Goal: Task Accomplishment & Management: Complete application form

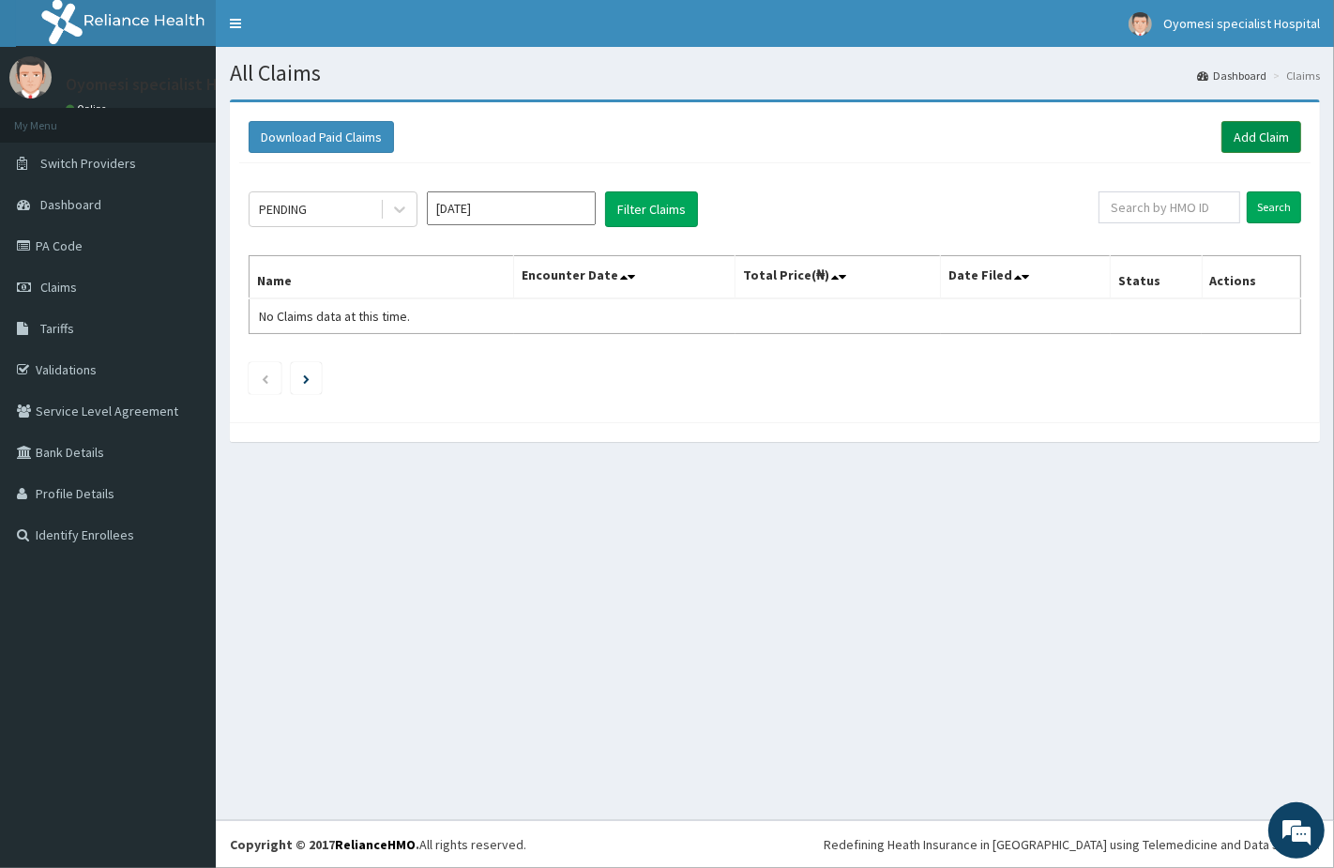
click at [1270, 144] on link "Add Claim" at bounding box center [1262, 137] width 80 height 32
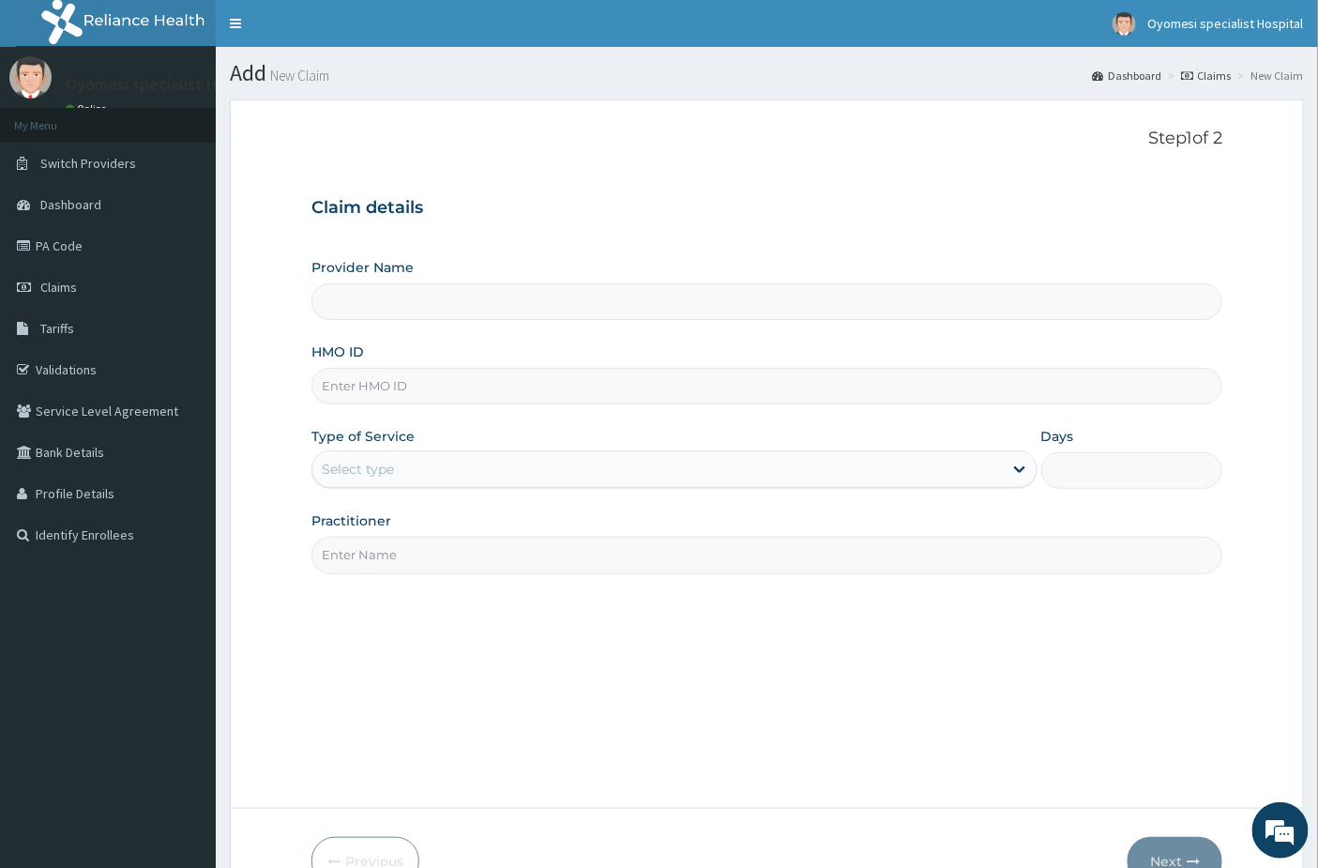
type input "Oyomesi hospital"
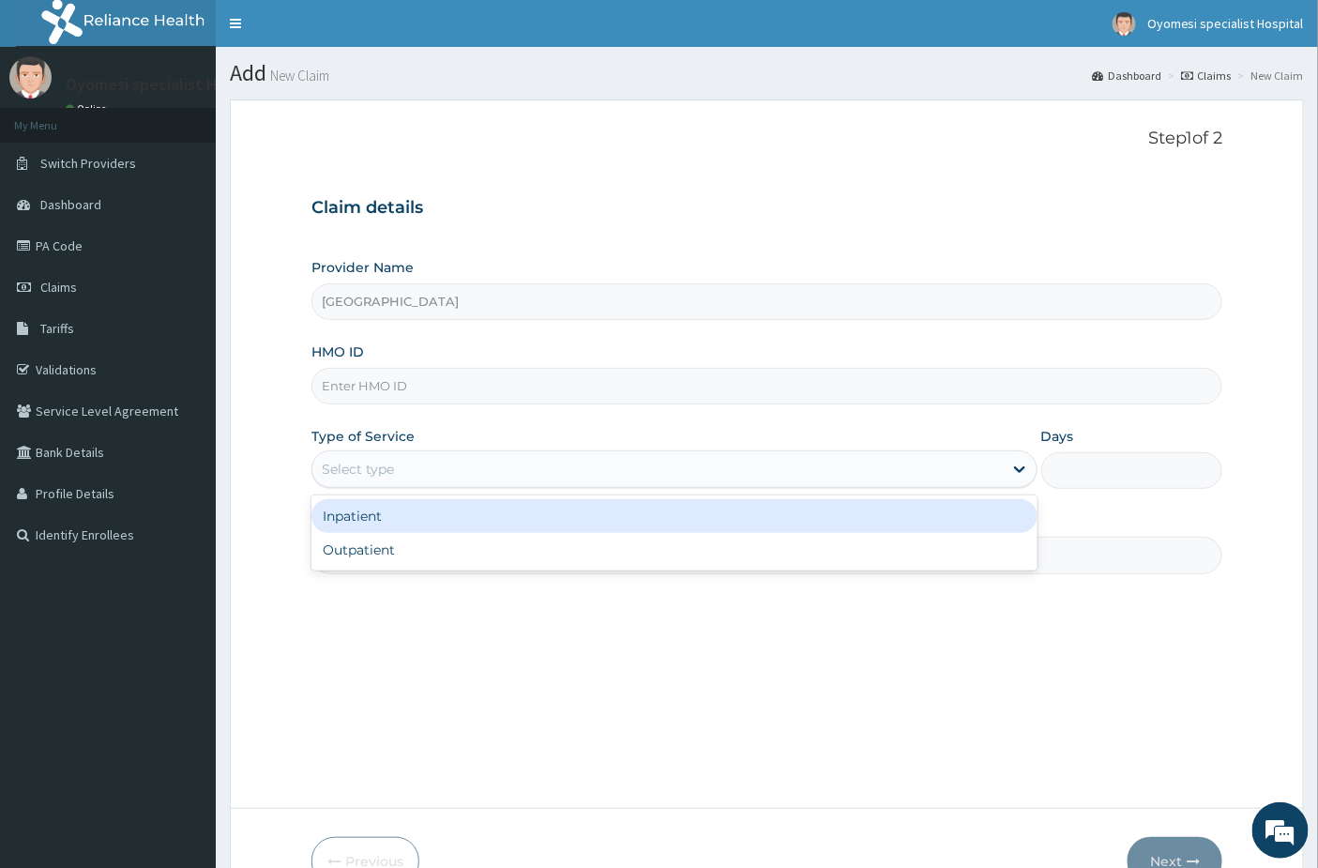
click at [367, 473] on div "Select type" at bounding box center [358, 469] width 72 height 19
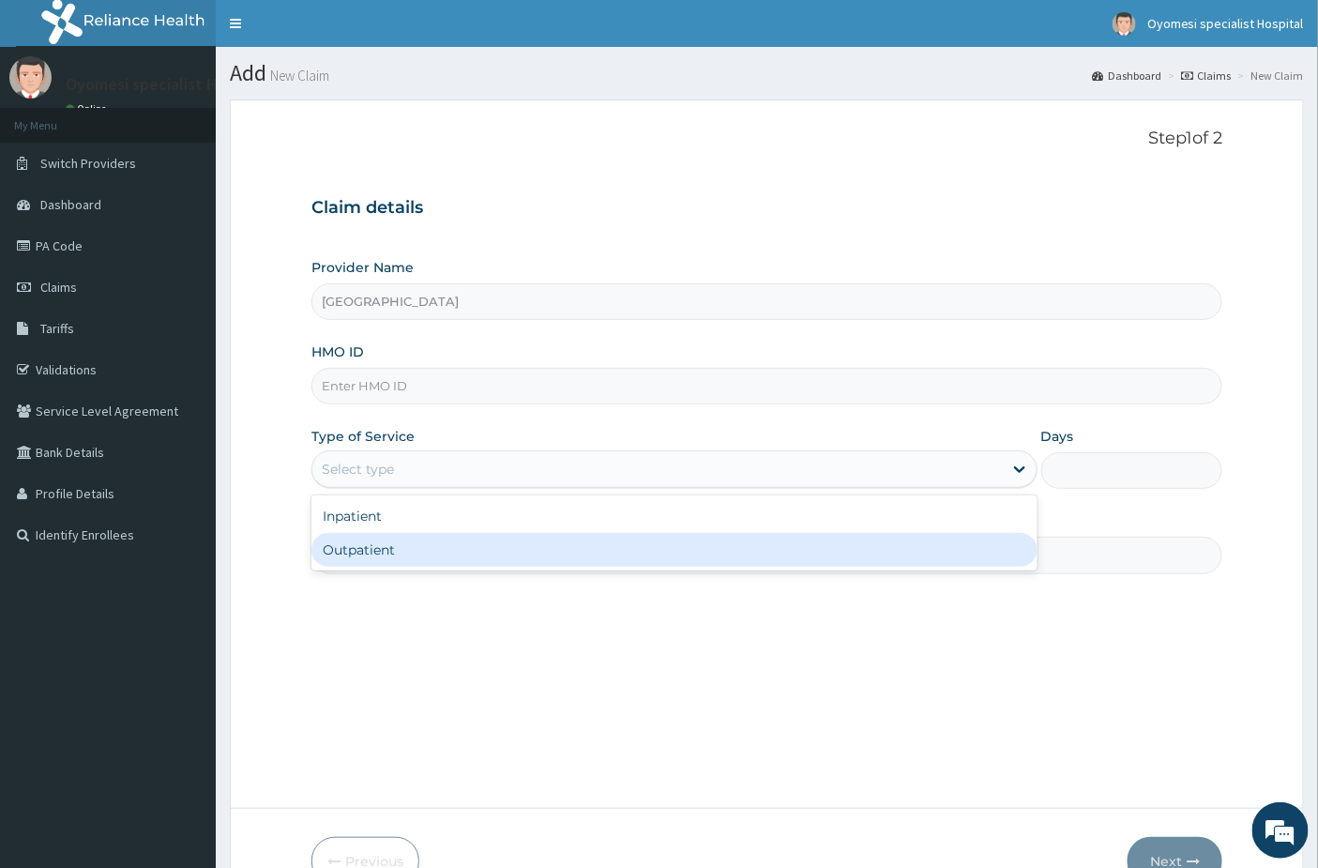
click at [364, 559] on div "Outpatient" at bounding box center [675, 550] width 726 height 34
type input "1"
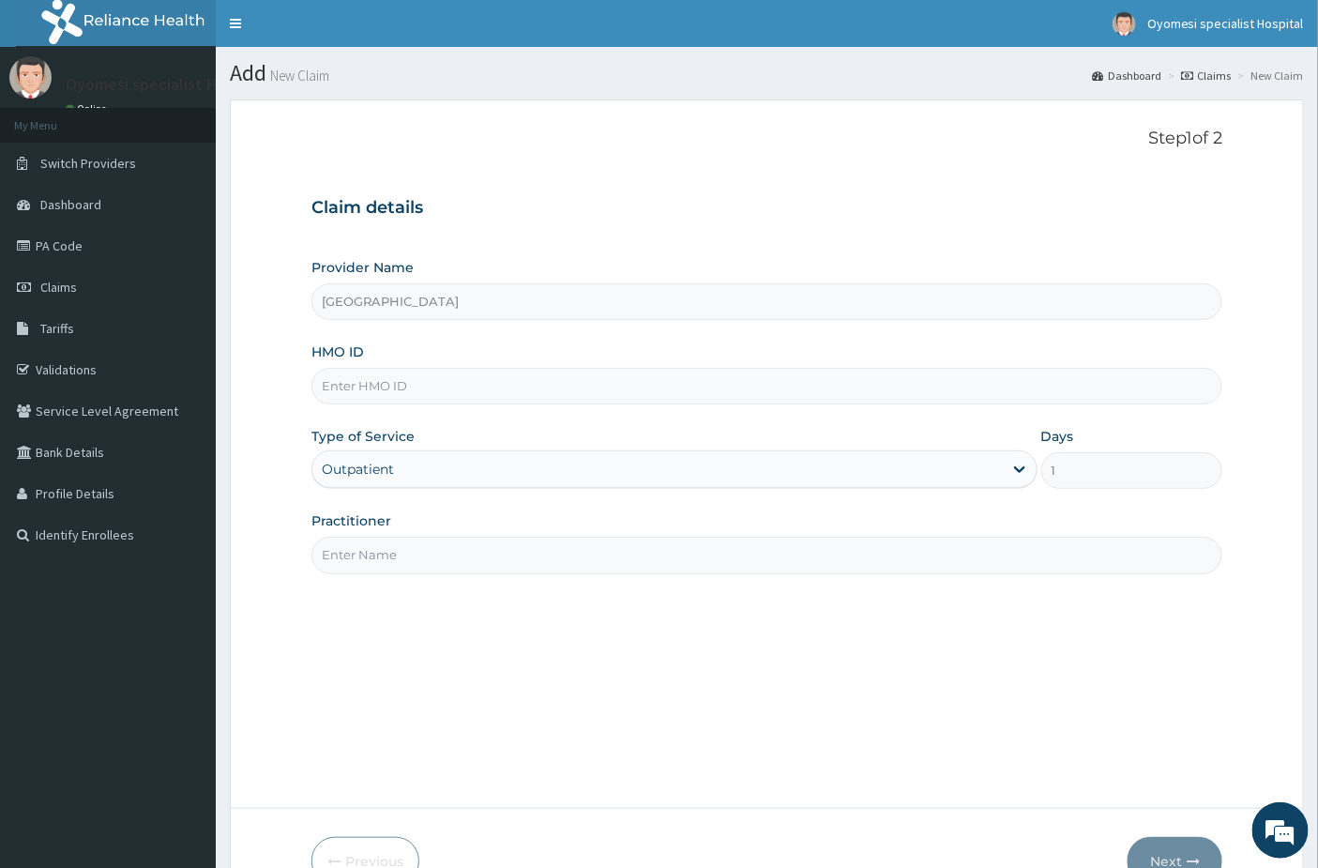
click at [369, 542] on input "Practitioner" at bounding box center [768, 555] width 912 height 37
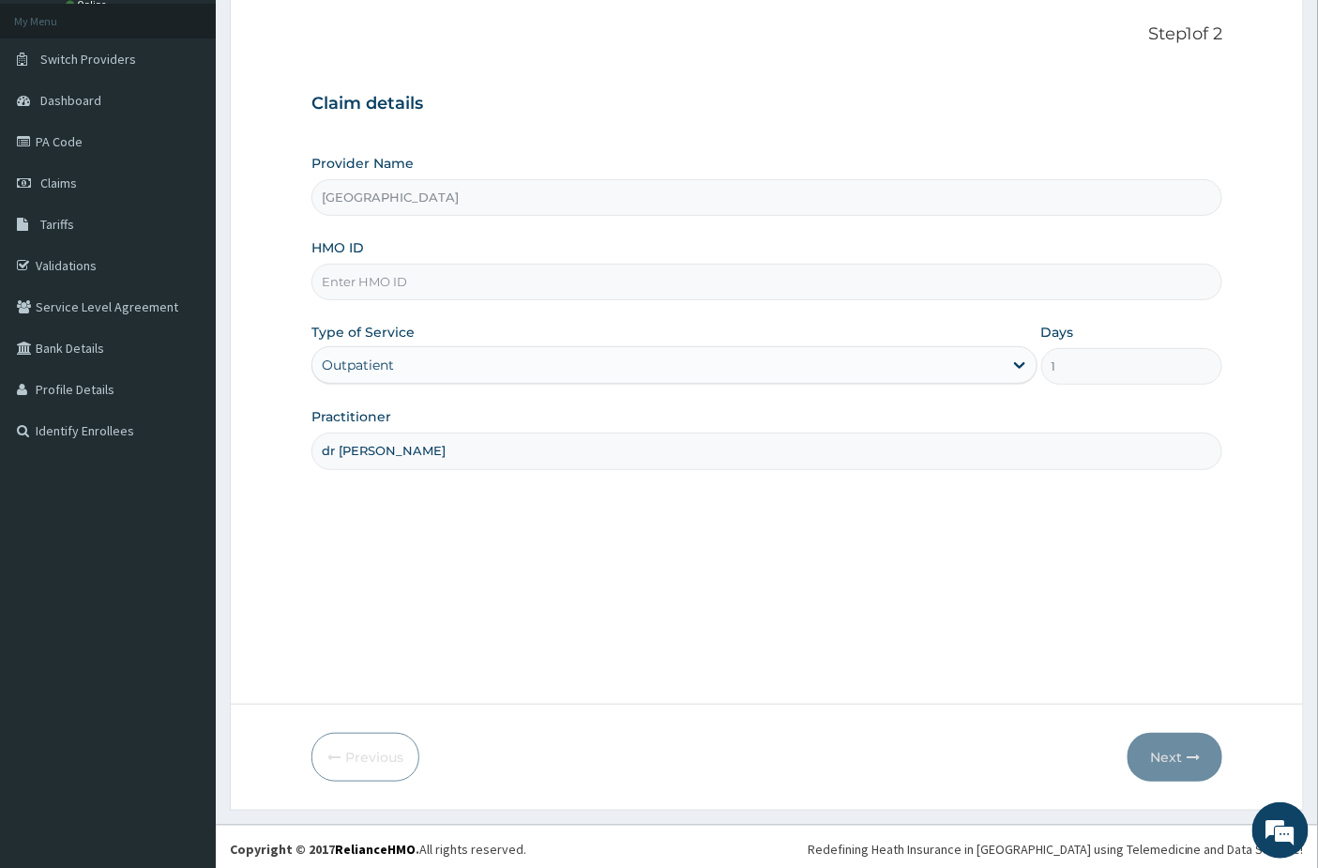
type input "dr emma"
click at [428, 283] on input "HMO ID" at bounding box center [768, 282] width 912 height 37
paste input "Rel/10200/a"
type input "Rel/10200/a"
click at [1193, 754] on icon "button" at bounding box center [1193, 757] width 13 height 13
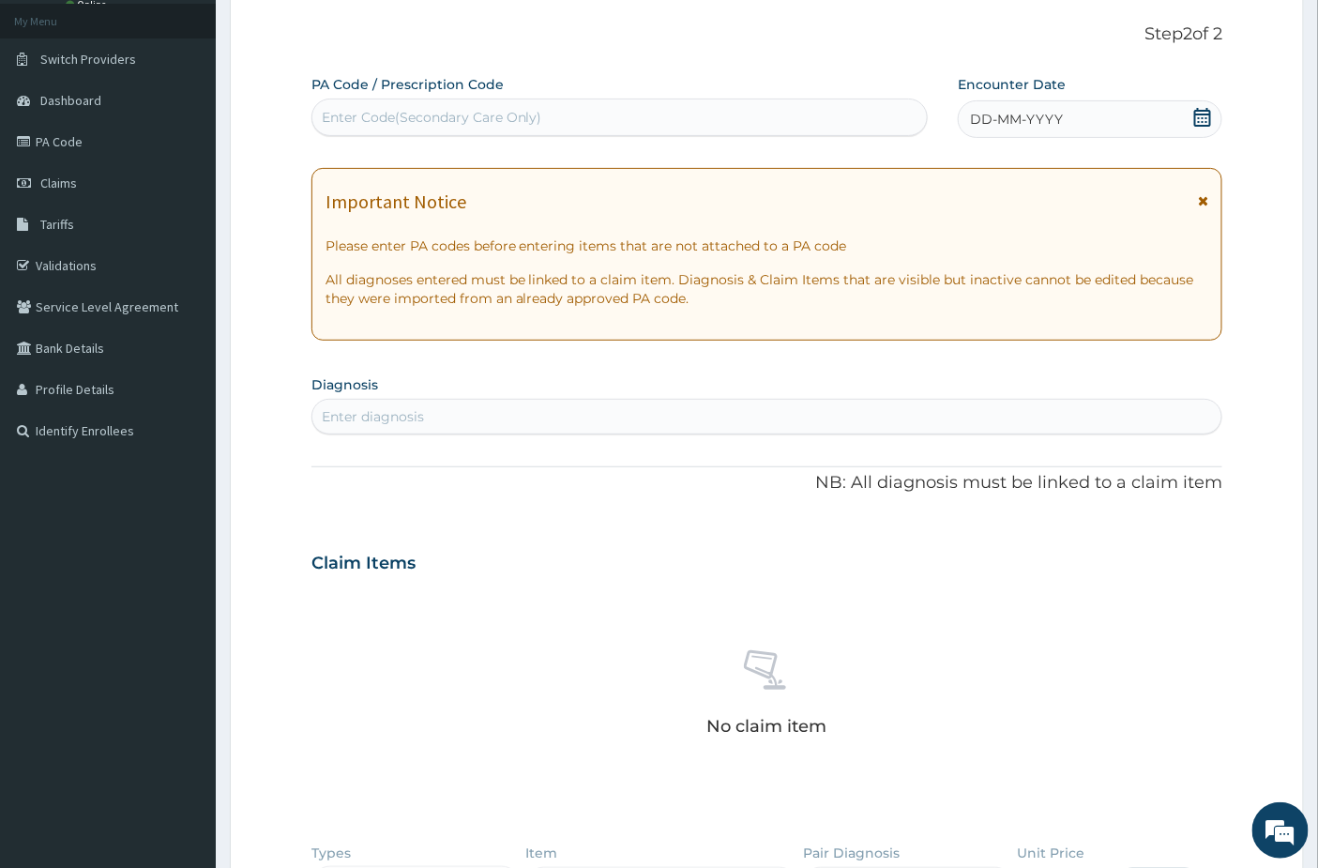
click at [422, 123] on div "Enter Code(Secondary Care Only)" at bounding box center [432, 117] width 221 height 19
paste input "PA/A8E9B6"
type input "PA/A8E9B6"
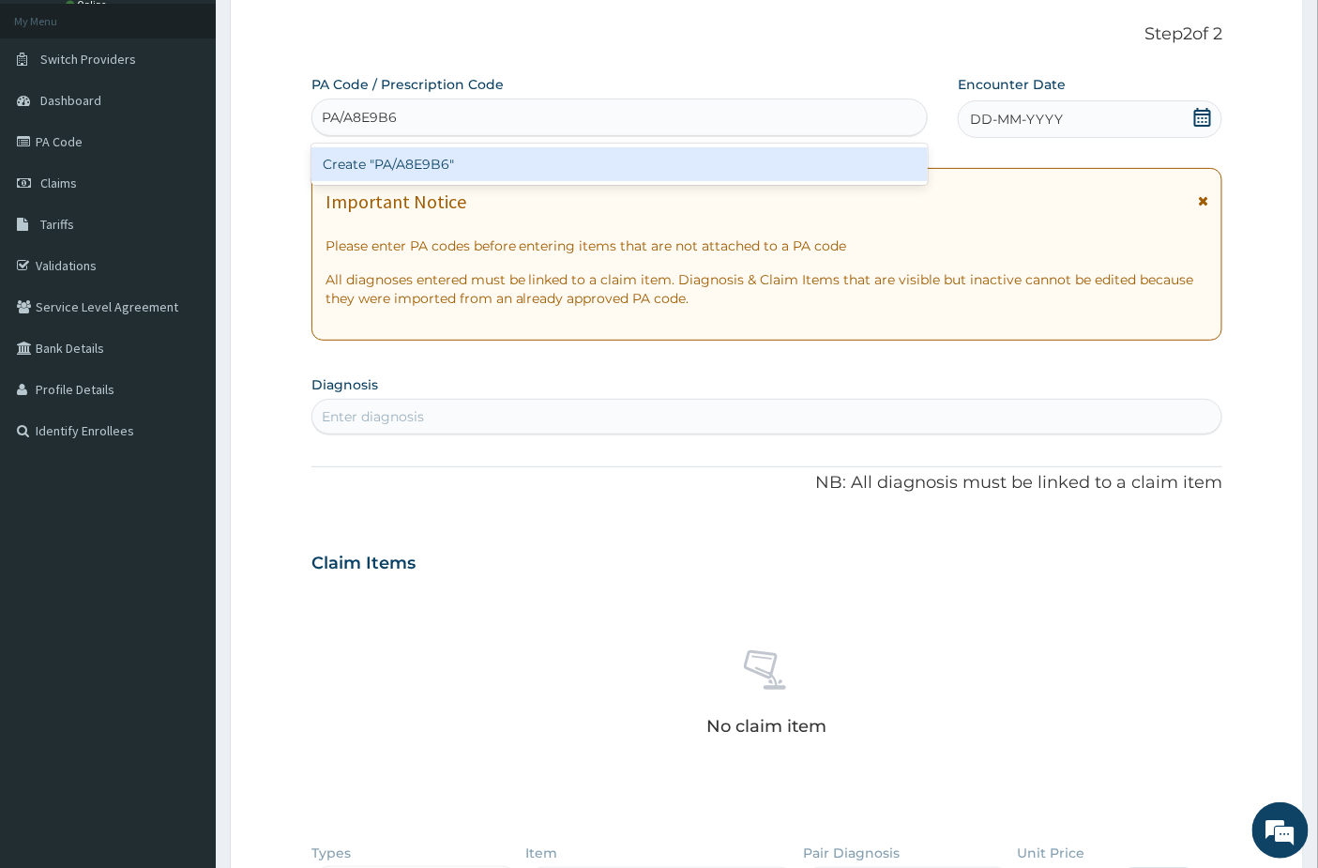
click at [450, 171] on div "Create "PA/A8E9B6"" at bounding box center [620, 164] width 617 height 34
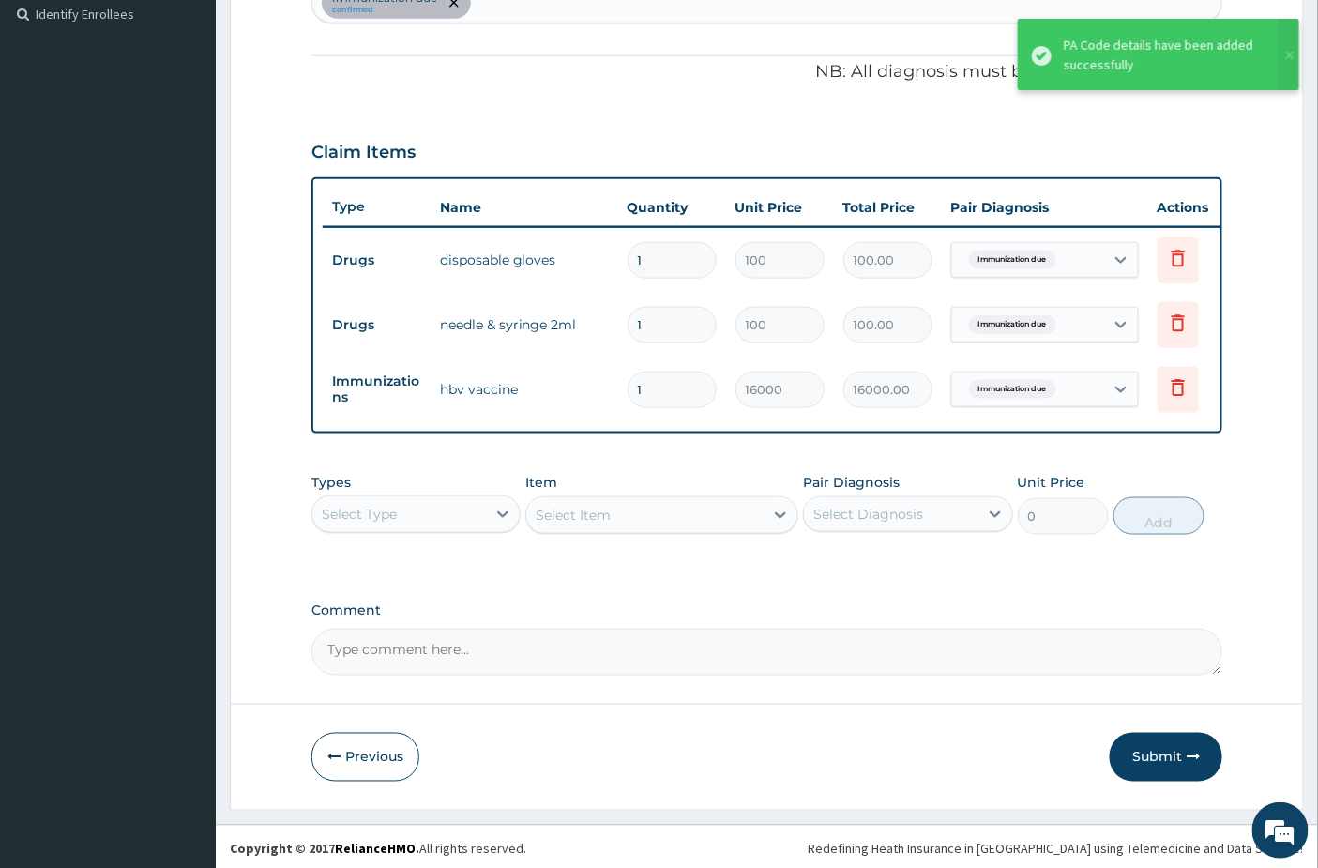
scroll to position [540, 0]
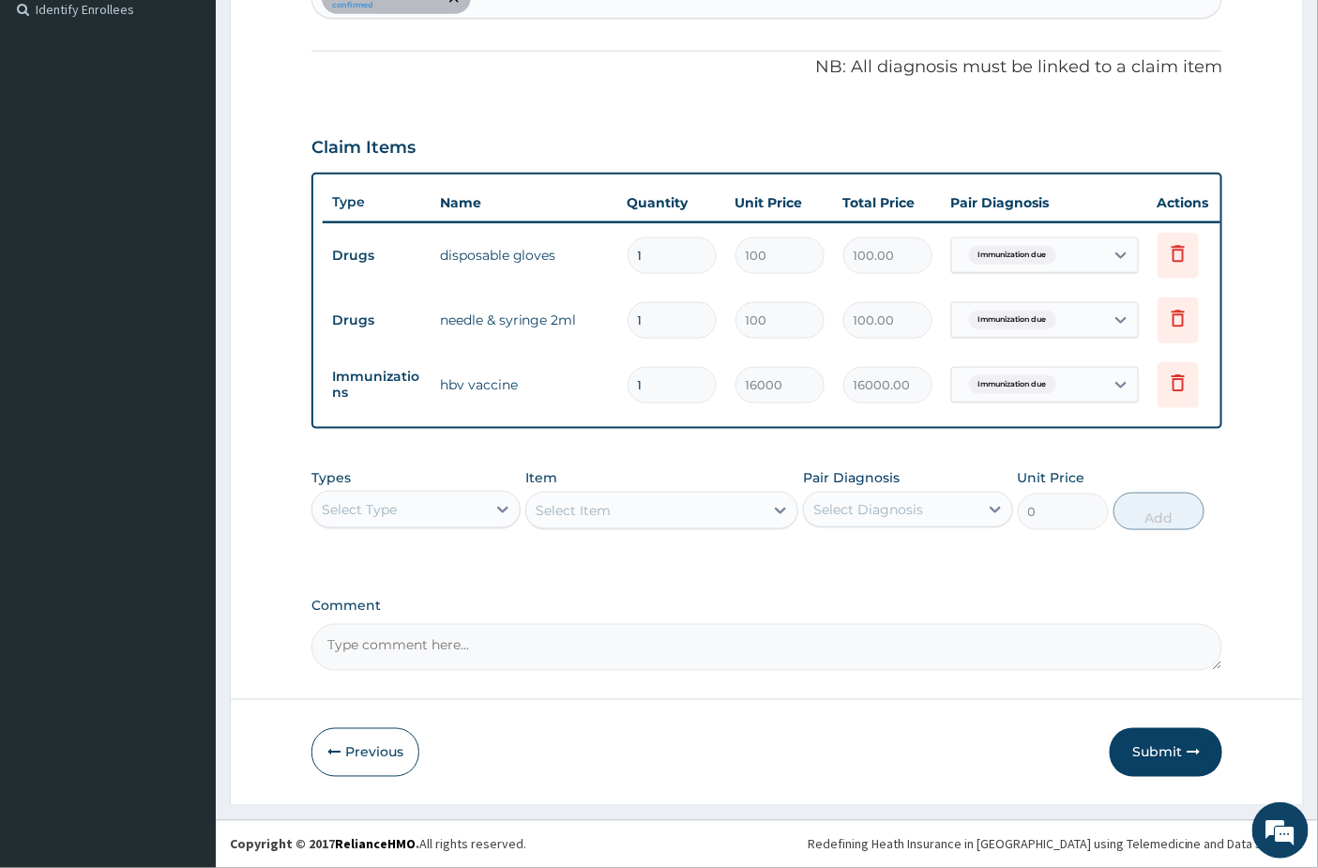
click at [418, 512] on div "Select Type" at bounding box center [399, 509] width 174 height 30
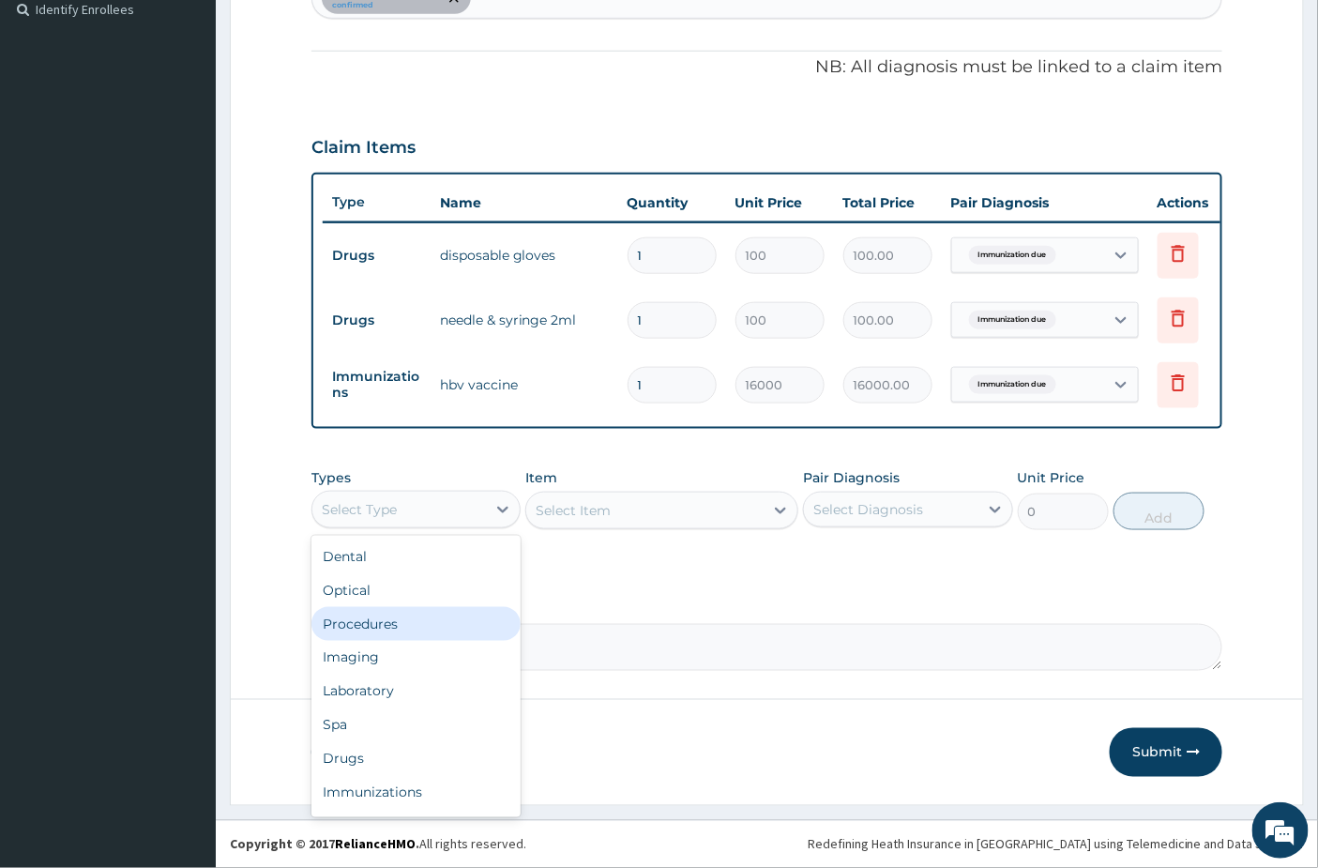
click at [388, 621] on div "Procedures" at bounding box center [416, 624] width 209 height 34
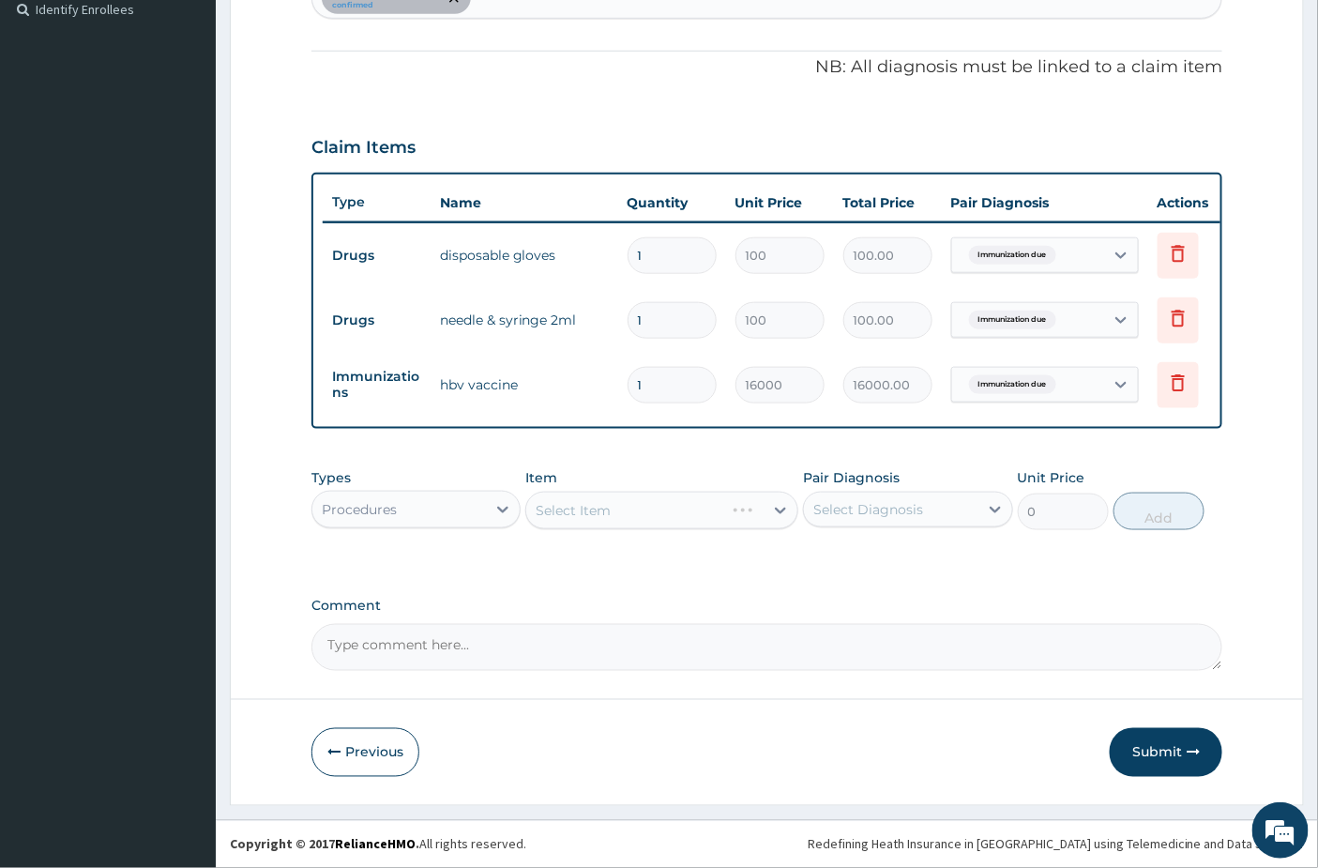
click at [729, 500] on div "Select Item" at bounding box center [661, 511] width 273 height 38
drag, startPoint x: 942, startPoint y: 491, endPoint x: 931, endPoint y: 518, distance: 29.4
click at [939, 501] on div "Select Diagnosis" at bounding box center [907, 510] width 209 height 36
drag, startPoint x: 907, startPoint y: 564, endPoint x: 744, endPoint y: 525, distance: 167.7
click at [907, 565] on label "Immunization due" at bounding box center [896, 555] width 125 height 19
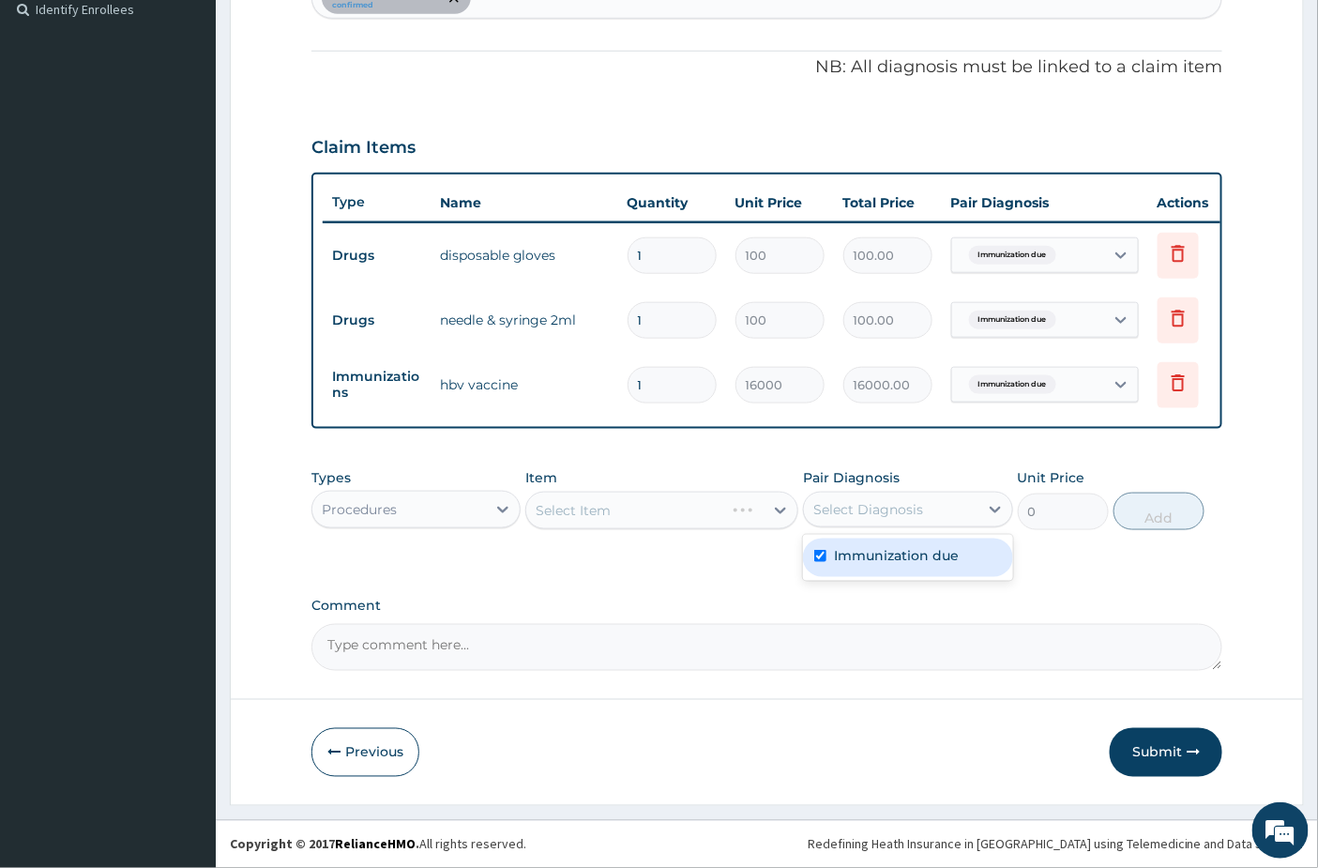
checkbox input "true"
click at [690, 512] on div "Select Item" at bounding box center [661, 511] width 273 height 38
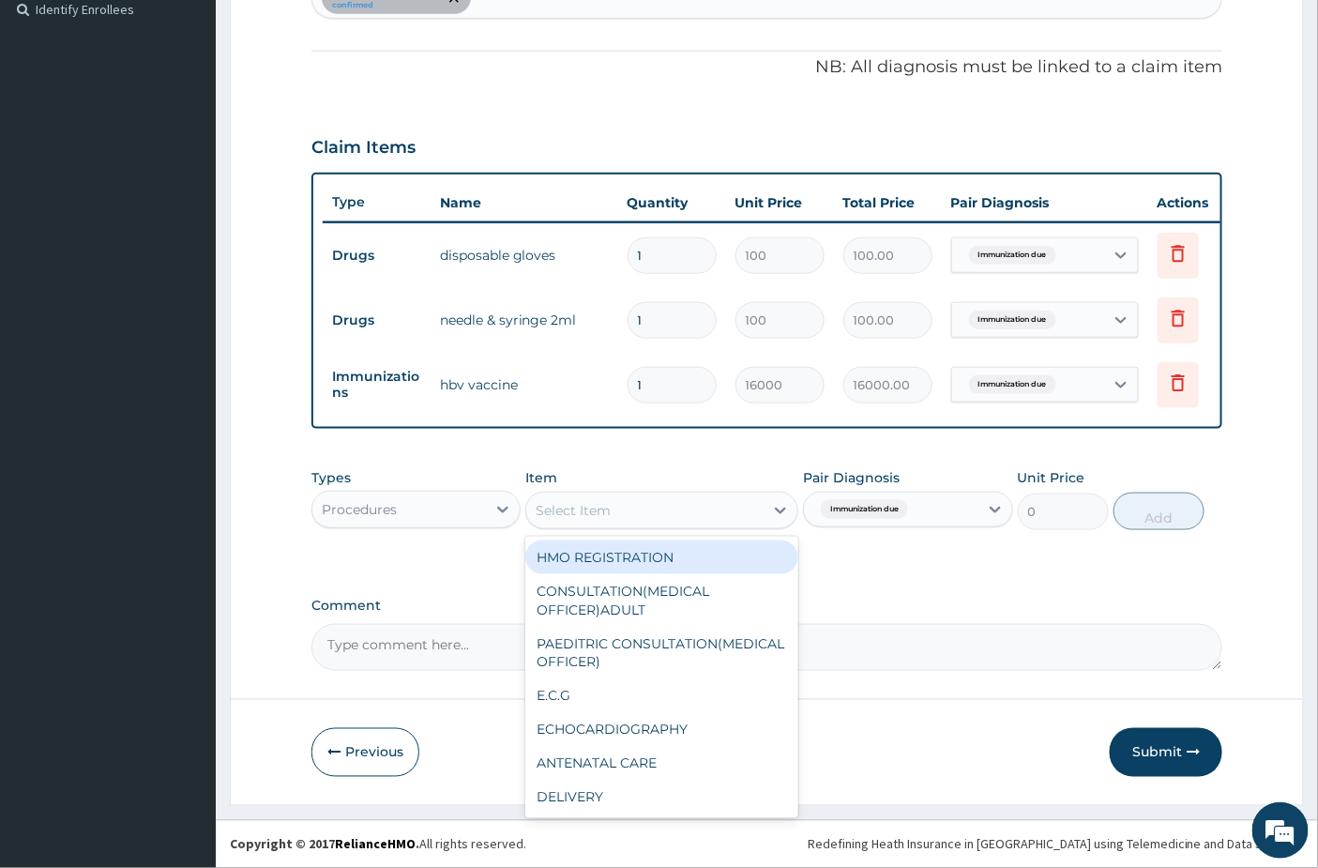
click at [690, 512] on div "Select Item" at bounding box center [644, 510] width 237 height 30
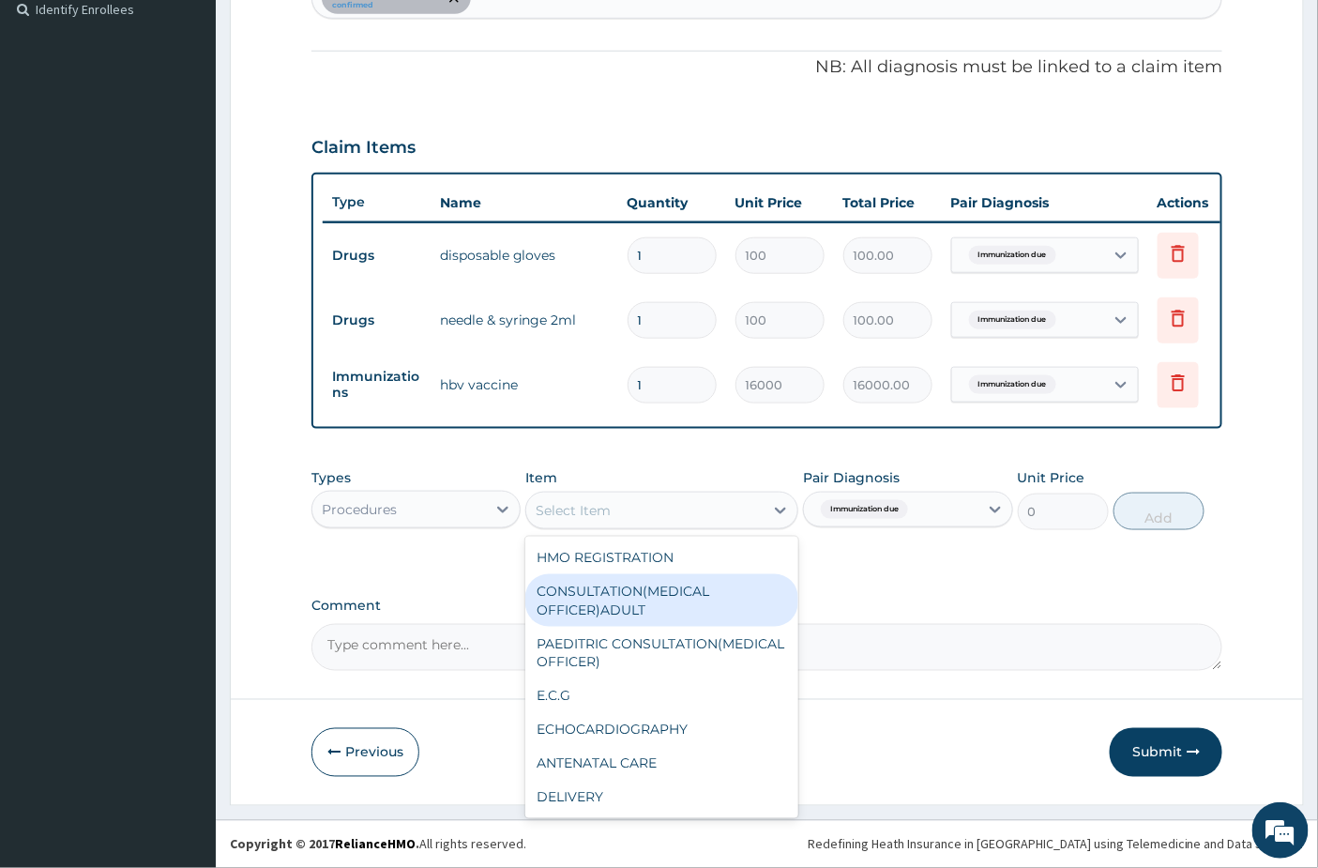
click at [631, 599] on div "CONSULTATION(MEDICAL OFFICER)ADULT" at bounding box center [661, 600] width 273 height 53
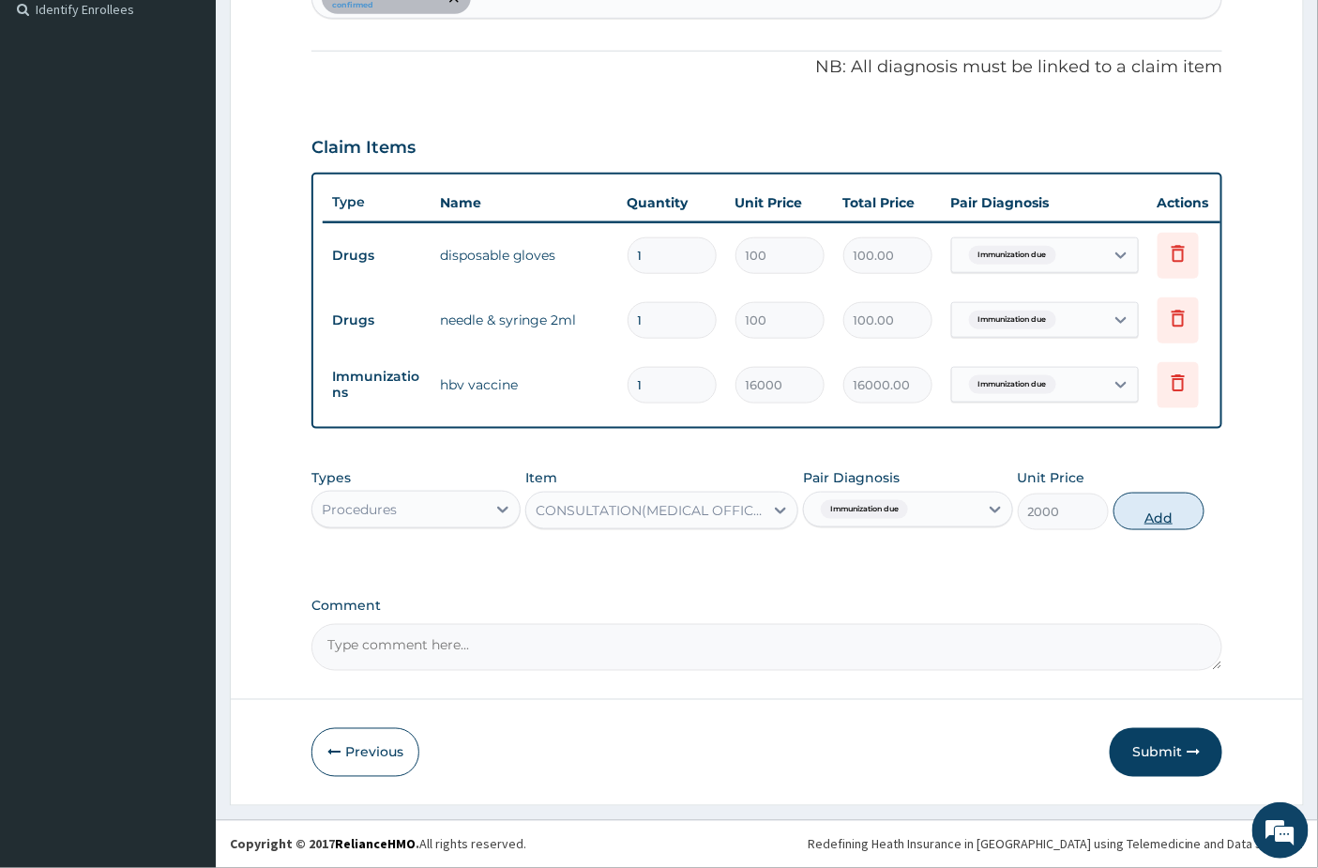
click at [1151, 517] on button "Add" at bounding box center [1159, 512] width 91 height 38
type input "0"
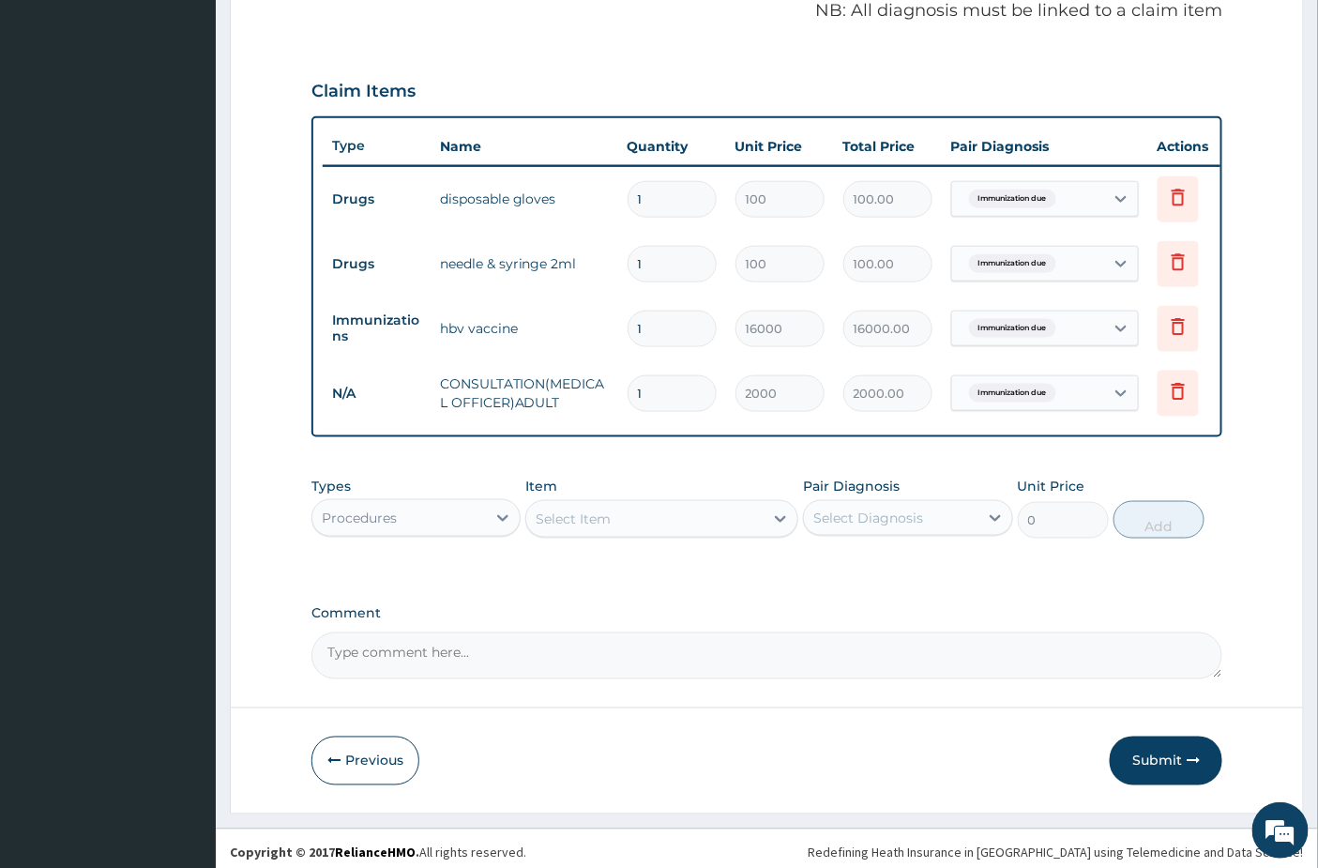
scroll to position [605, 0]
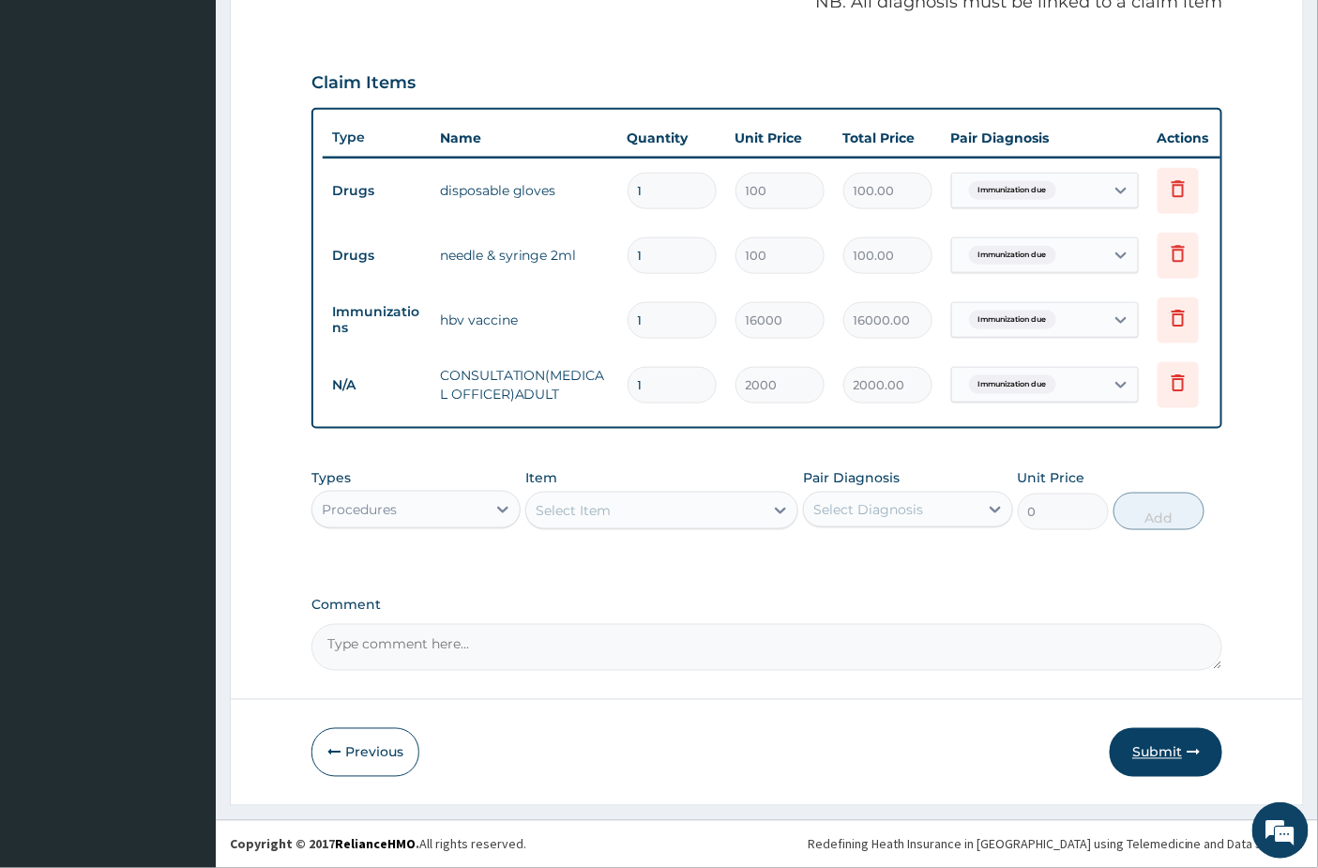
click at [1130, 753] on button "Submit" at bounding box center [1166, 752] width 113 height 49
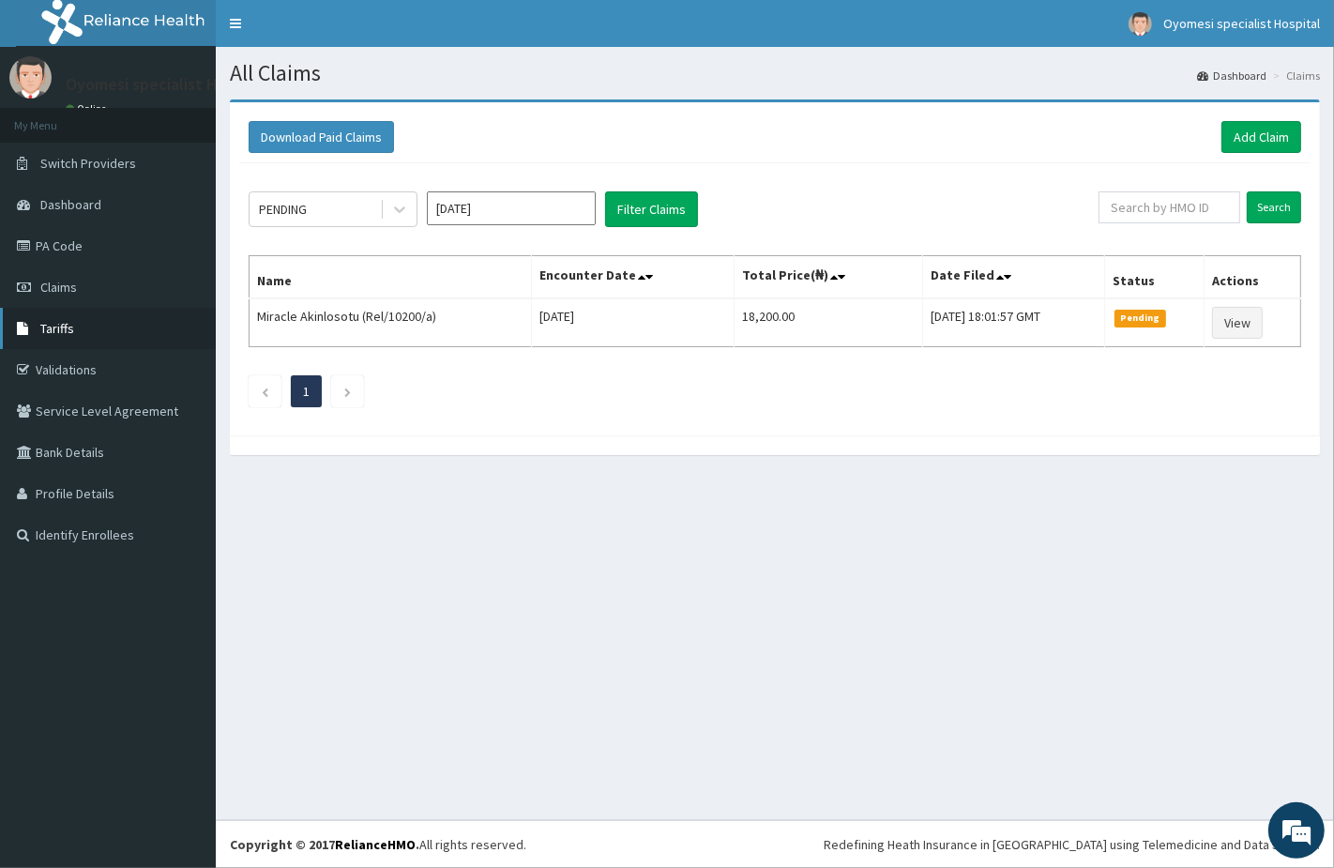
click at [75, 332] on link "Tariffs" at bounding box center [108, 328] width 216 height 41
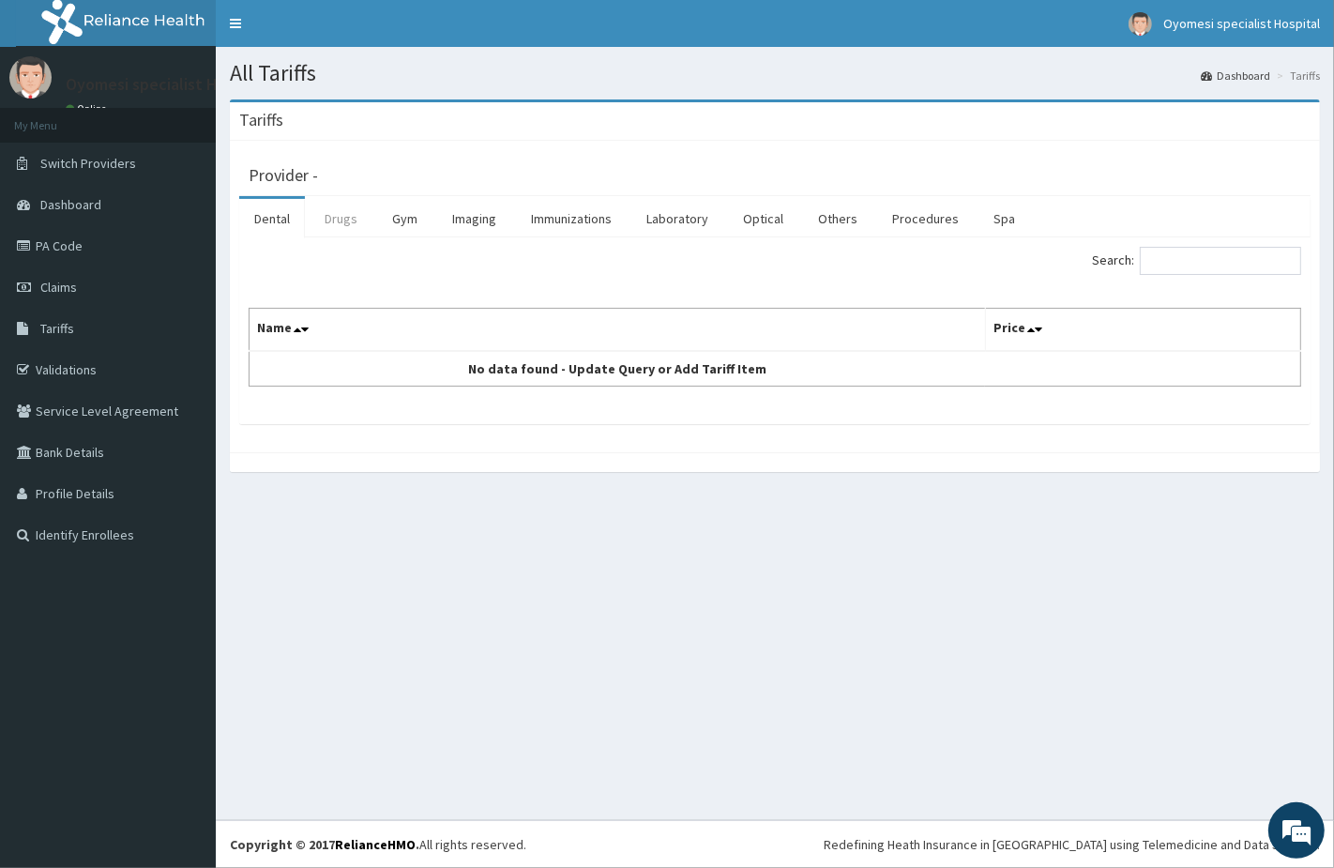
click at [342, 220] on link "Drugs" at bounding box center [341, 218] width 63 height 39
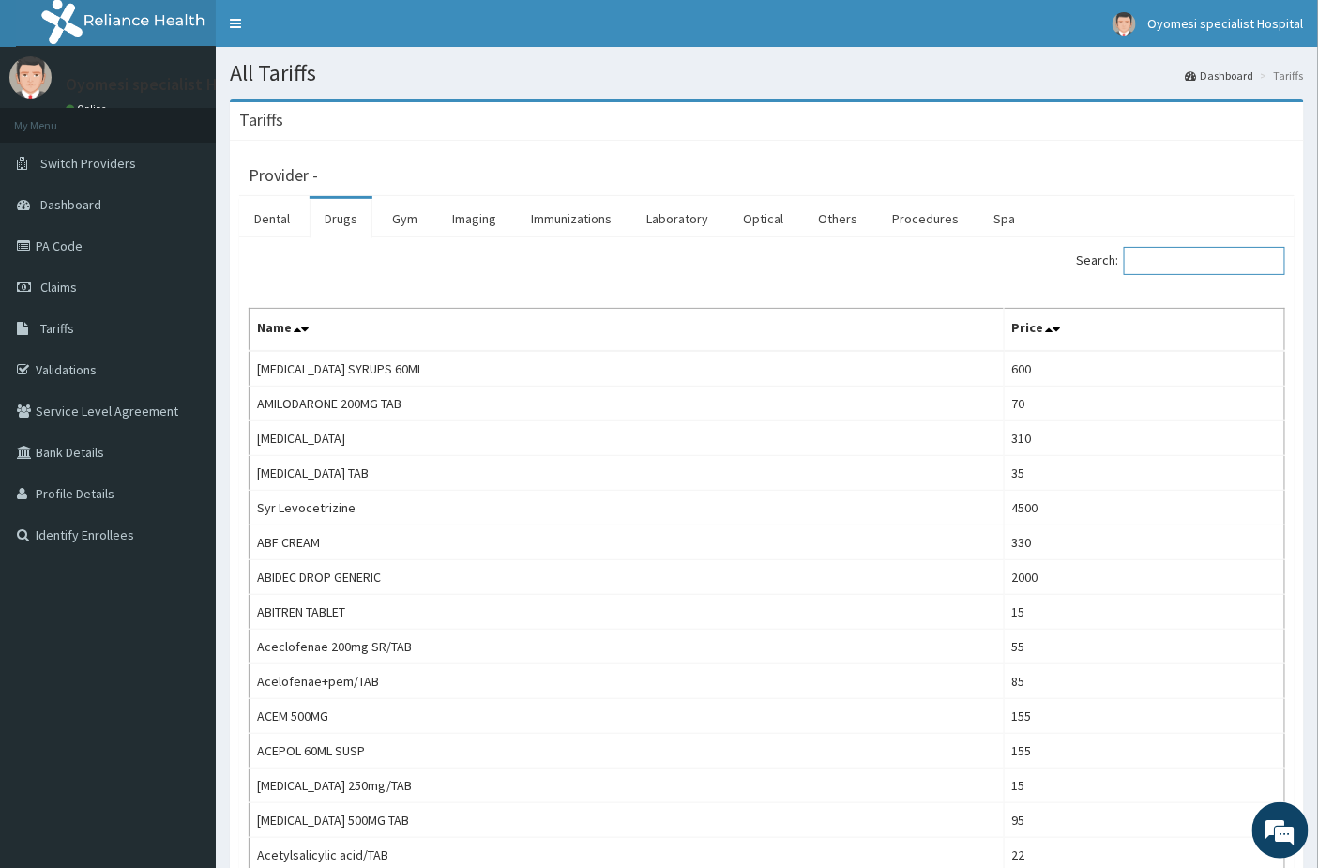
click at [1211, 265] on input "Search:" at bounding box center [1204, 261] width 161 height 28
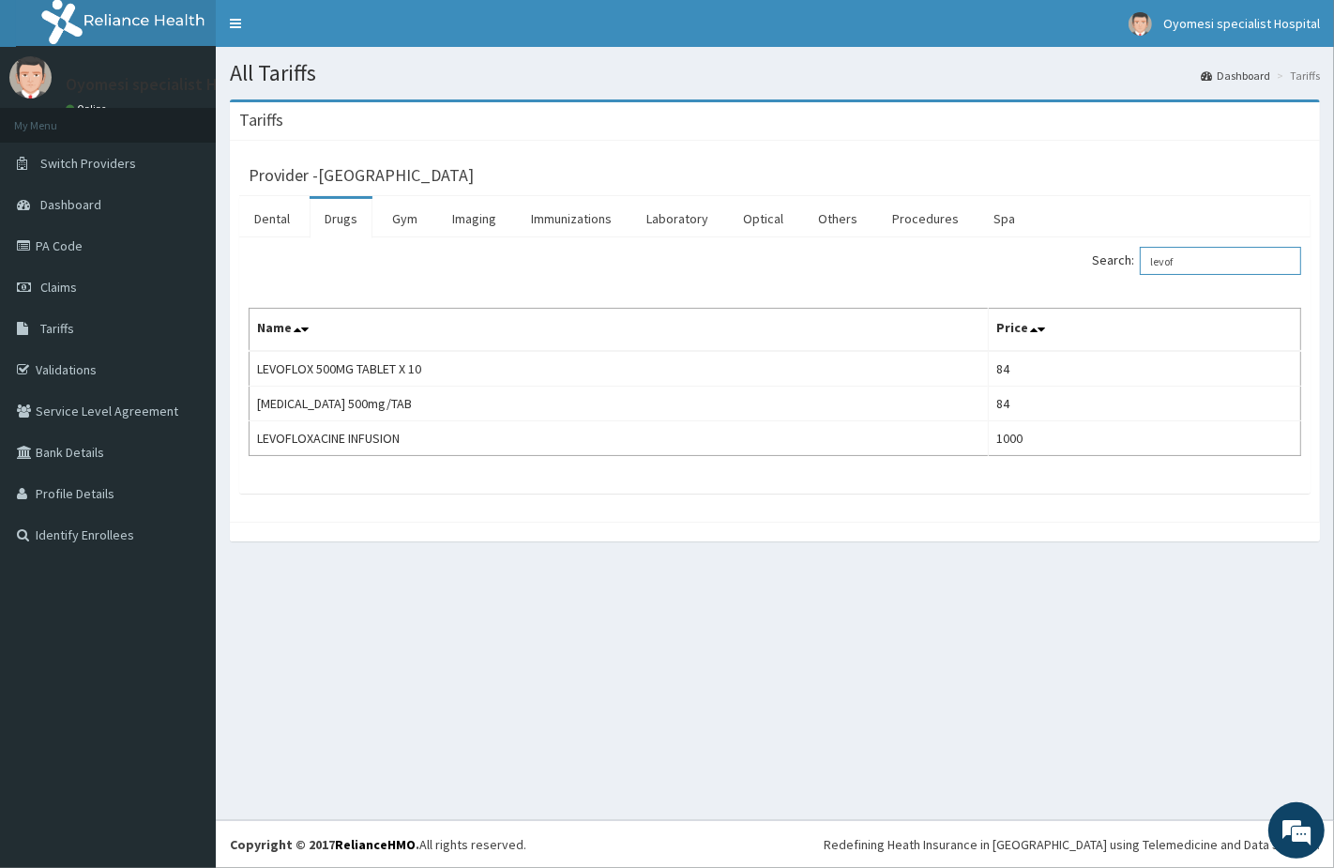
type input "levof"
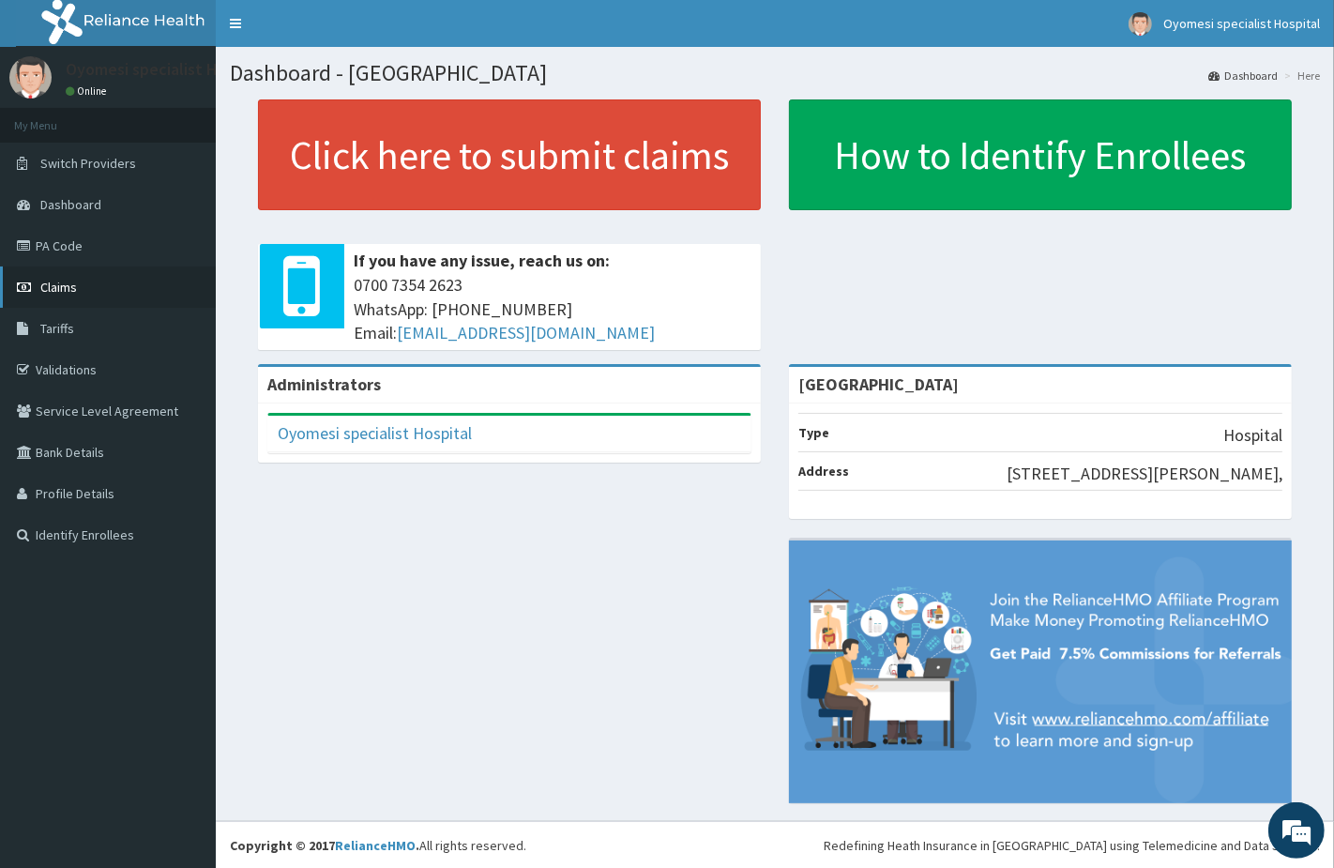
click at [91, 289] on link "Claims" at bounding box center [108, 286] width 216 height 41
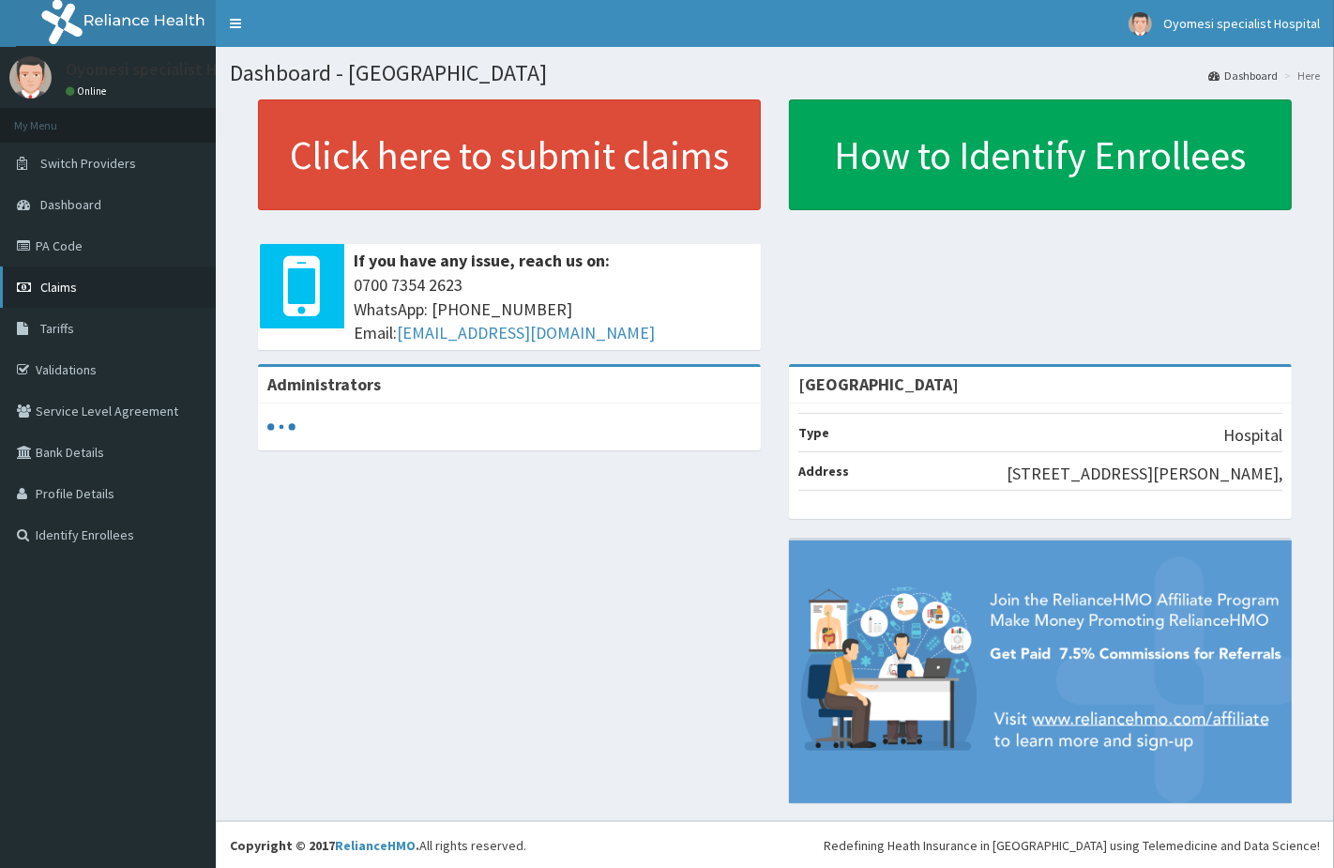
click at [95, 275] on link "Claims" at bounding box center [108, 286] width 216 height 41
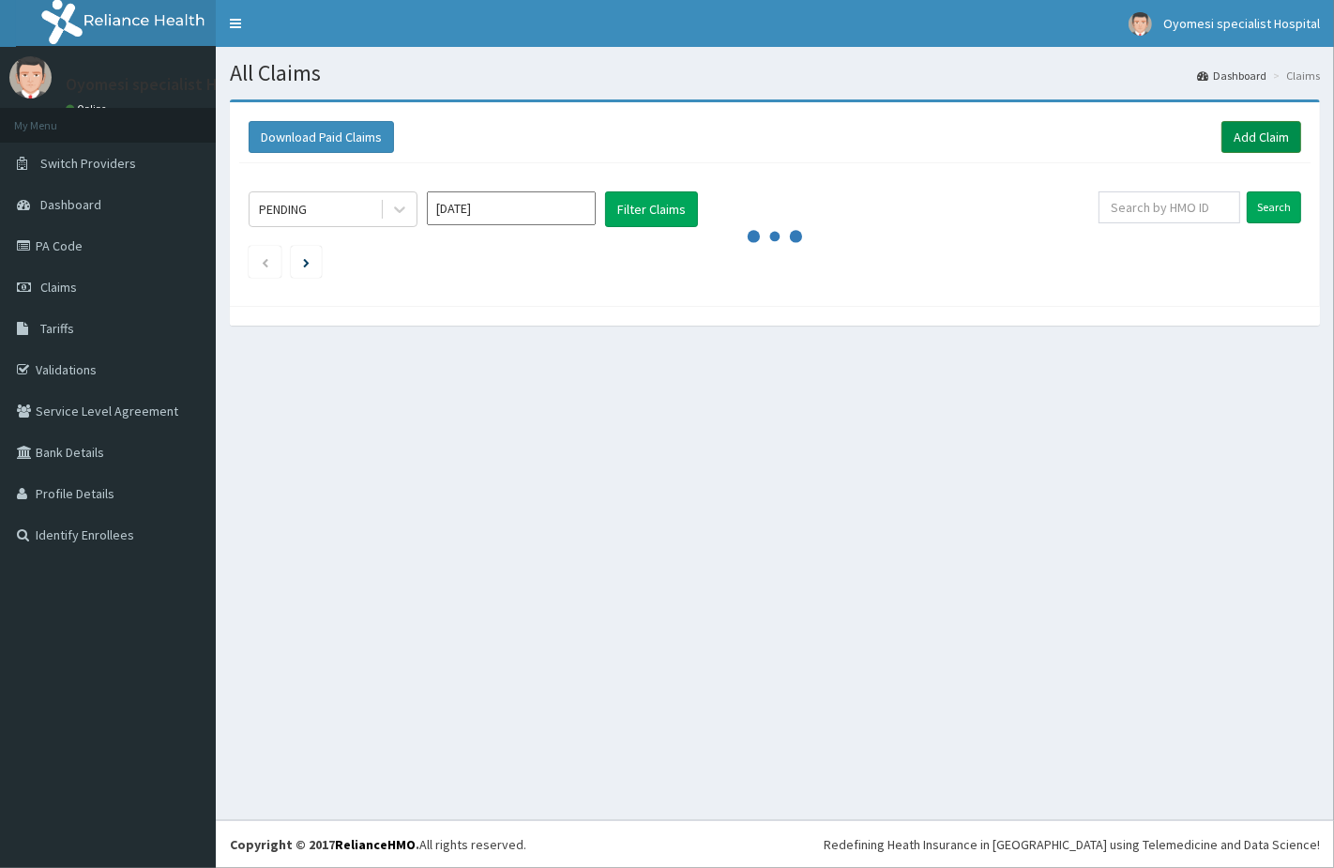
click at [1264, 136] on link "Add Claim" at bounding box center [1262, 137] width 80 height 32
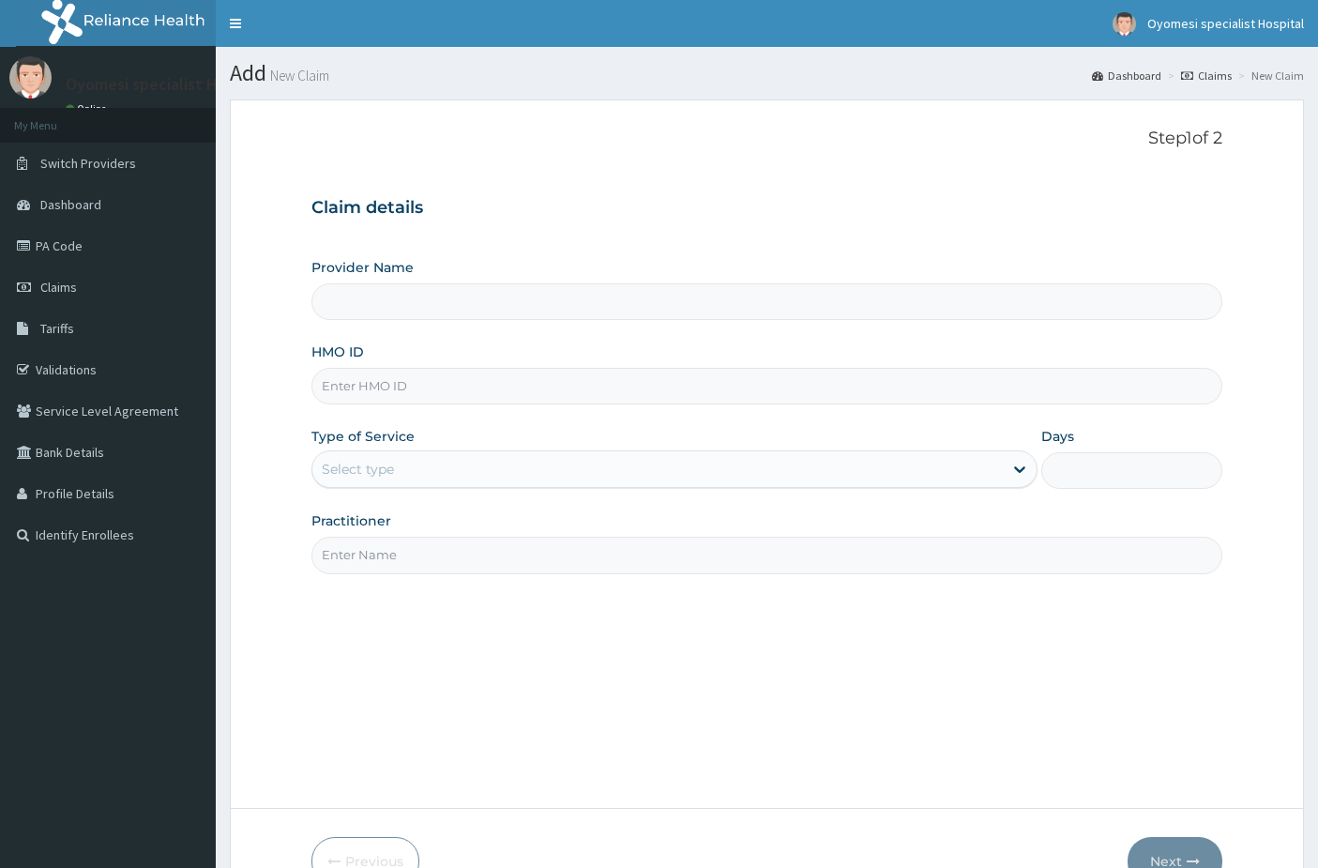
type input "[GEOGRAPHIC_DATA]"
click at [407, 379] on input "HMO ID" at bounding box center [768, 386] width 912 height 37
paste input "RSP/10032/D"
type input "RSP/10032/D"
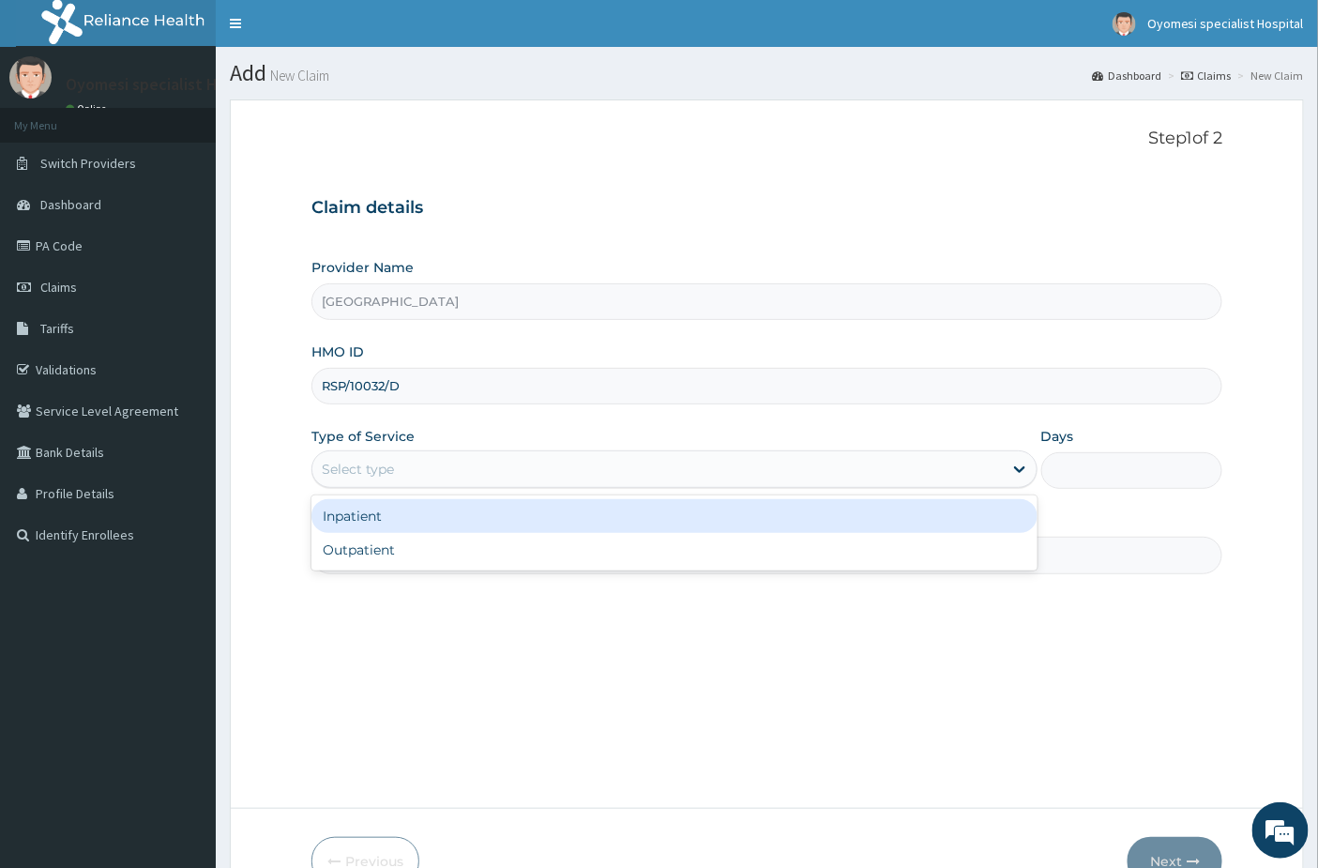
drag, startPoint x: 395, startPoint y: 464, endPoint x: 415, endPoint y: 514, distance: 54.4
click at [395, 463] on div "Select type" at bounding box center [657, 469] width 691 height 30
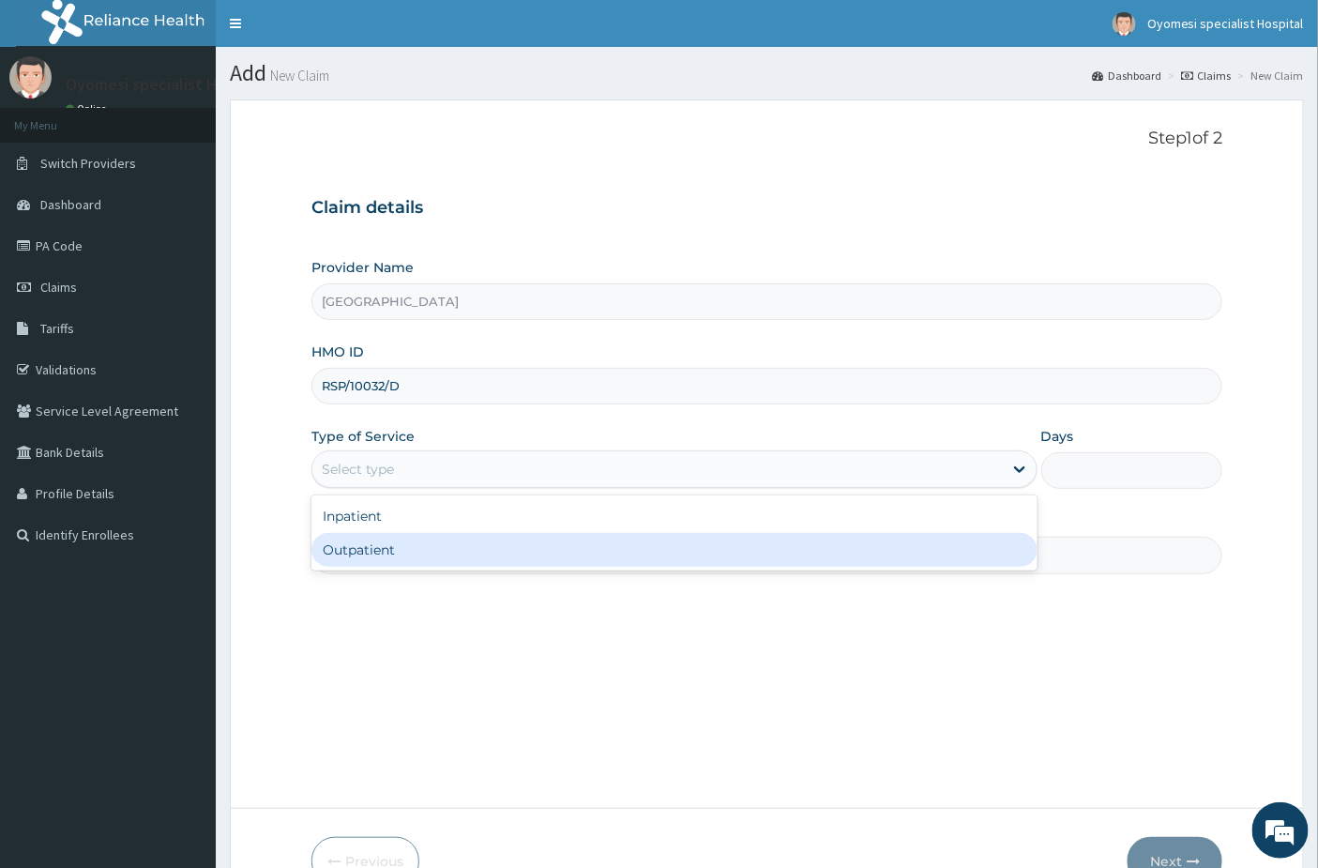
click at [418, 548] on div "Outpatient" at bounding box center [675, 550] width 726 height 34
type input "1"
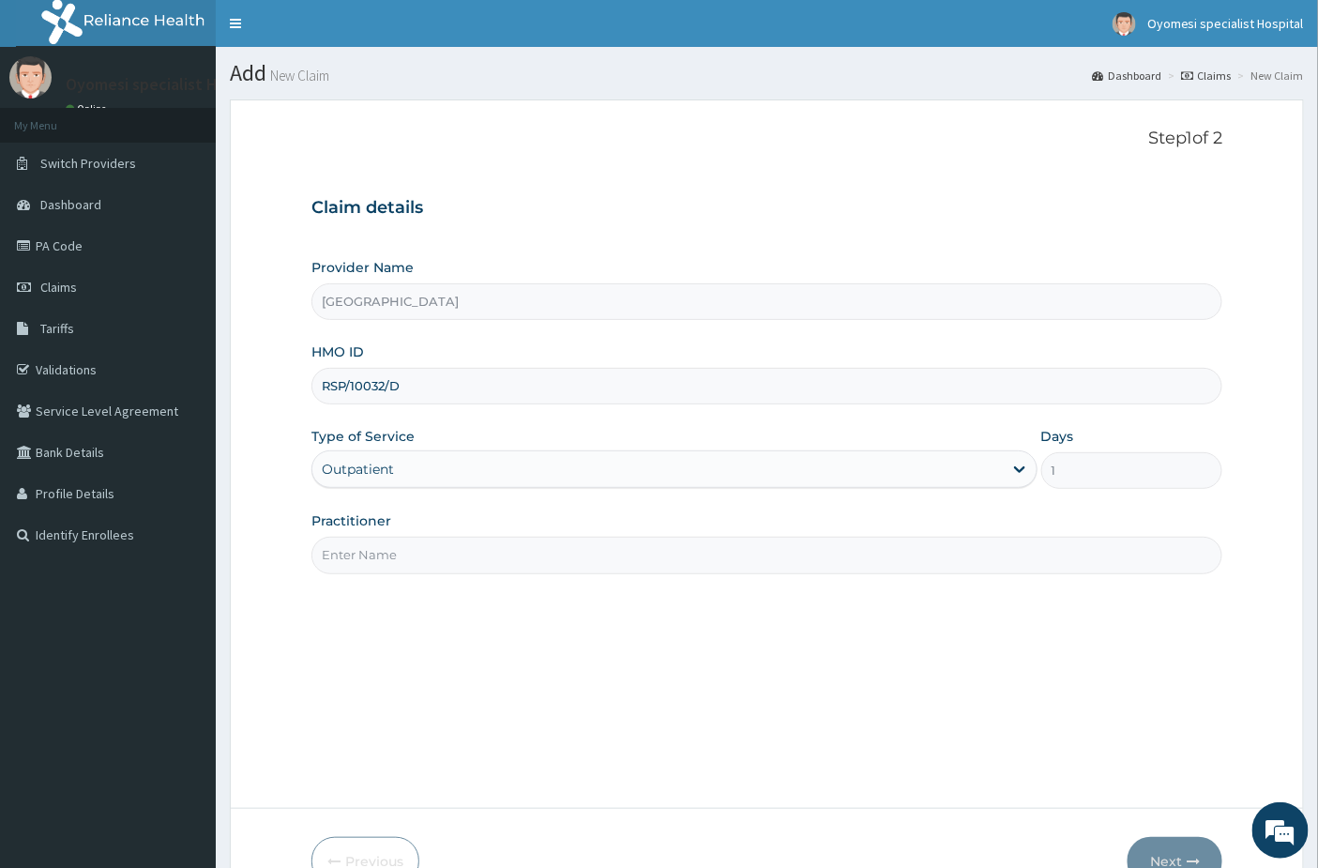
click at [399, 560] on input "Practitioner" at bounding box center [768, 555] width 912 height 37
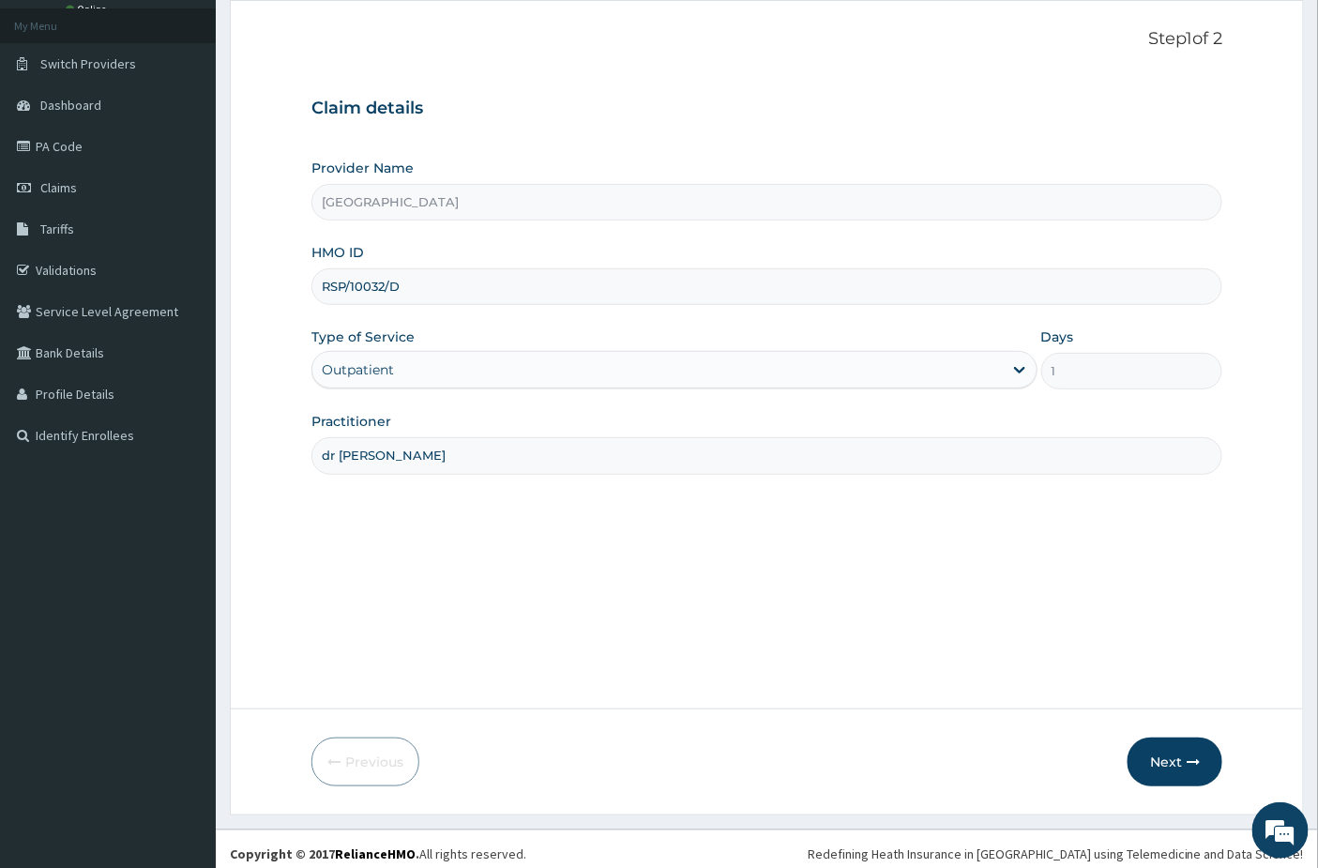
scroll to position [109, 0]
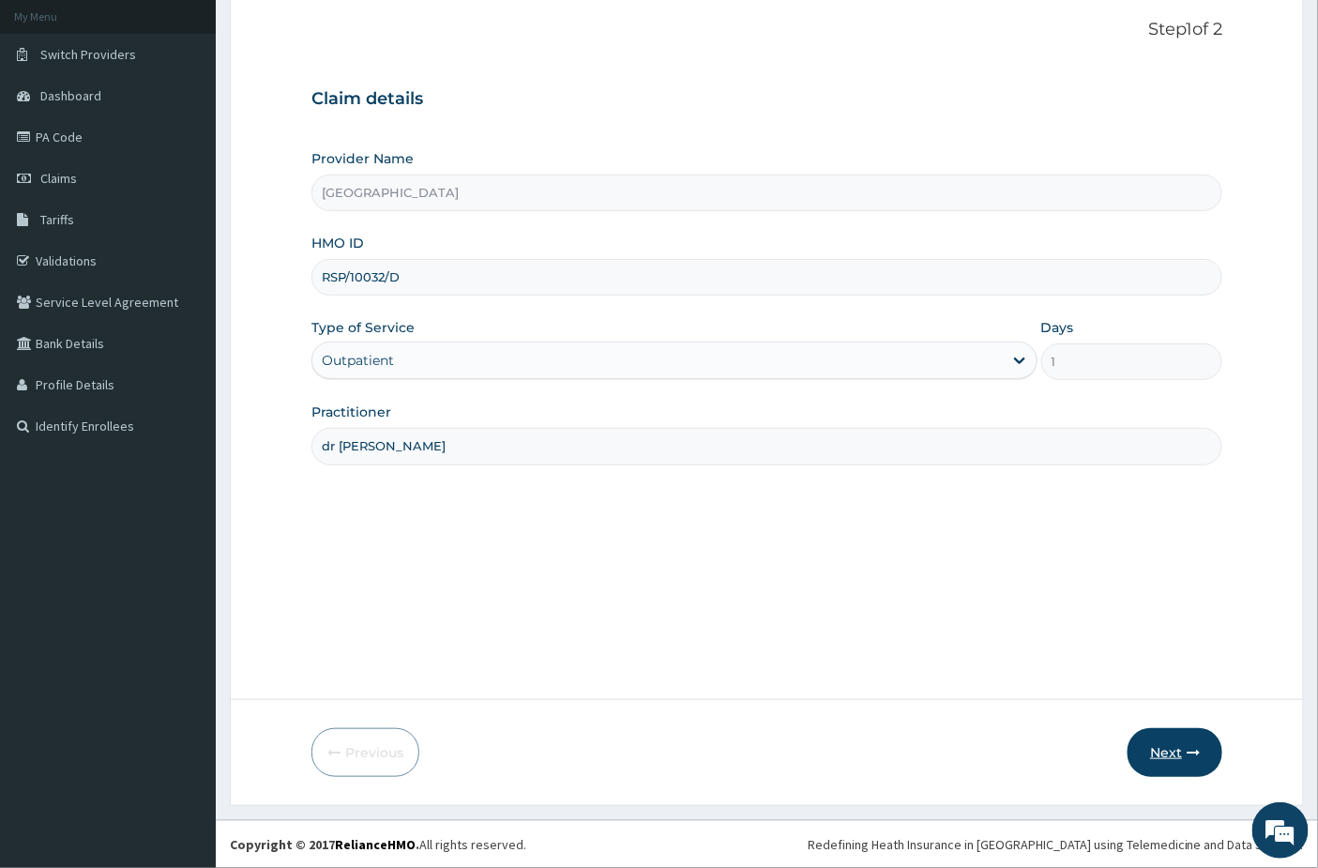
type input "dr emma"
click at [1162, 760] on button "Next" at bounding box center [1175, 752] width 95 height 49
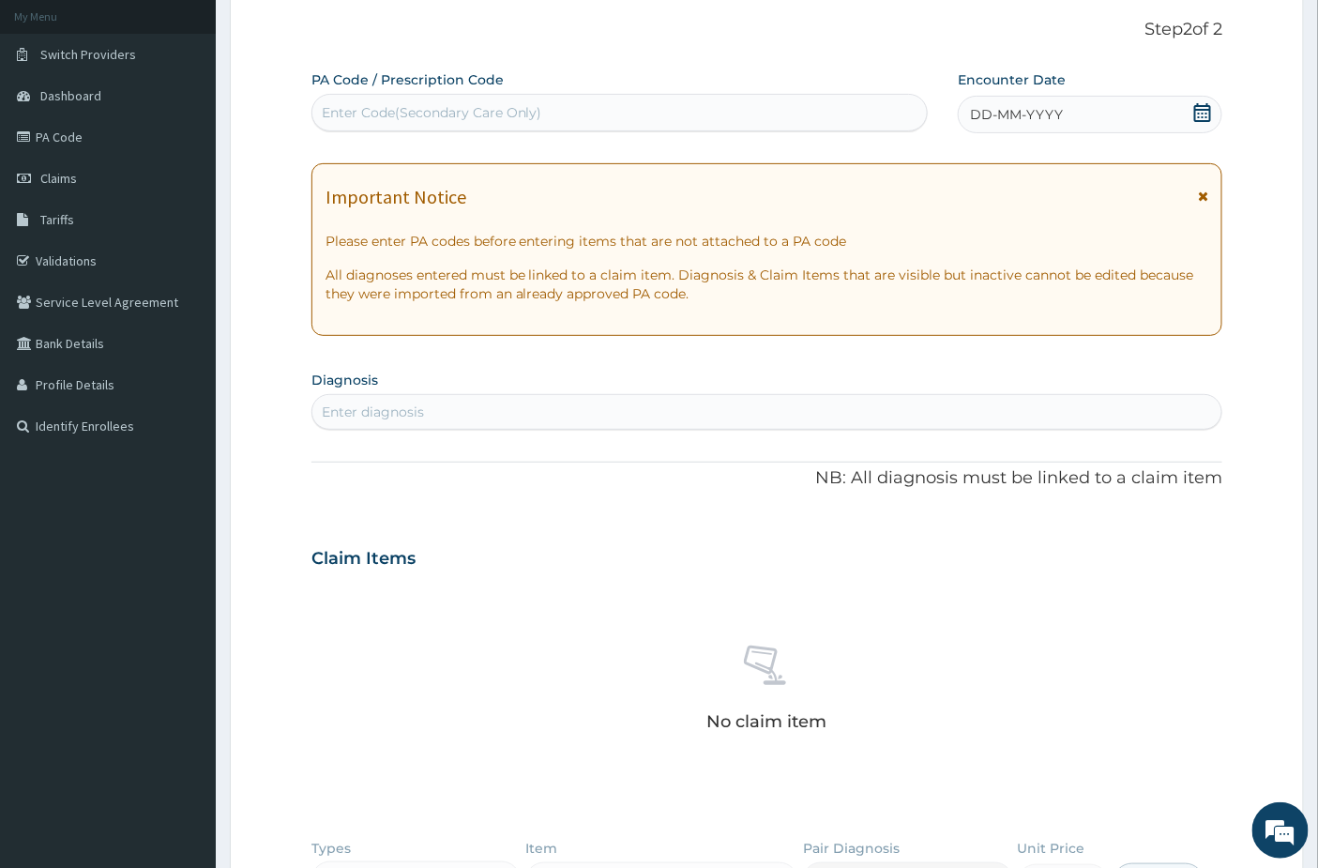
click at [1192, 110] on div "DD-MM-YYYY" at bounding box center [1090, 115] width 265 height 38
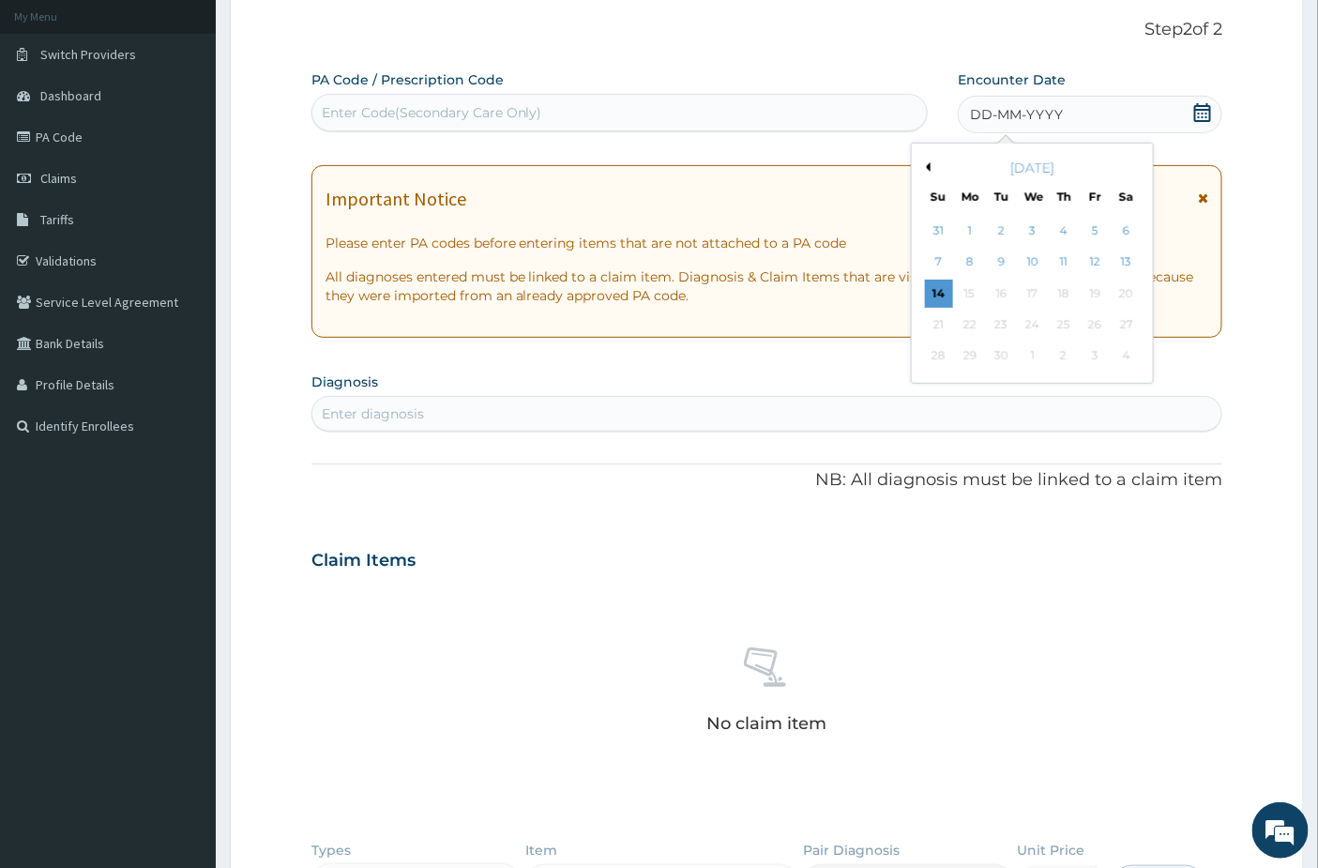
drag, startPoint x: 948, startPoint y: 293, endPoint x: 935, endPoint y: 293, distance: 13.1
click at [946, 293] on div "14" at bounding box center [939, 294] width 28 height 28
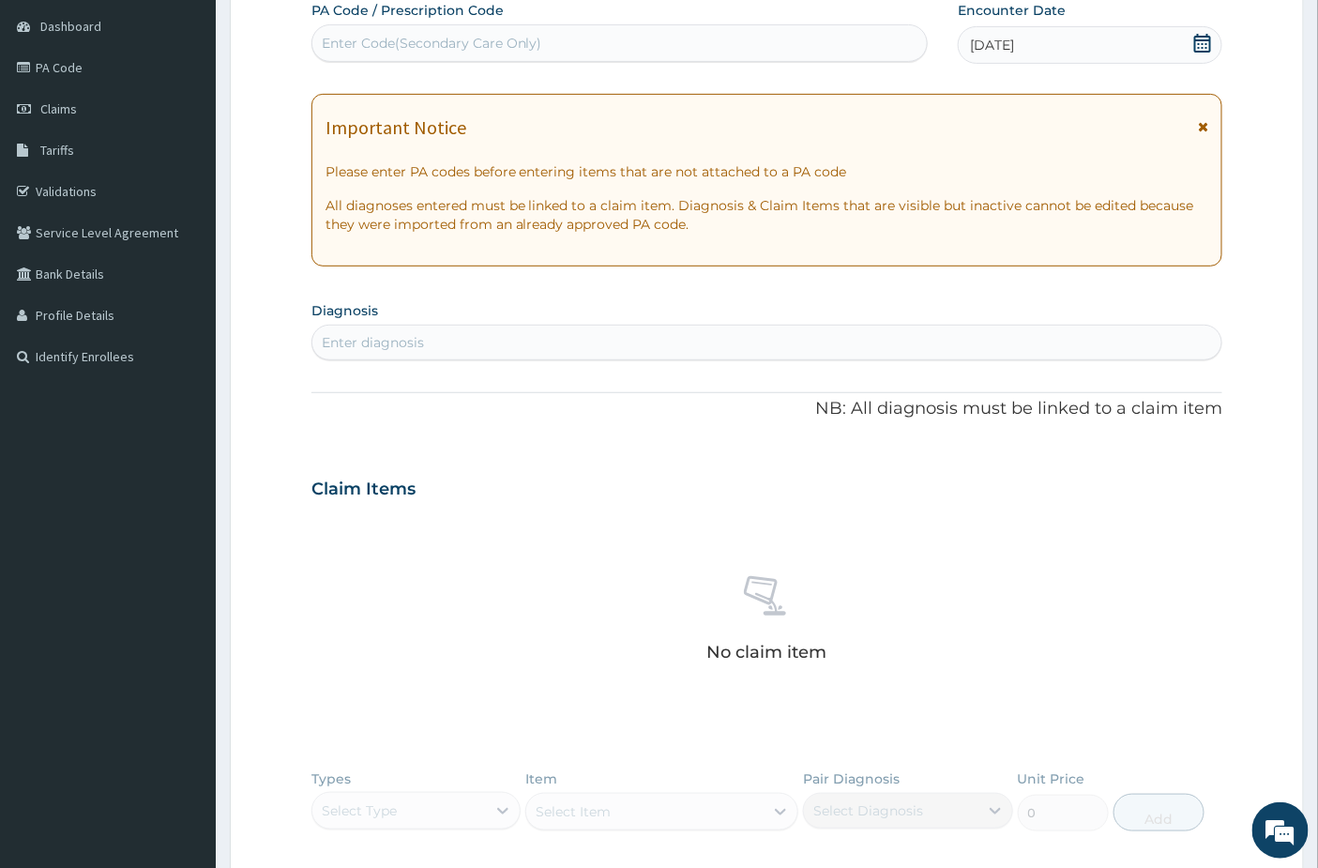
scroll to position [317, 0]
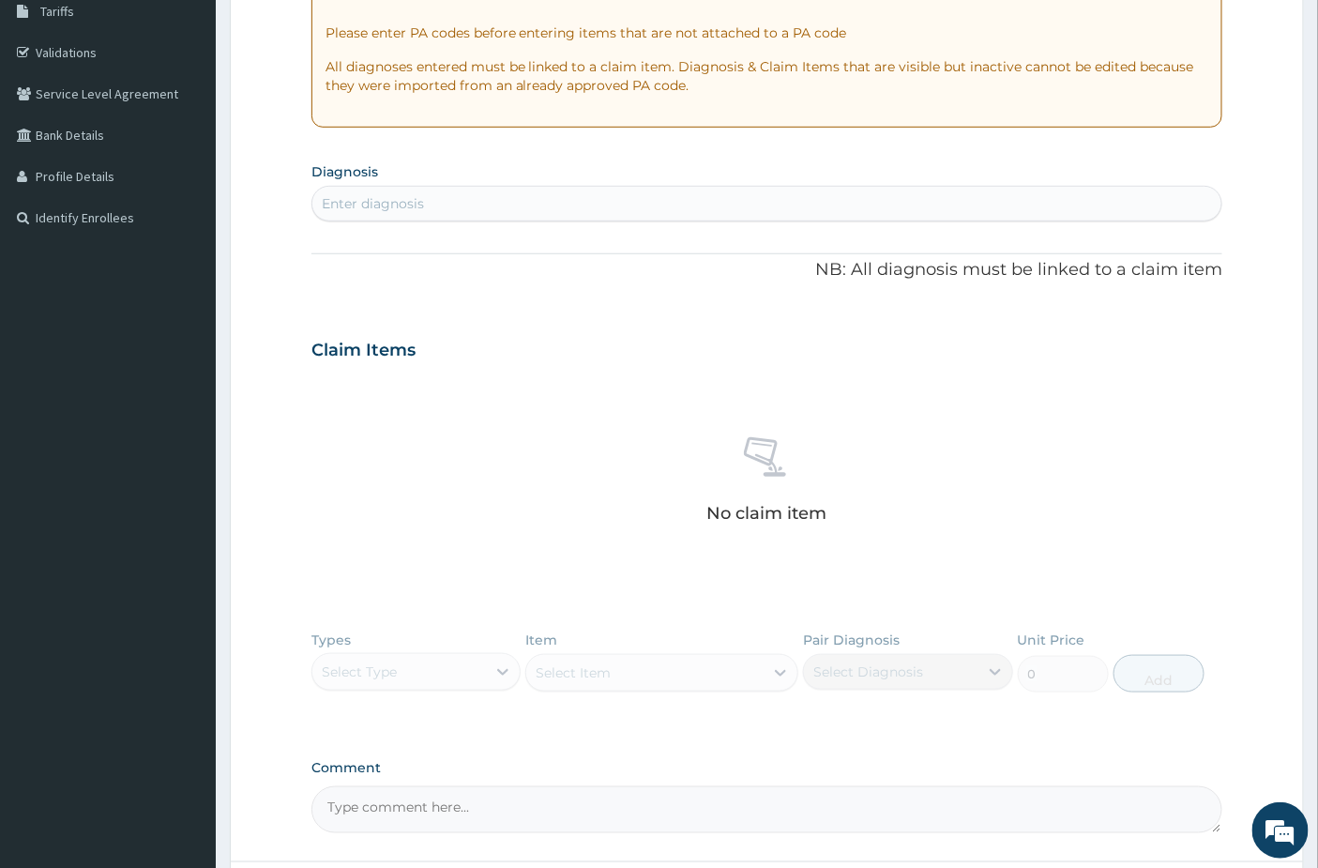
click at [430, 204] on div "Enter diagnosis" at bounding box center [767, 204] width 910 height 30
type input "malaria"
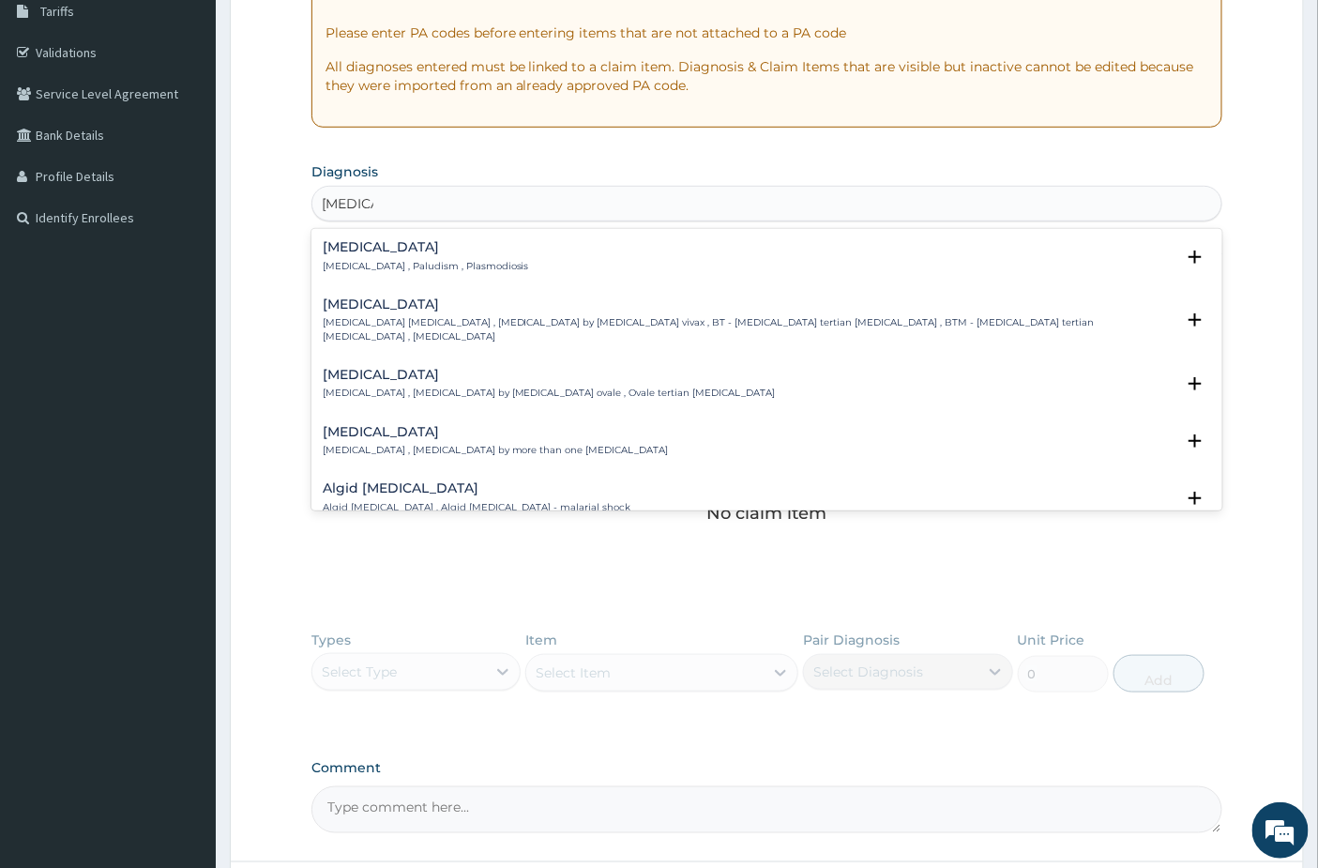
click at [402, 260] on p "Malaria , Paludism , Plasmodiosis" at bounding box center [426, 266] width 206 height 13
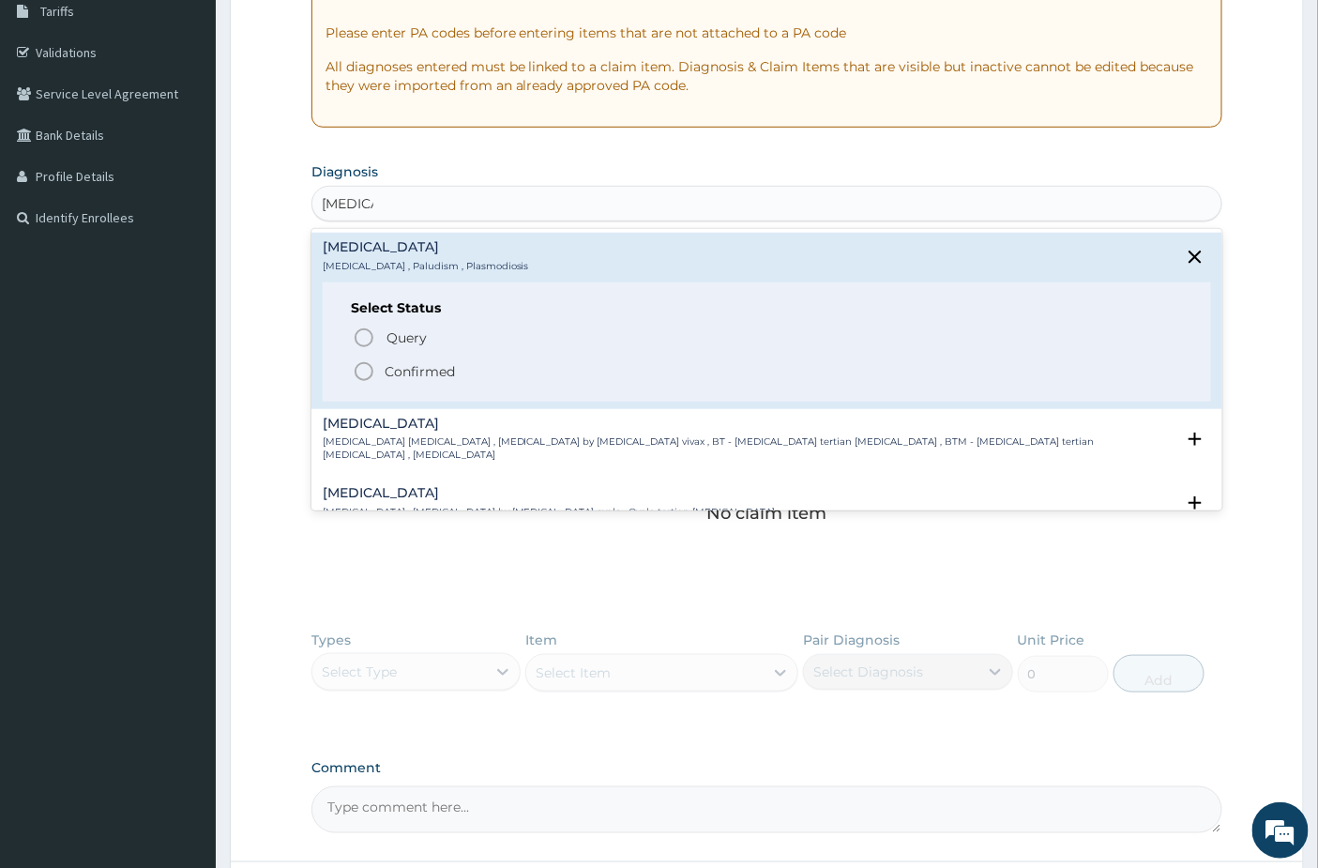
click at [368, 369] on icon "status option filled" at bounding box center [364, 371] width 23 height 23
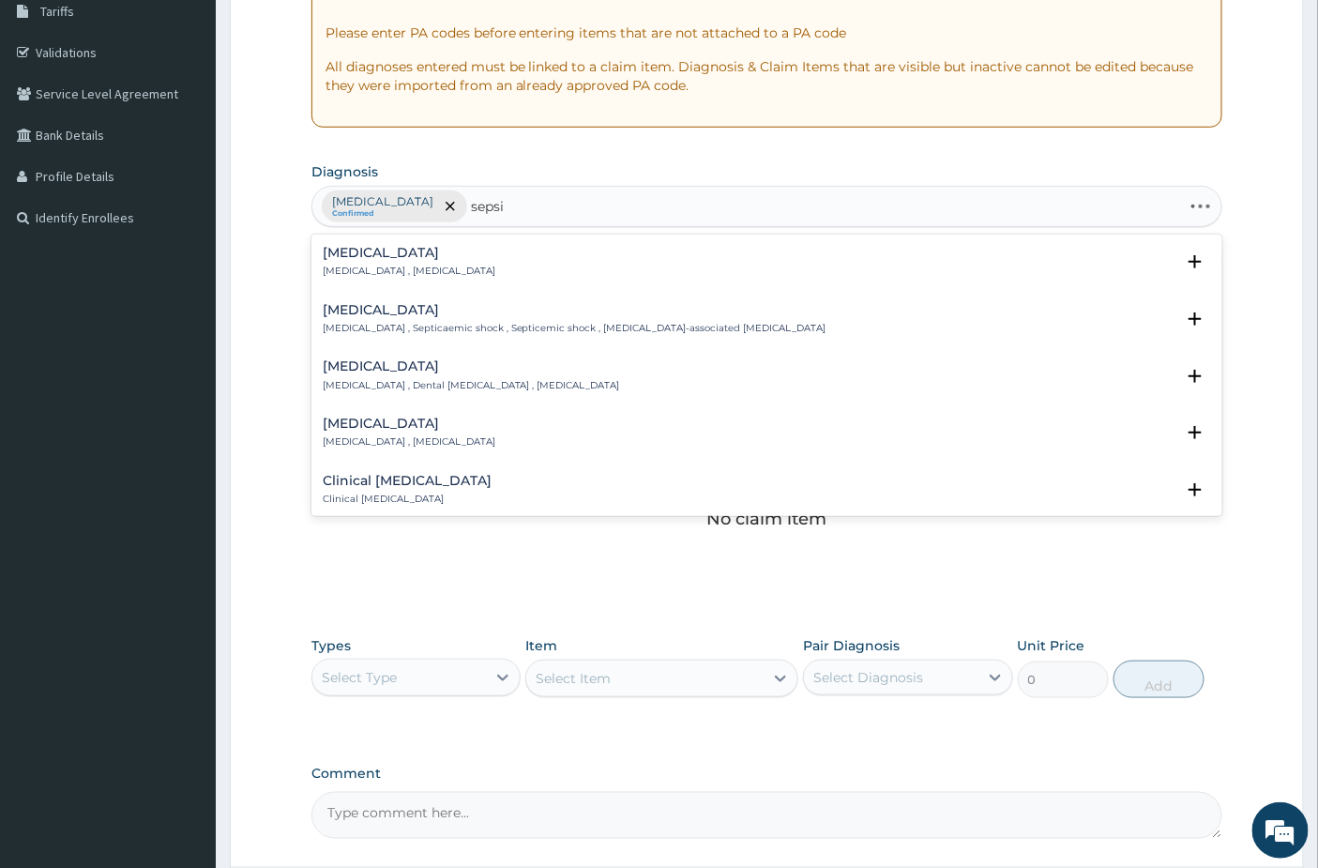
type input "sepsis"
click at [351, 269] on p "Systemic infection , Sepsis" at bounding box center [409, 271] width 173 height 13
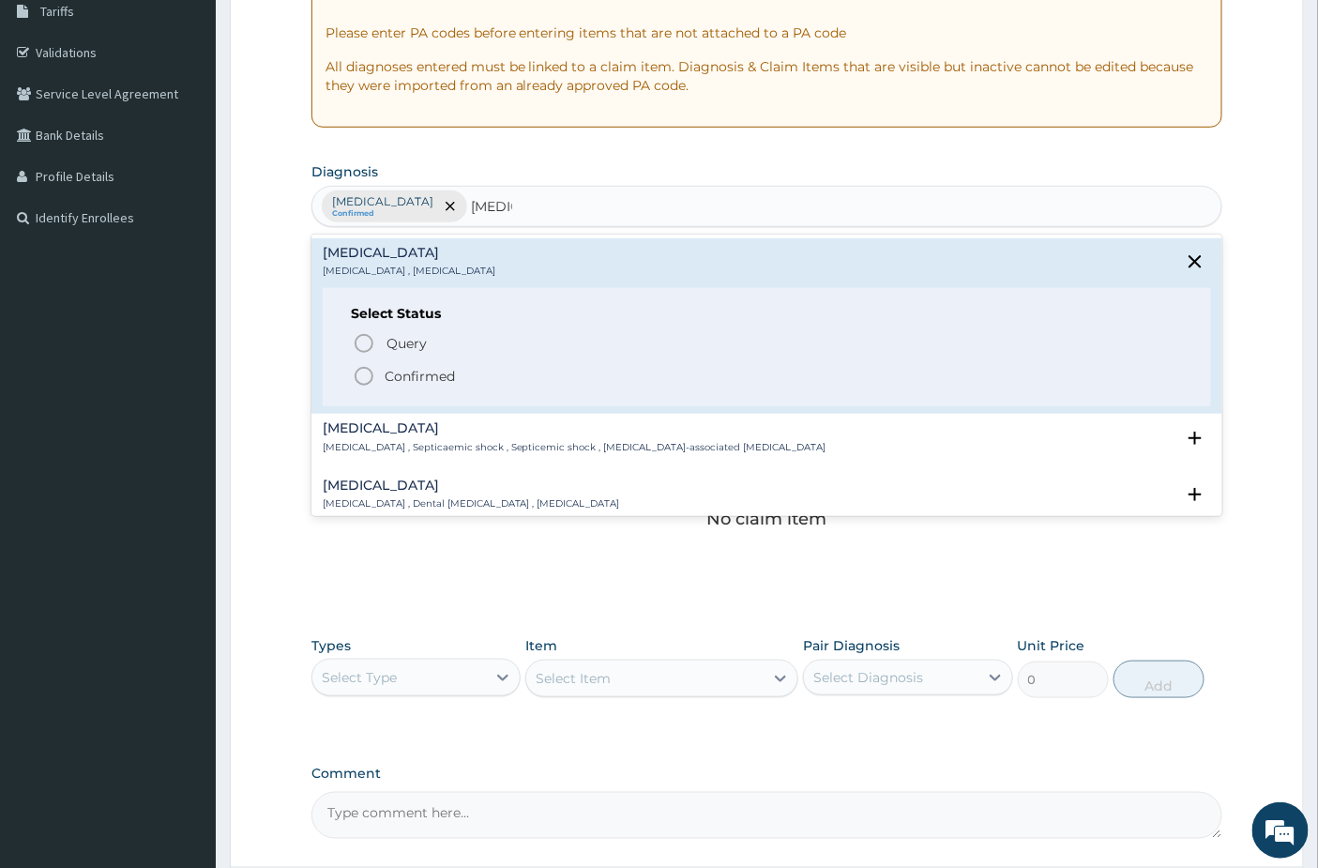
click at [369, 376] on icon "status option filled" at bounding box center [364, 376] width 23 height 23
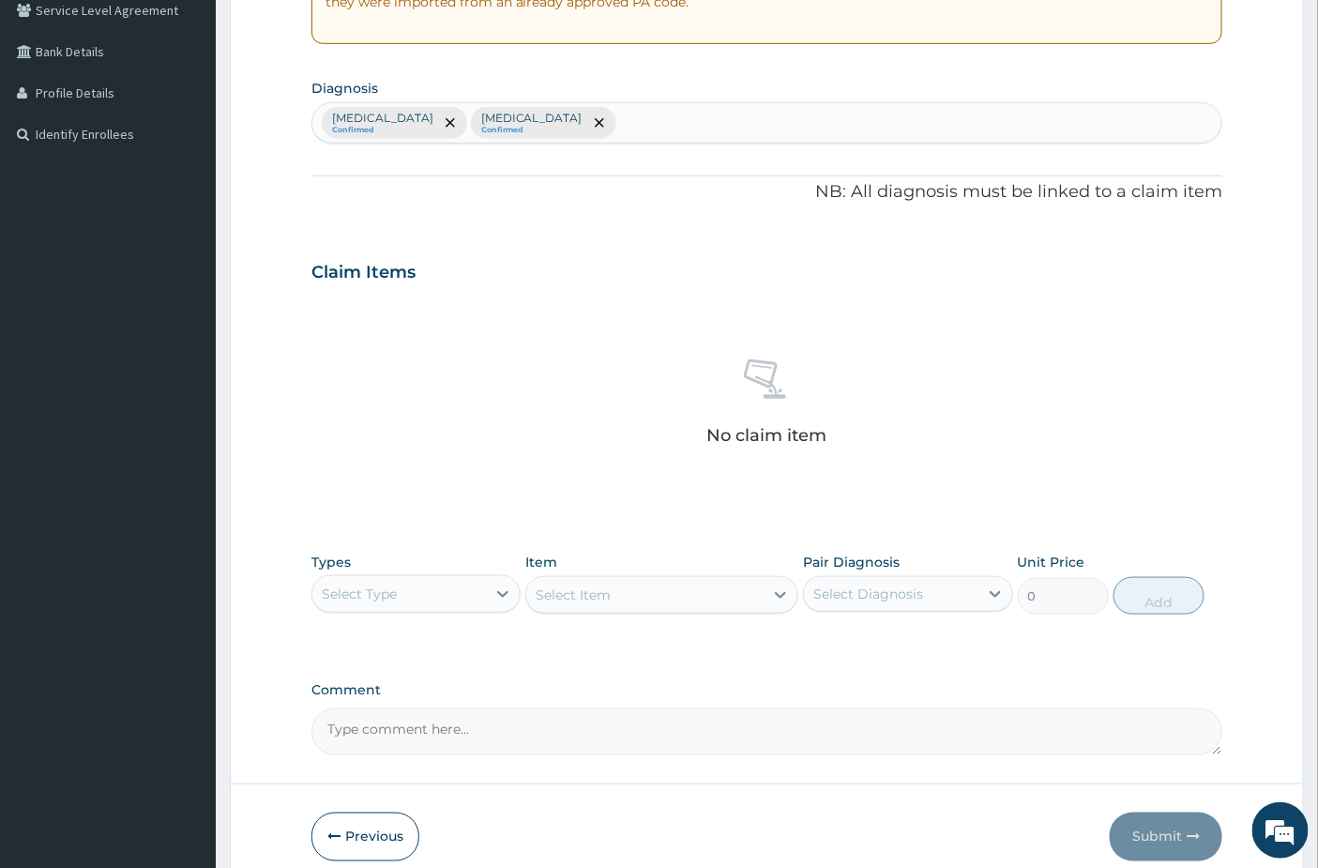
scroll to position [484, 0]
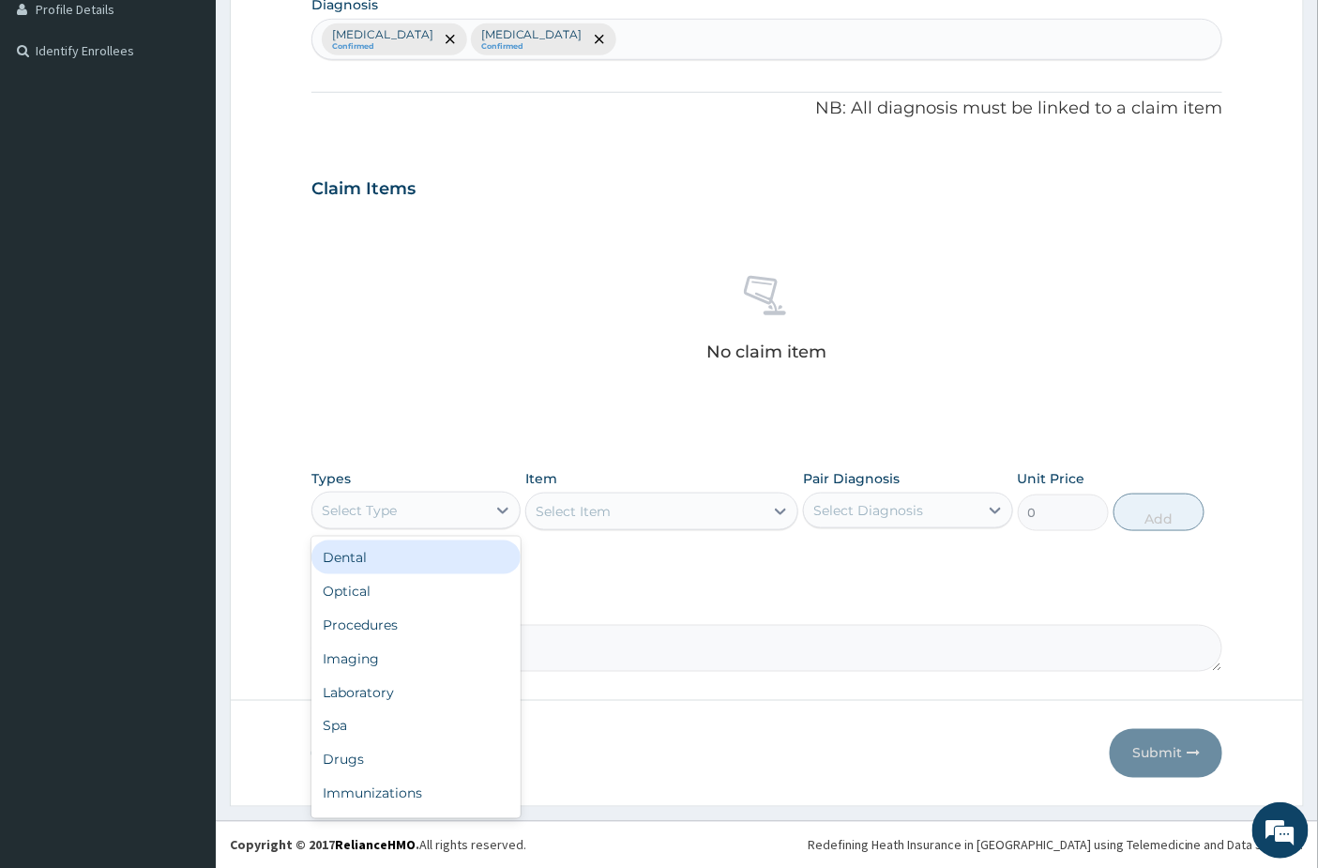
click at [415, 521] on div "Select Type" at bounding box center [399, 510] width 174 height 30
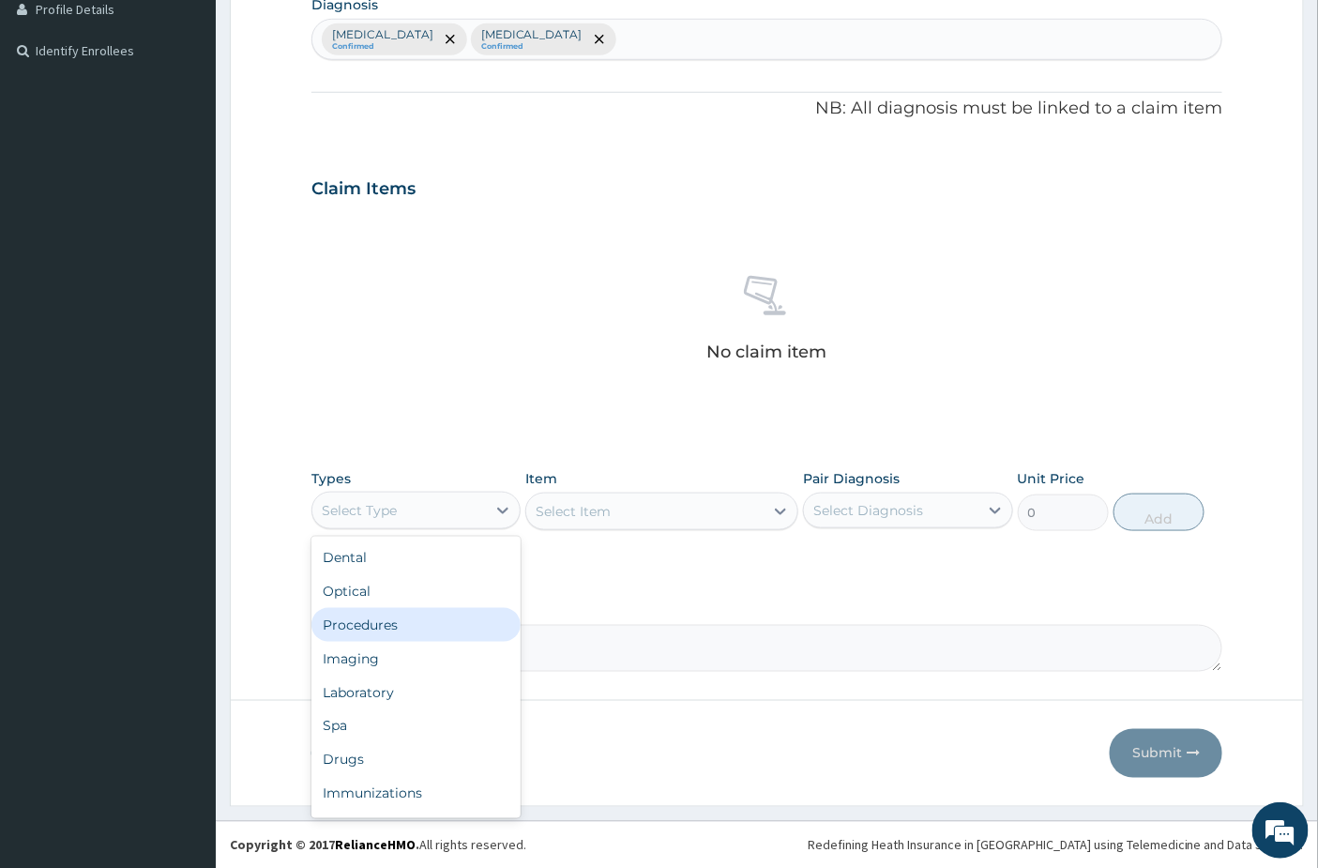
click at [388, 620] on div "Procedures" at bounding box center [416, 625] width 209 height 34
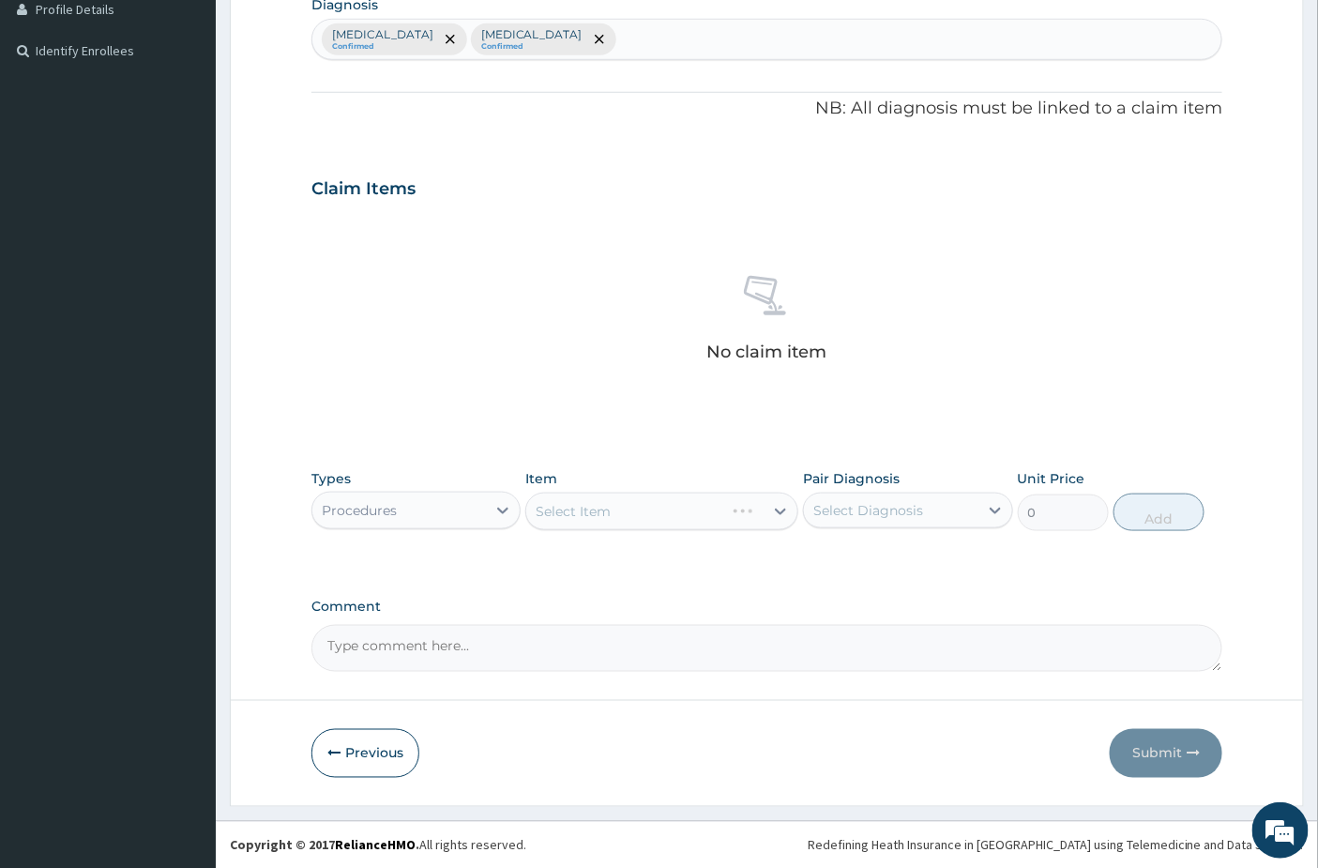
drag, startPoint x: 899, startPoint y: 509, endPoint x: 902, endPoint y: 526, distance: 17.1
click at [901, 510] on div "Select Diagnosis" at bounding box center [869, 510] width 110 height 19
click at [884, 568] on div "Malaria" at bounding box center [907, 559] width 209 height 38
checkbox input "true"
click at [938, 435] on div "PA Code / Prescription Code Enter Code(Secondary Care Only) Encounter Date 14-0…" at bounding box center [768, 183] width 912 height 977
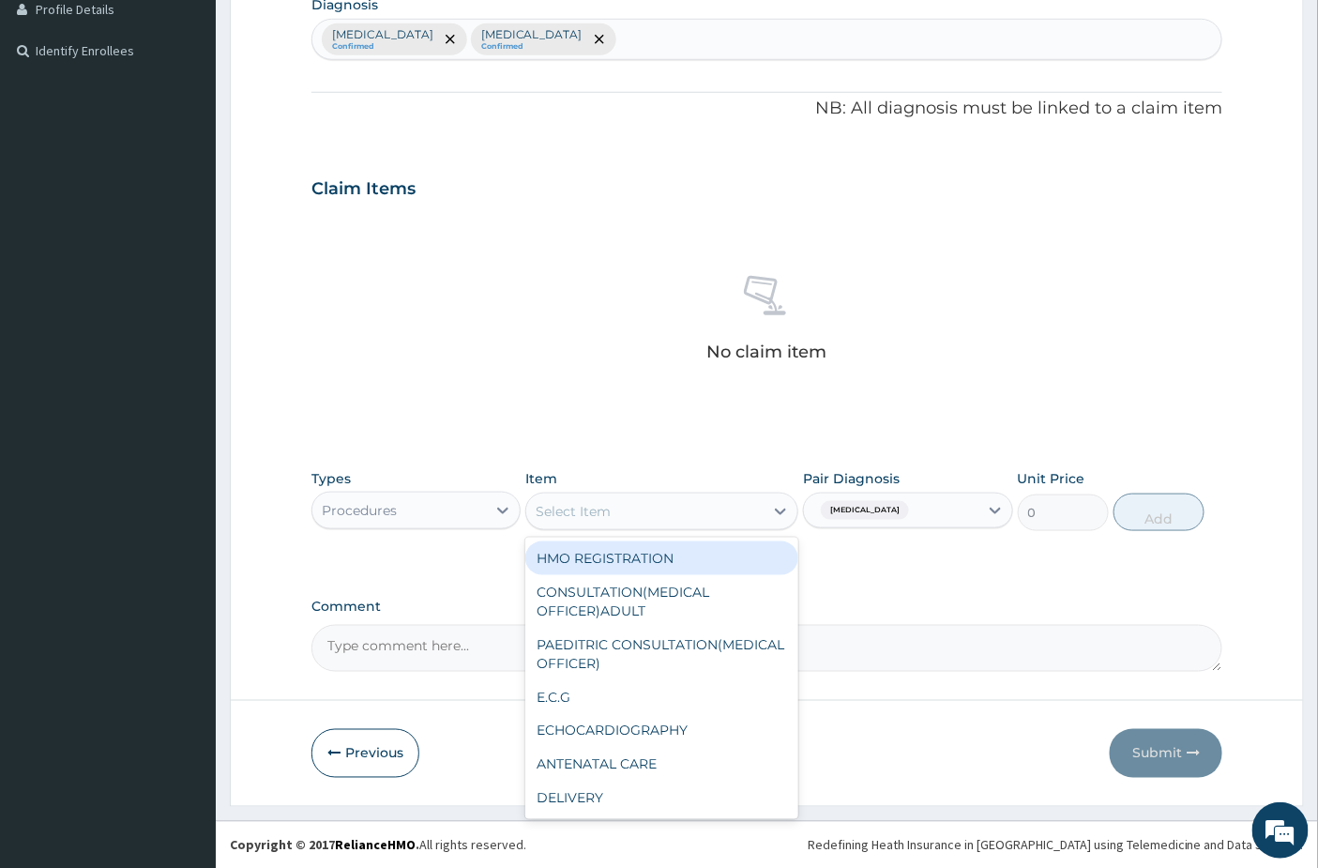
click at [619, 512] on div "Select Item" at bounding box center [644, 511] width 237 height 30
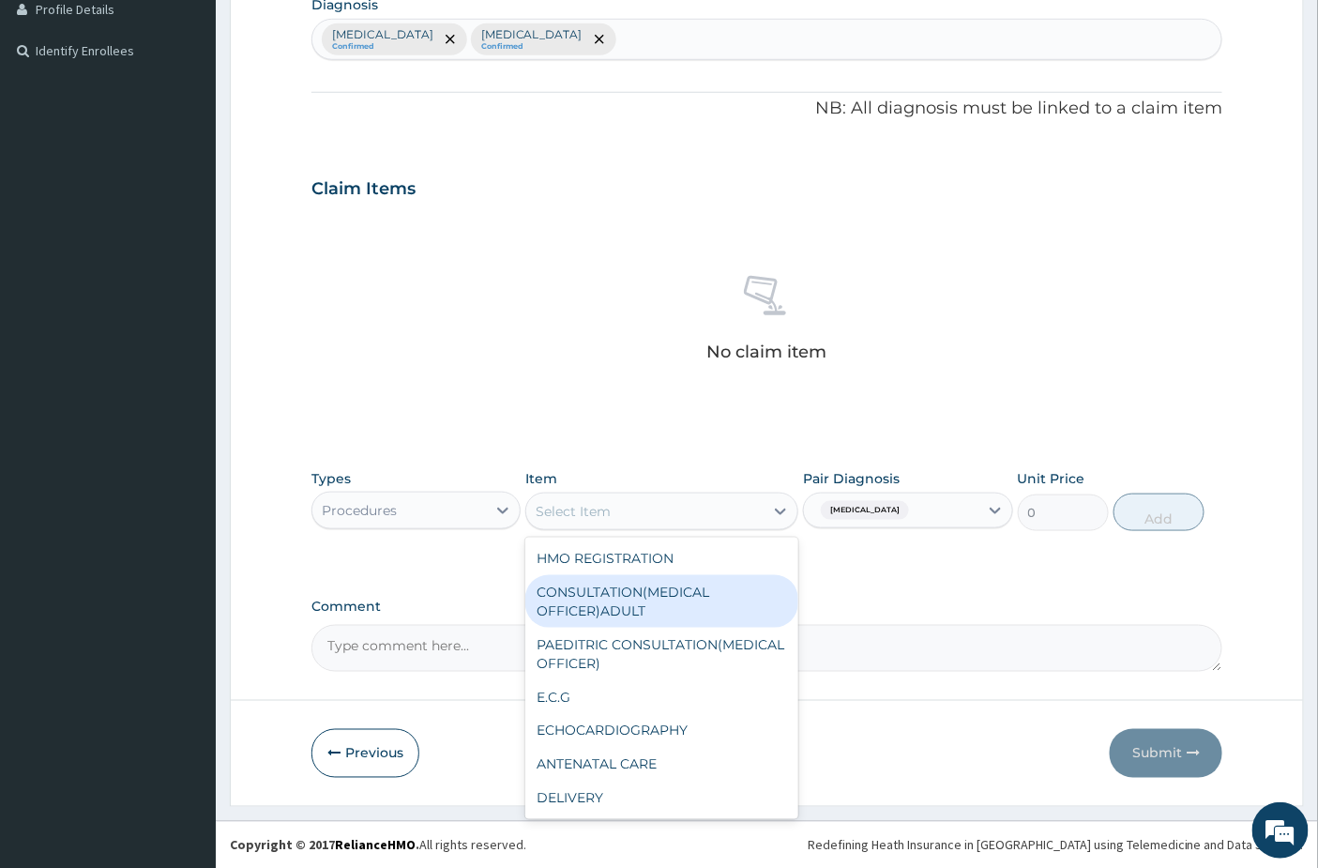
click at [619, 605] on div "CONSULTATION(MEDICAL OFFICER)ADULT" at bounding box center [661, 601] width 273 height 53
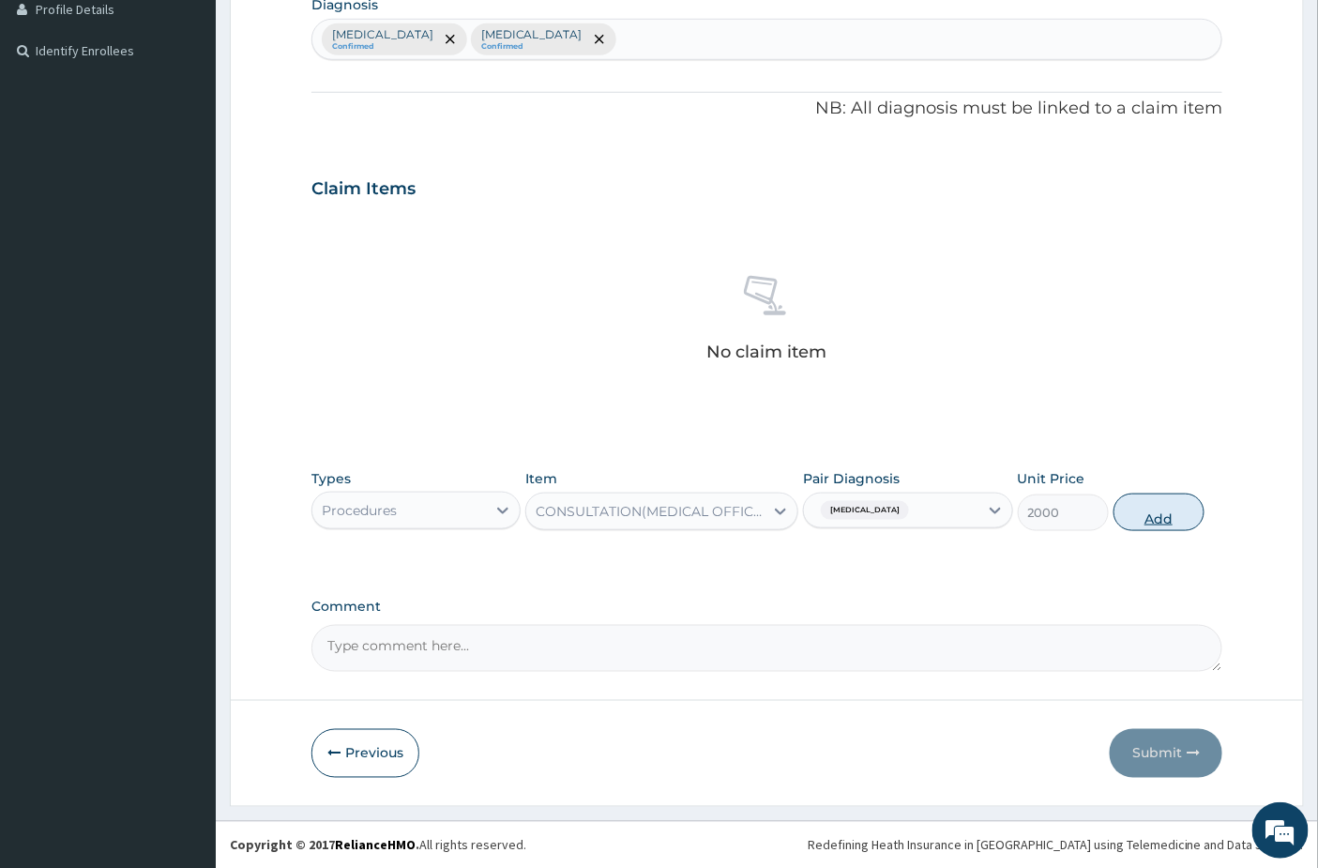
click at [1179, 510] on button "Add" at bounding box center [1159, 513] width 91 height 38
type input "0"
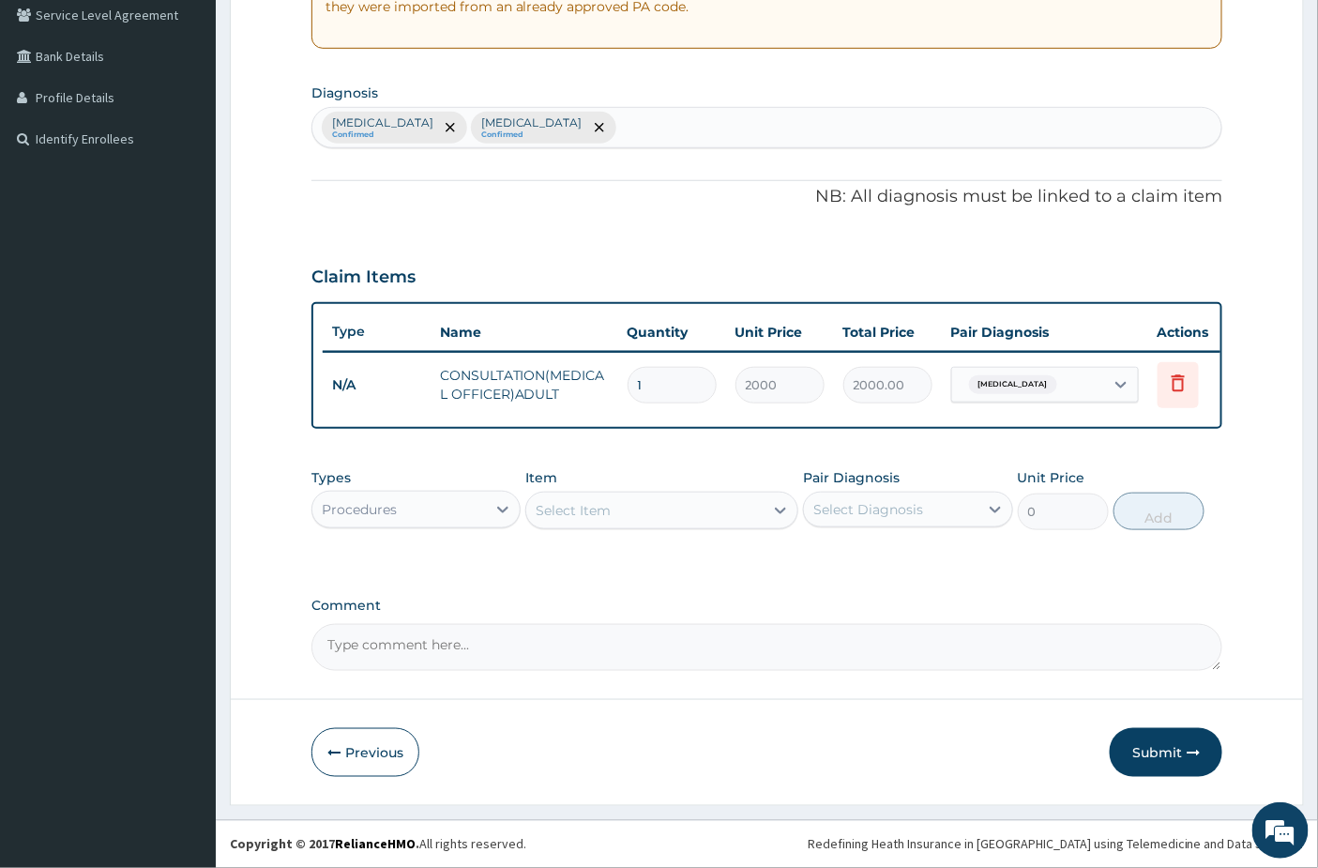
scroll to position [409, 0]
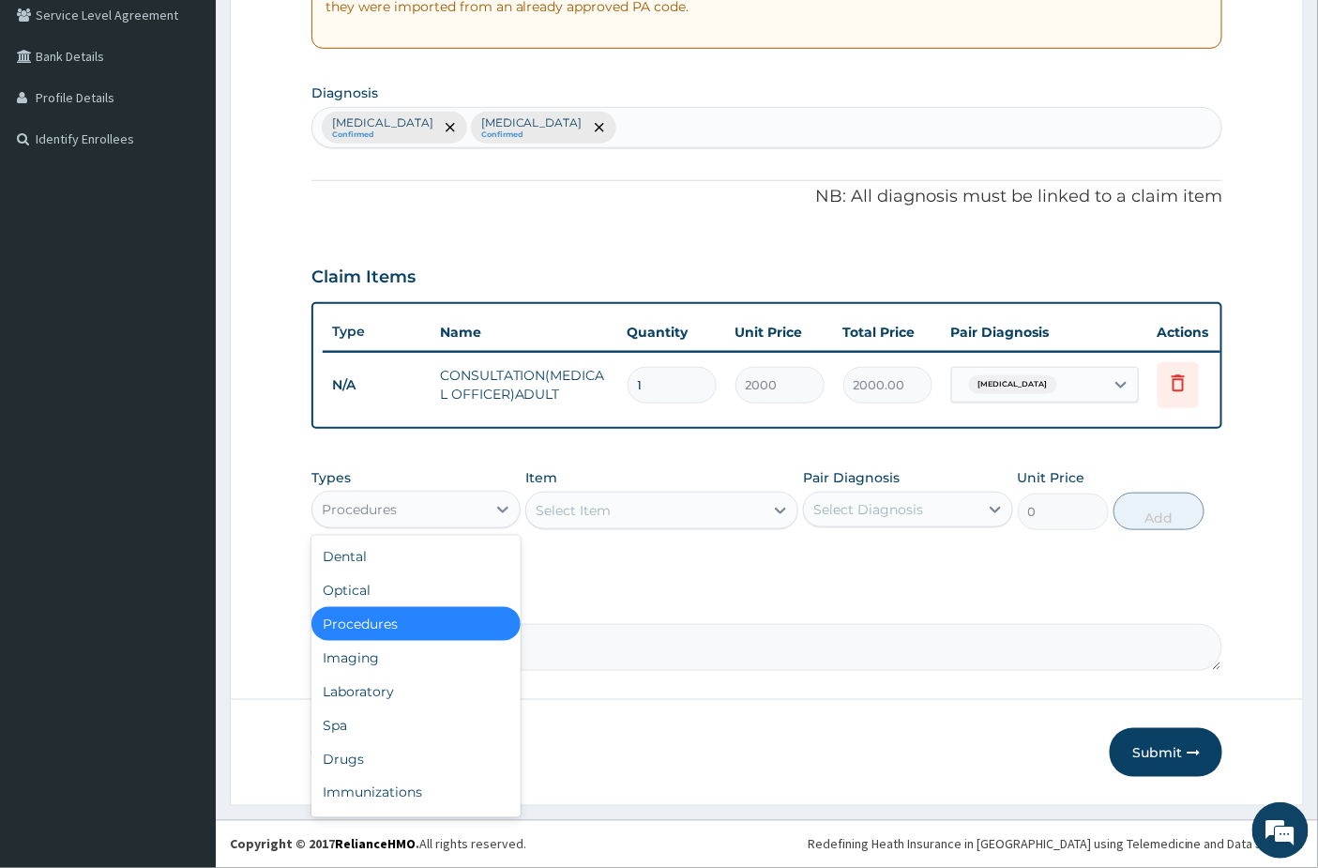
drag, startPoint x: 398, startPoint y: 505, endPoint x: 387, endPoint y: 572, distance: 68.5
click at [398, 510] on div "Procedures" at bounding box center [399, 509] width 174 height 30
click at [367, 689] on div "Laboratory" at bounding box center [416, 692] width 209 height 34
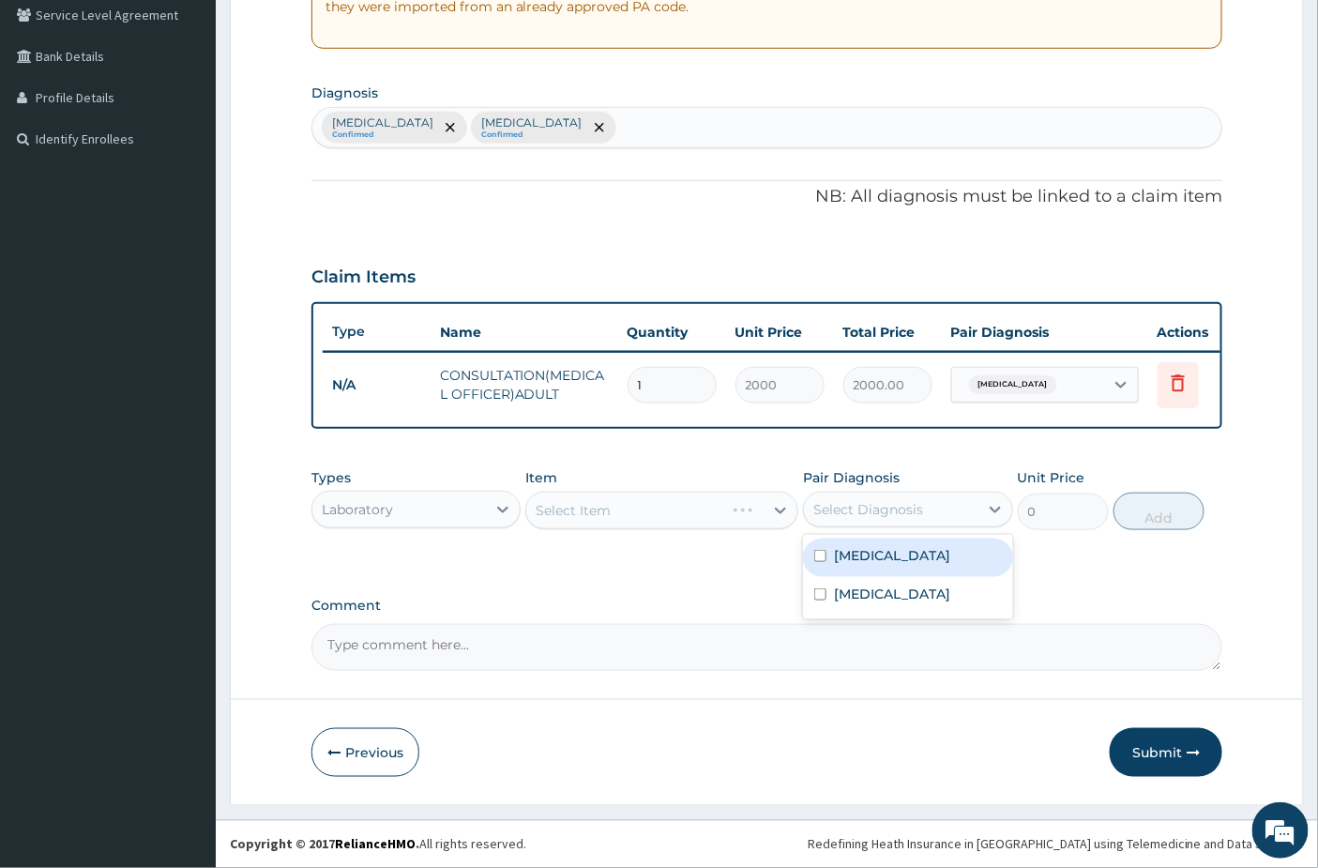
click at [904, 510] on div "Select Diagnosis" at bounding box center [869, 509] width 110 height 19
click at [879, 552] on label "Malaria" at bounding box center [892, 555] width 116 height 19
checkbox input "true"
click at [607, 502] on div "Select Item" at bounding box center [661, 511] width 273 height 38
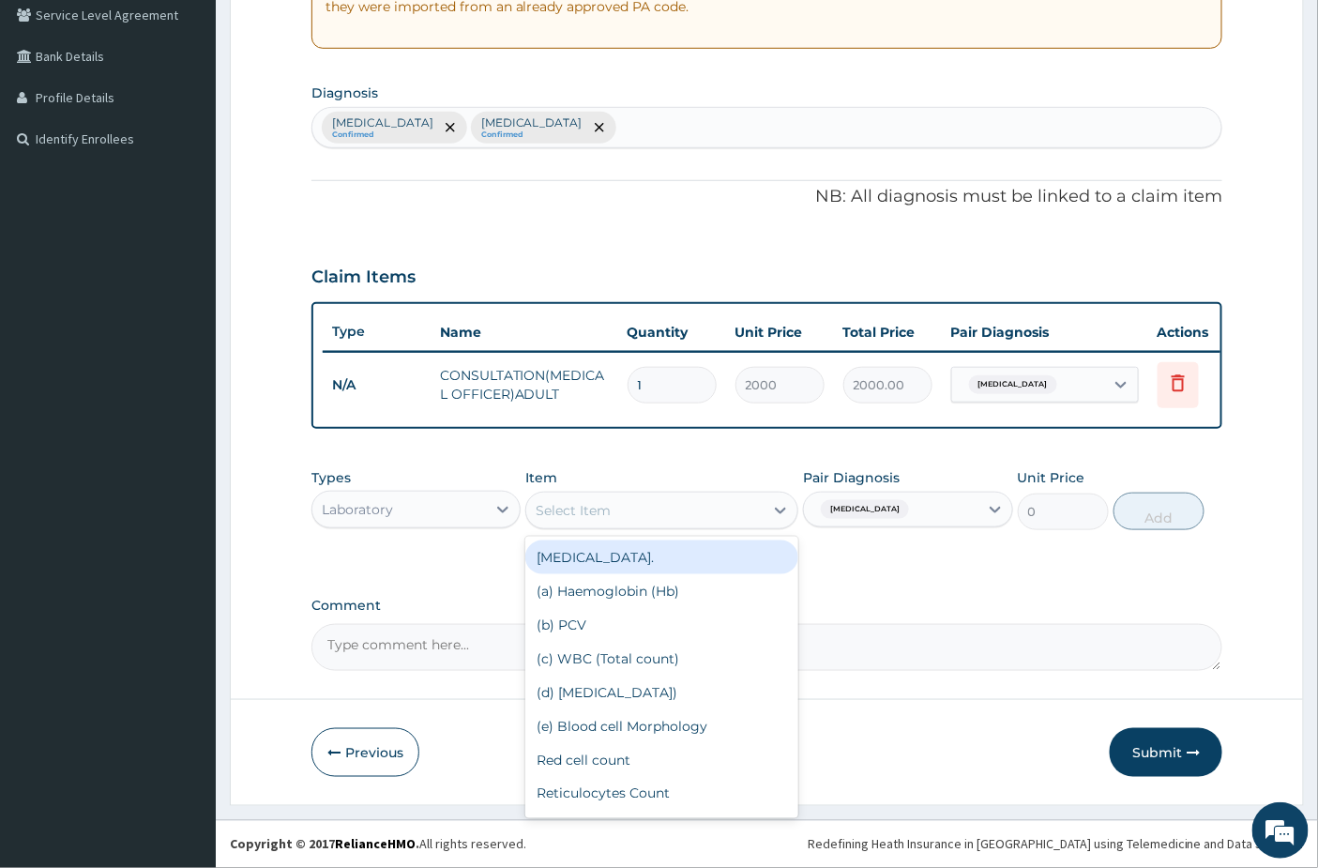
click at [631, 514] on div "Select Item" at bounding box center [644, 510] width 237 height 30
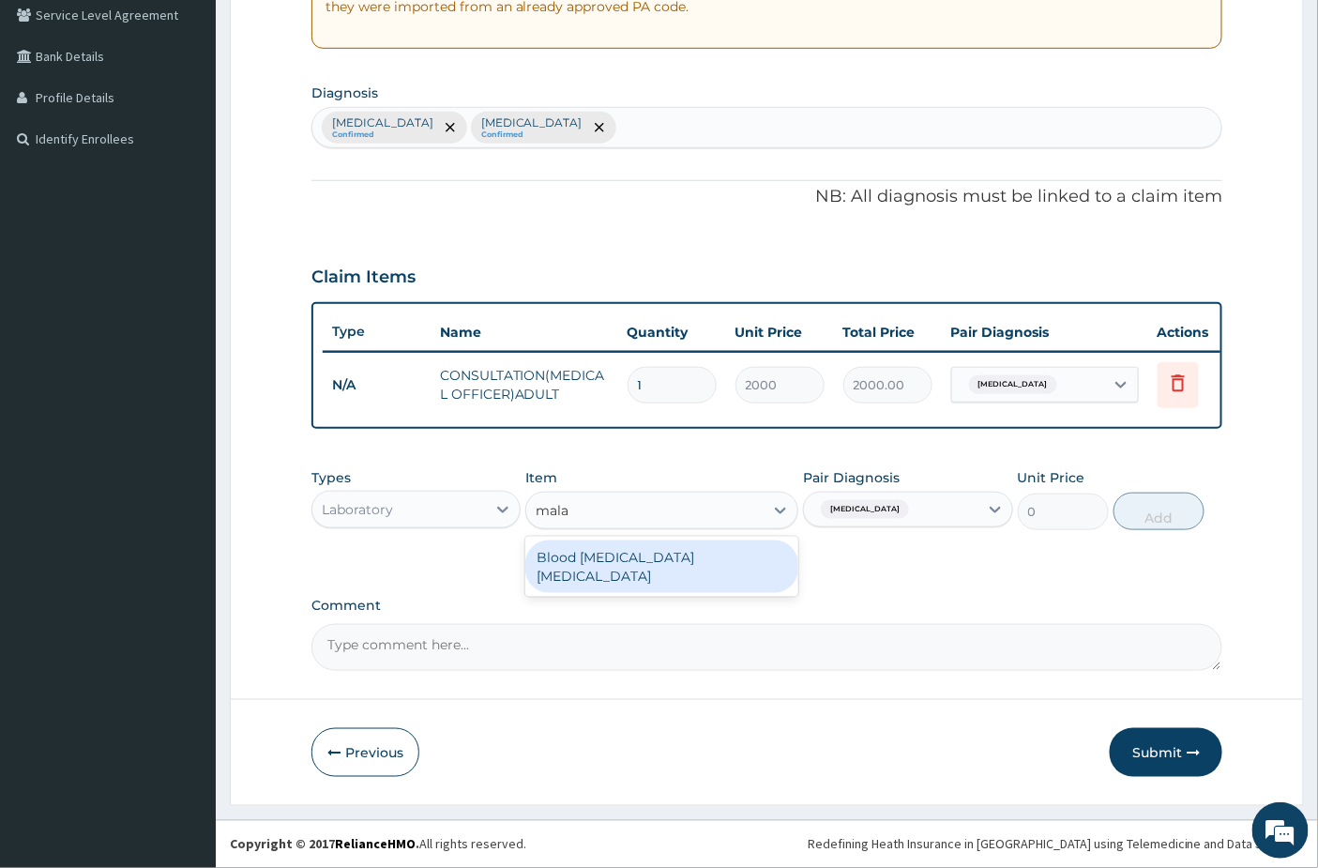
type input "malar"
click at [620, 558] on div "Blood Malaria Parasite" at bounding box center [661, 566] width 273 height 53
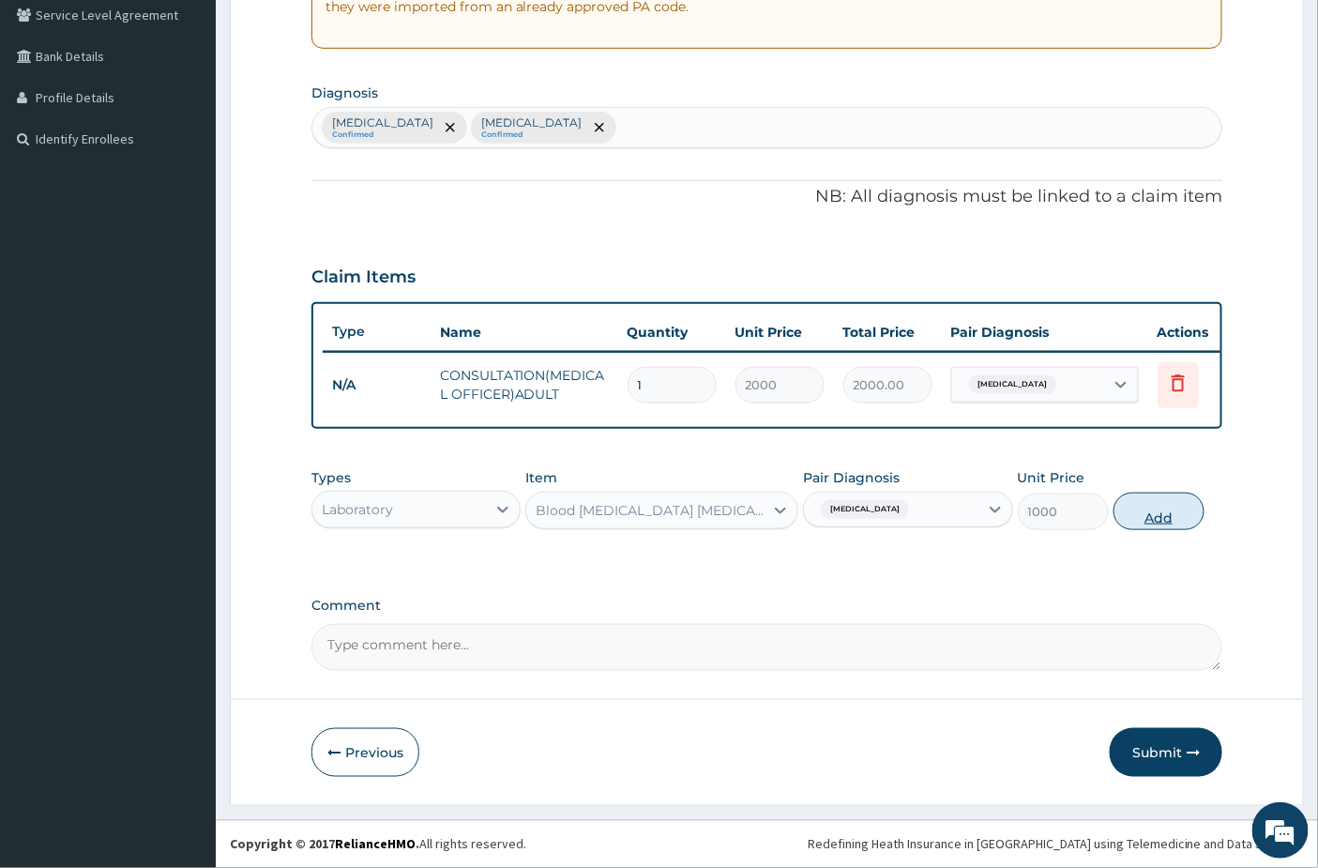
click at [1151, 517] on button "Add" at bounding box center [1159, 512] width 91 height 38
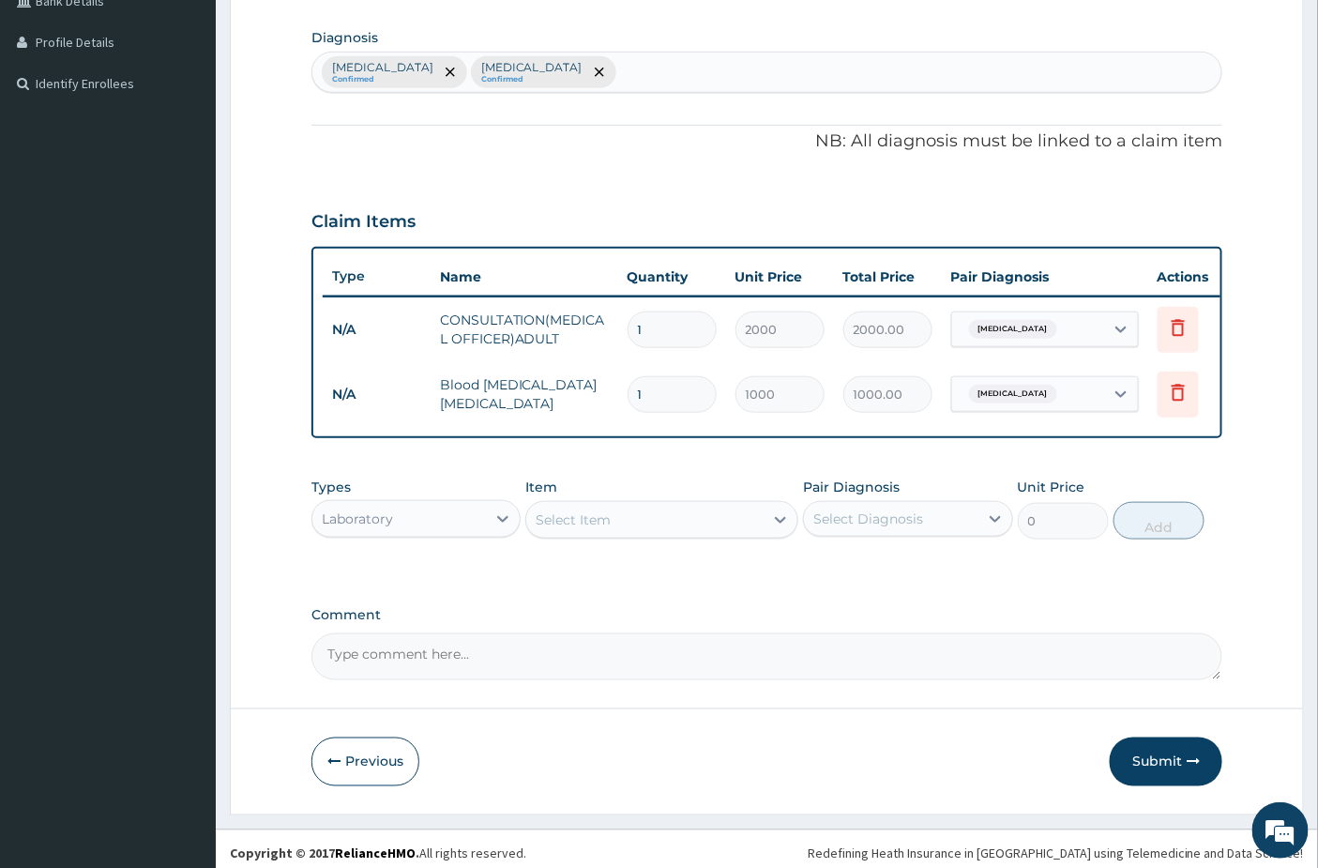
scroll to position [474, 0]
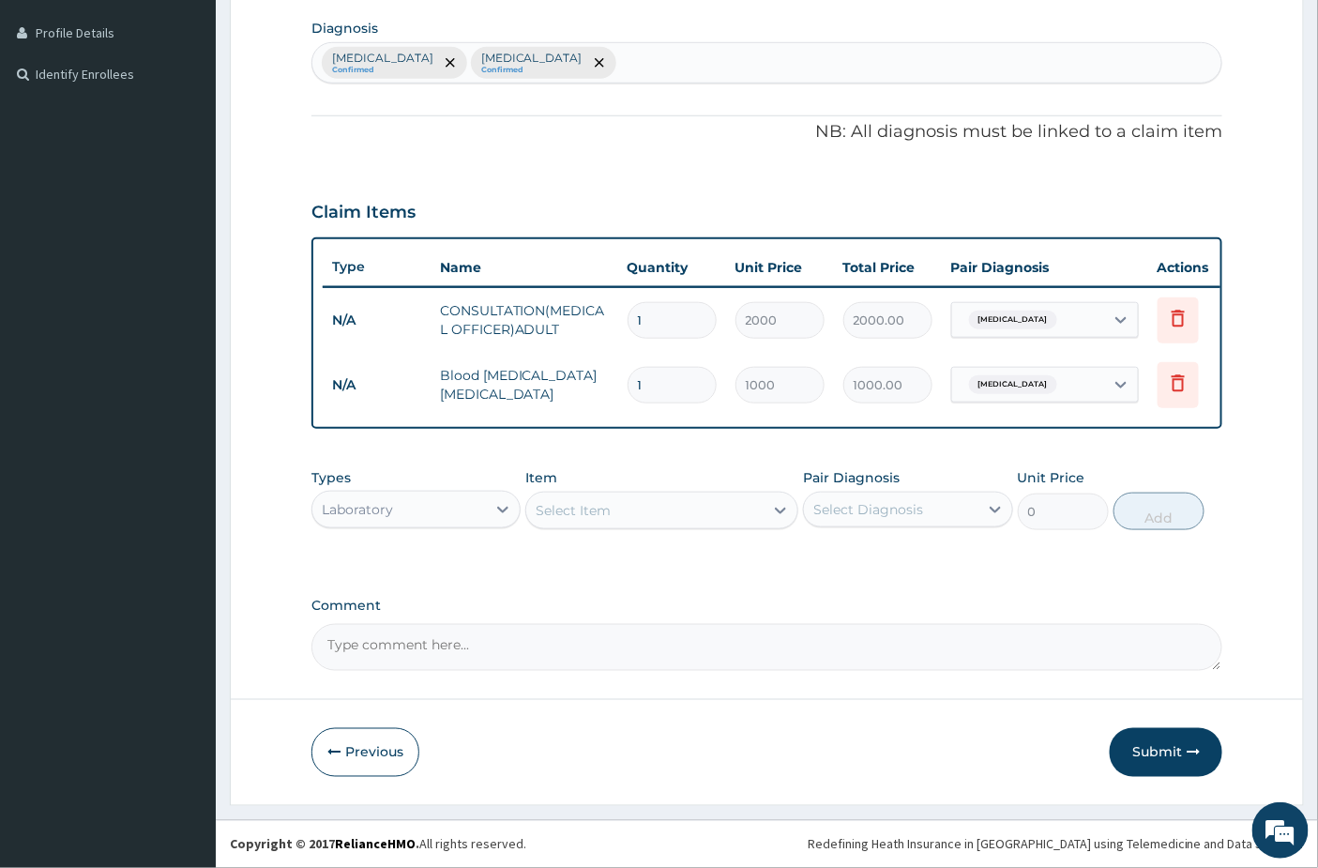
click at [595, 495] on div "Select Item" at bounding box center [644, 510] width 237 height 30
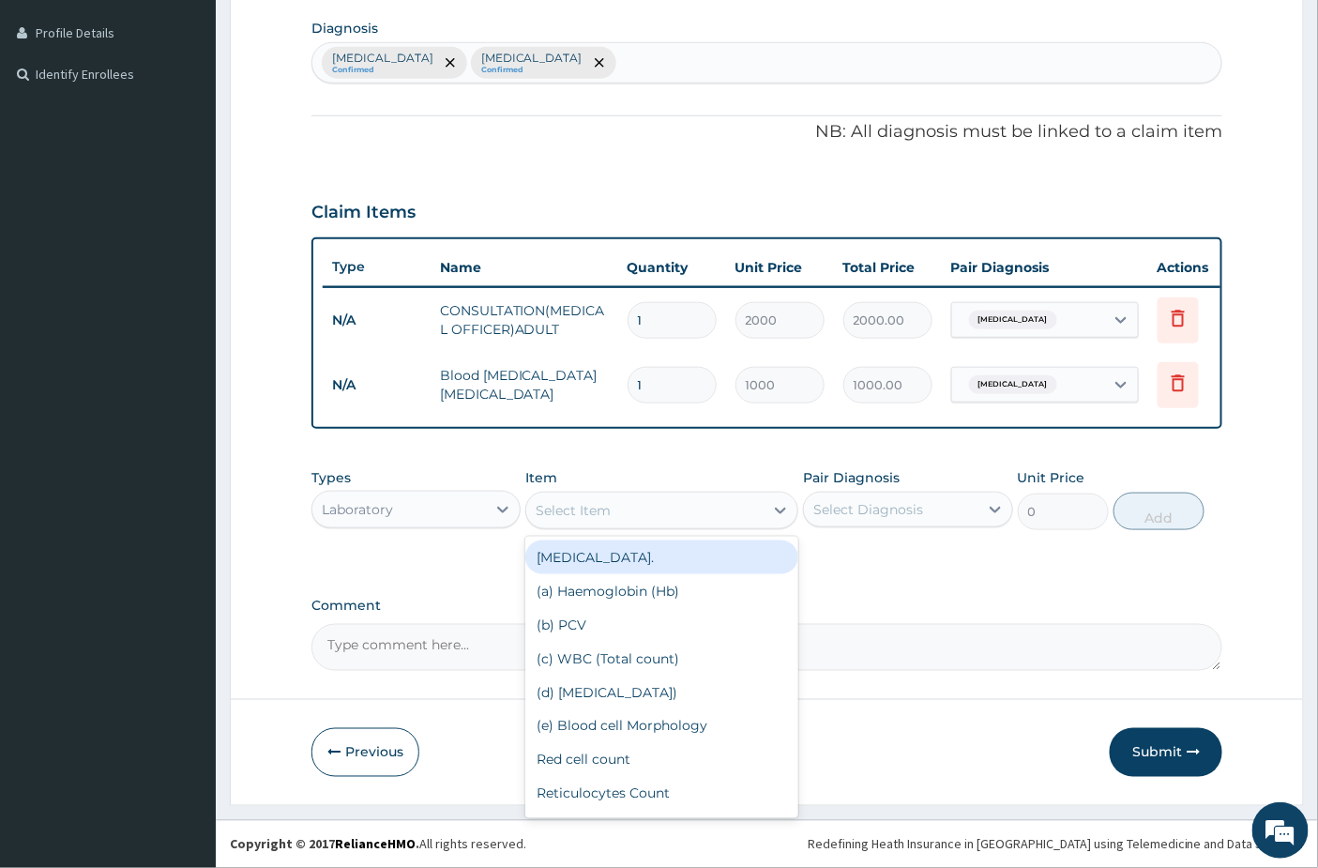
click at [572, 556] on div "FULL BLOOD COUNT." at bounding box center [661, 557] width 273 height 34
type input "2500"
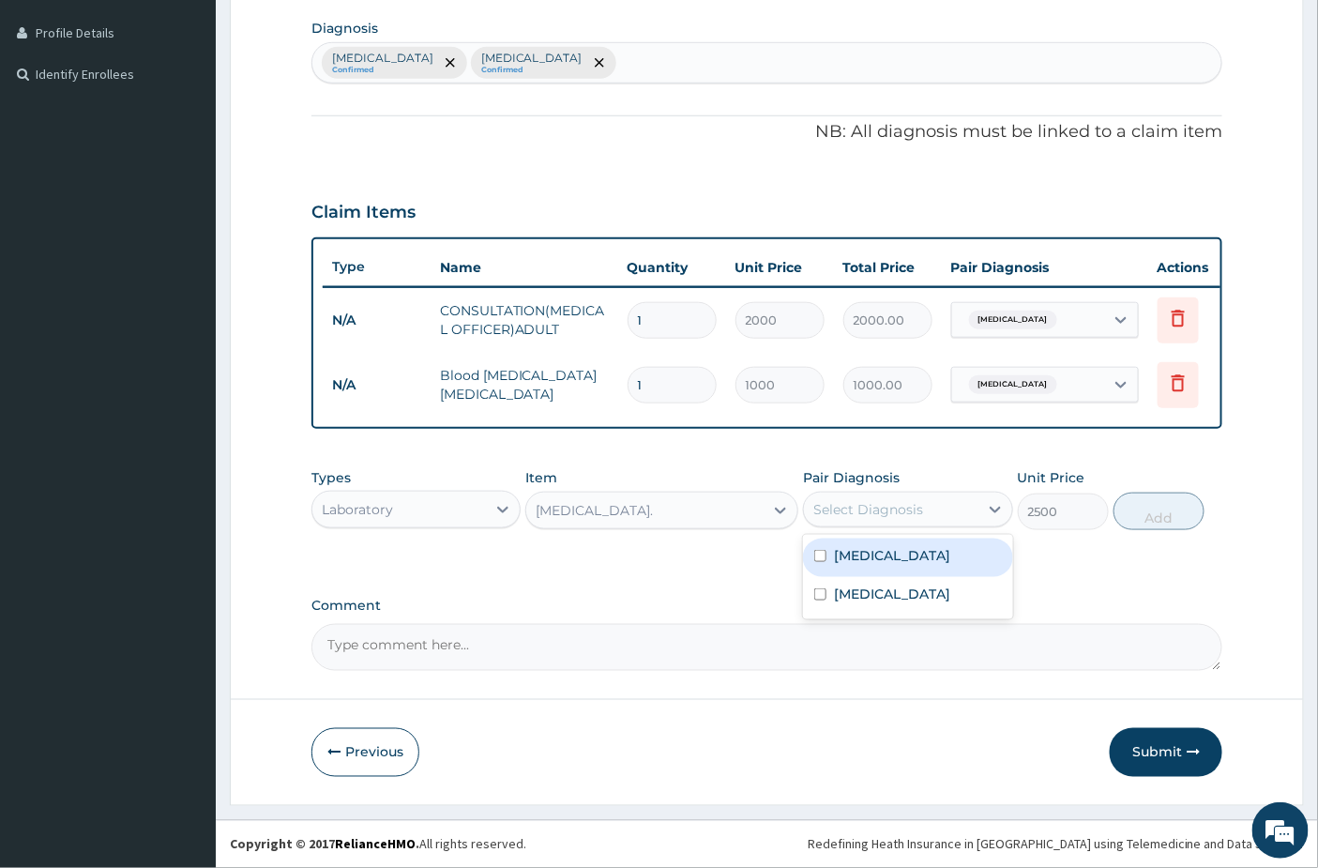
click at [898, 512] on div "Select Diagnosis" at bounding box center [869, 509] width 110 height 19
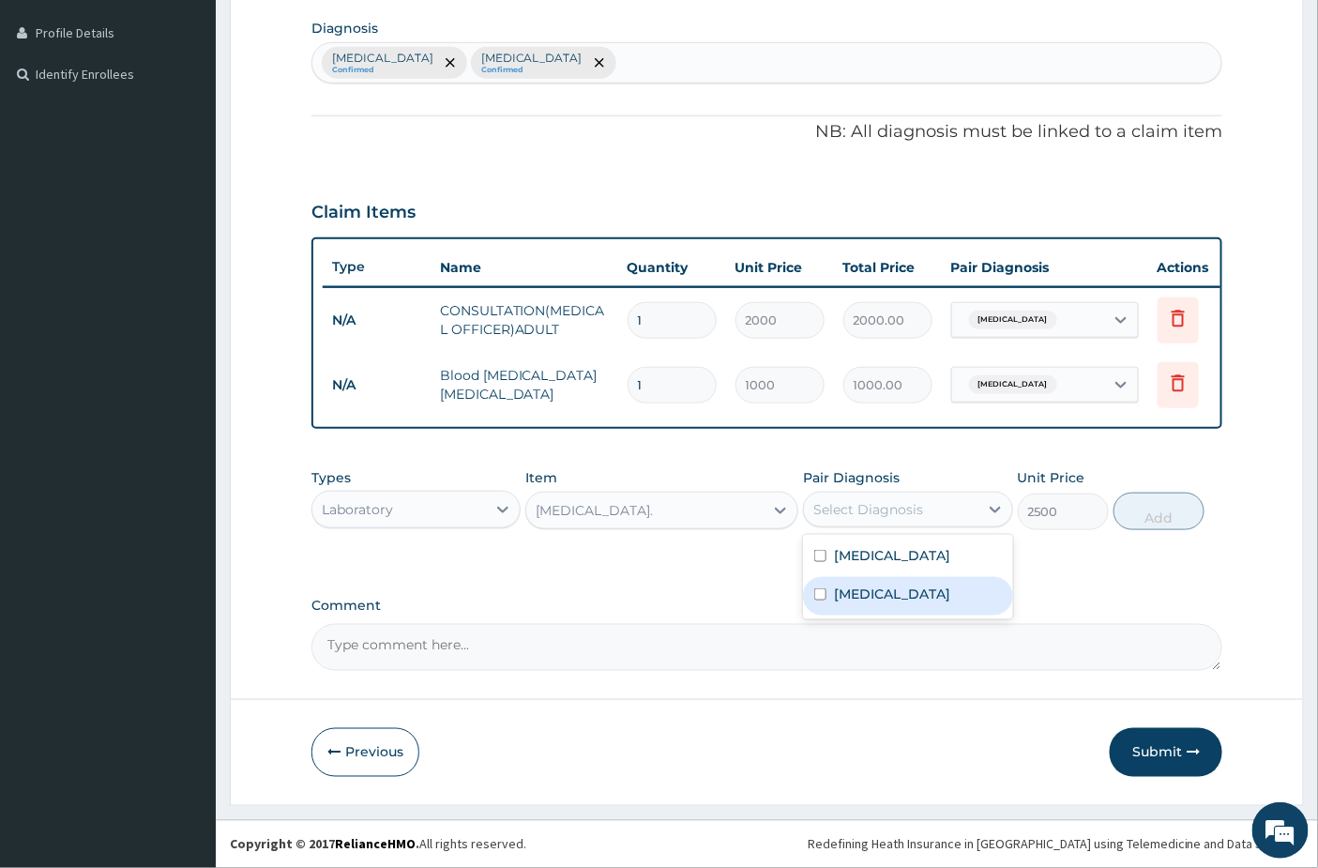
click at [858, 599] on label "Sepsis" at bounding box center [892, 594] width 116 height 19
checkbox input "true"
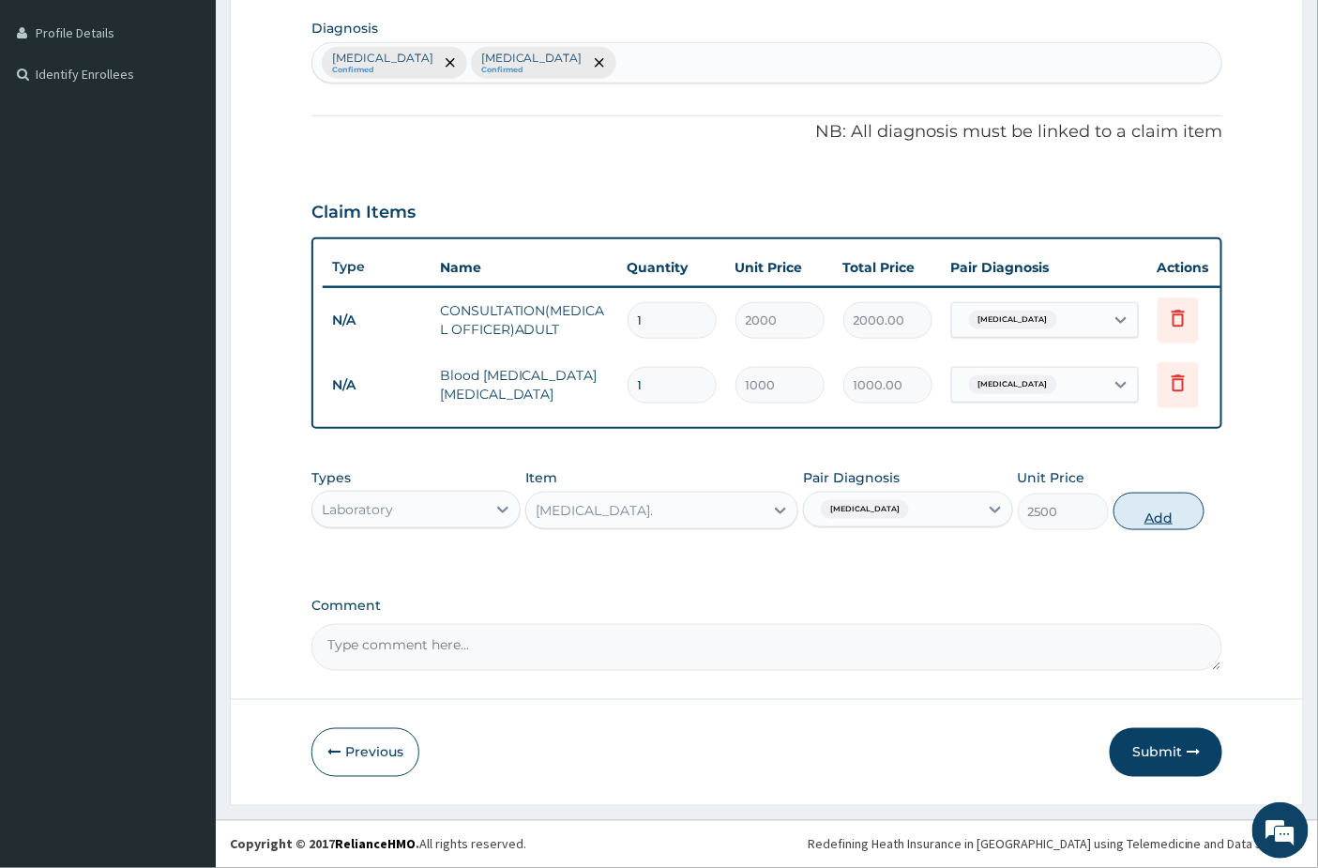
click at [1155, 502] on button "Add" at bounding box center [1159, 512] width 91 height 38
type input "0"
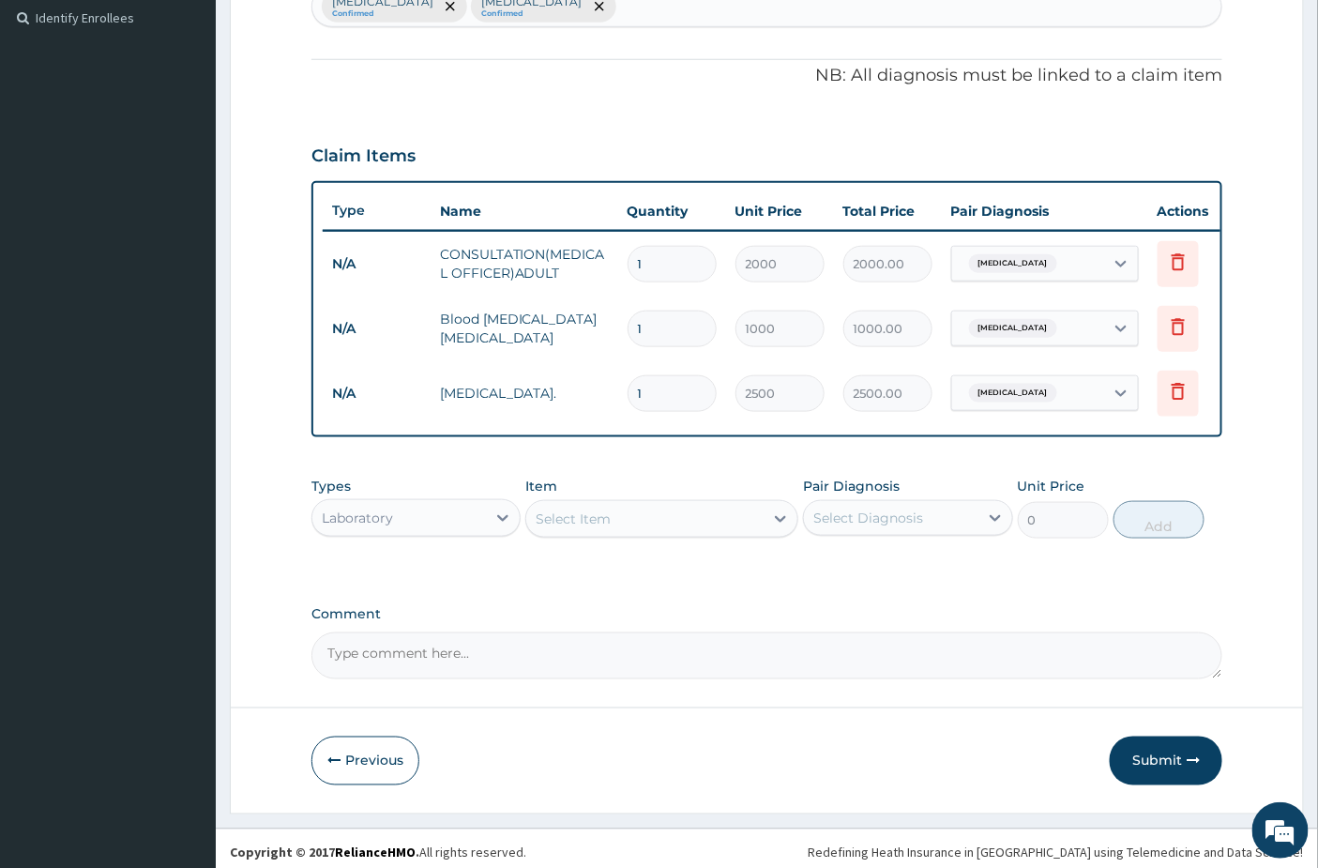
scroll to position [540, 0]
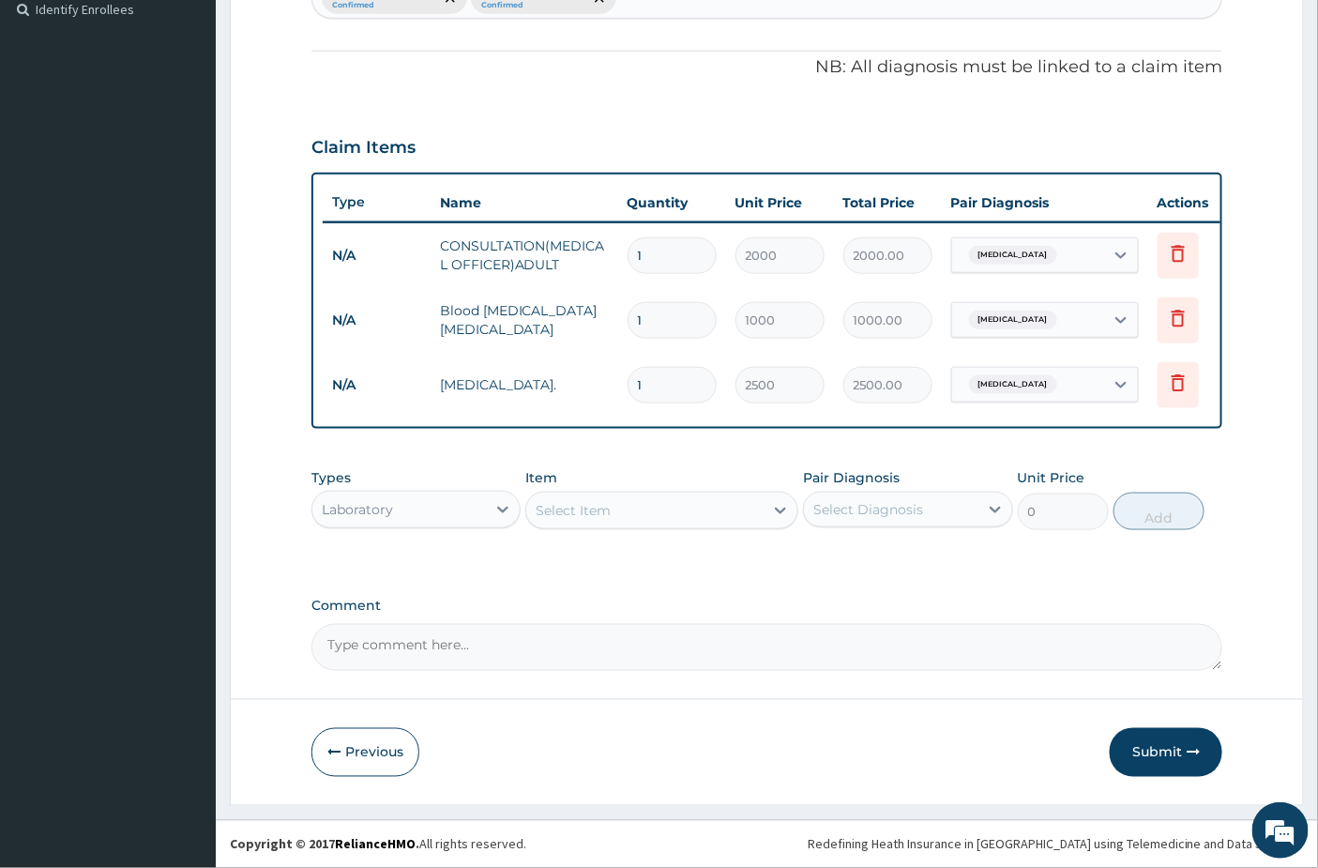
drag, startPoint x: 460, startPoint y: 498, endPoint x: 452, endPoint y: 529, distance: 31.9
click at [454, 502] on div "Laboratory" at bounding box center [399, 509] width 174 height 30
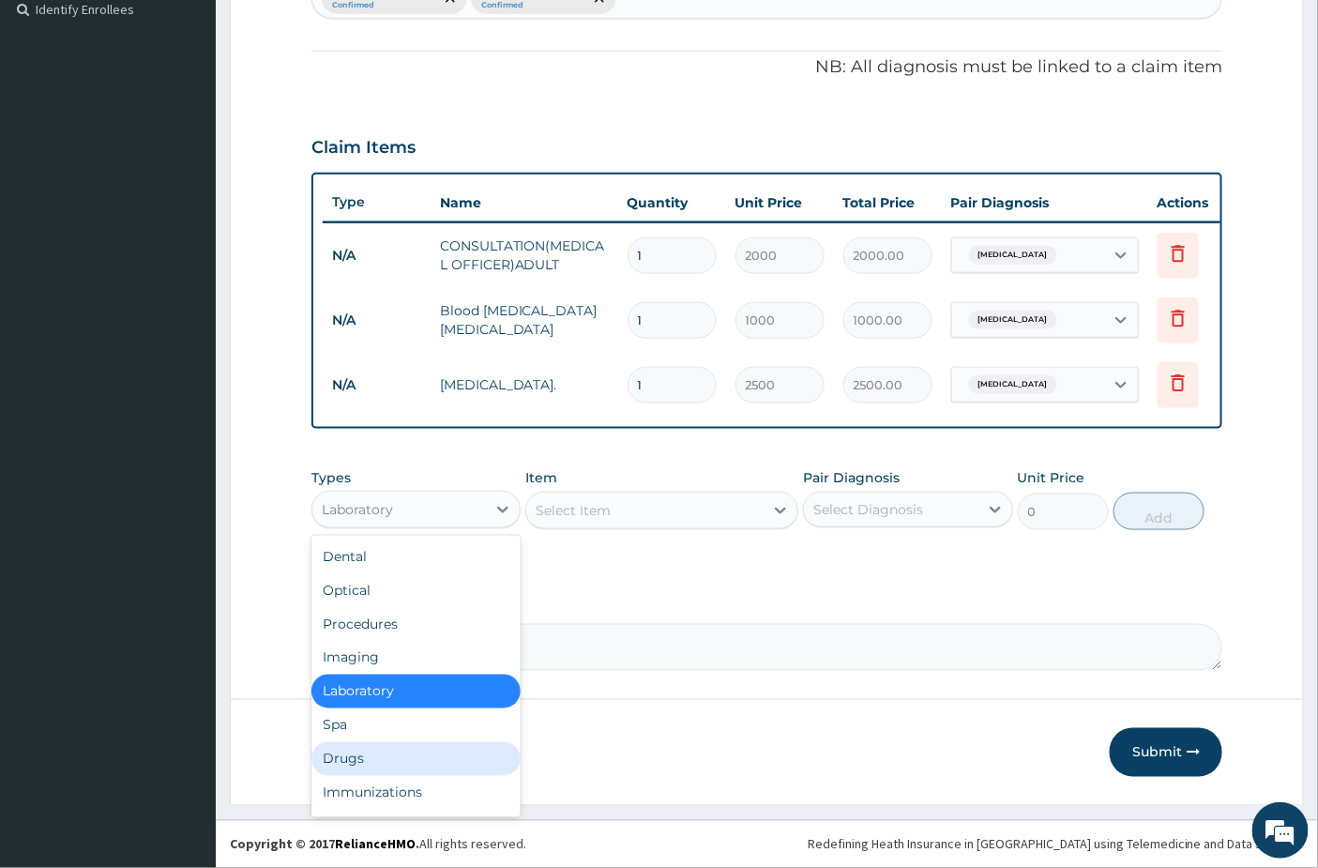
drag, startPoint x: 364, startPoint y: 762, endPoint x: 573, endPoint y: 616, distance: 255.4
click at [367, 762] on div "Drugs" at bounding box center [416, 759] width 209 height 34
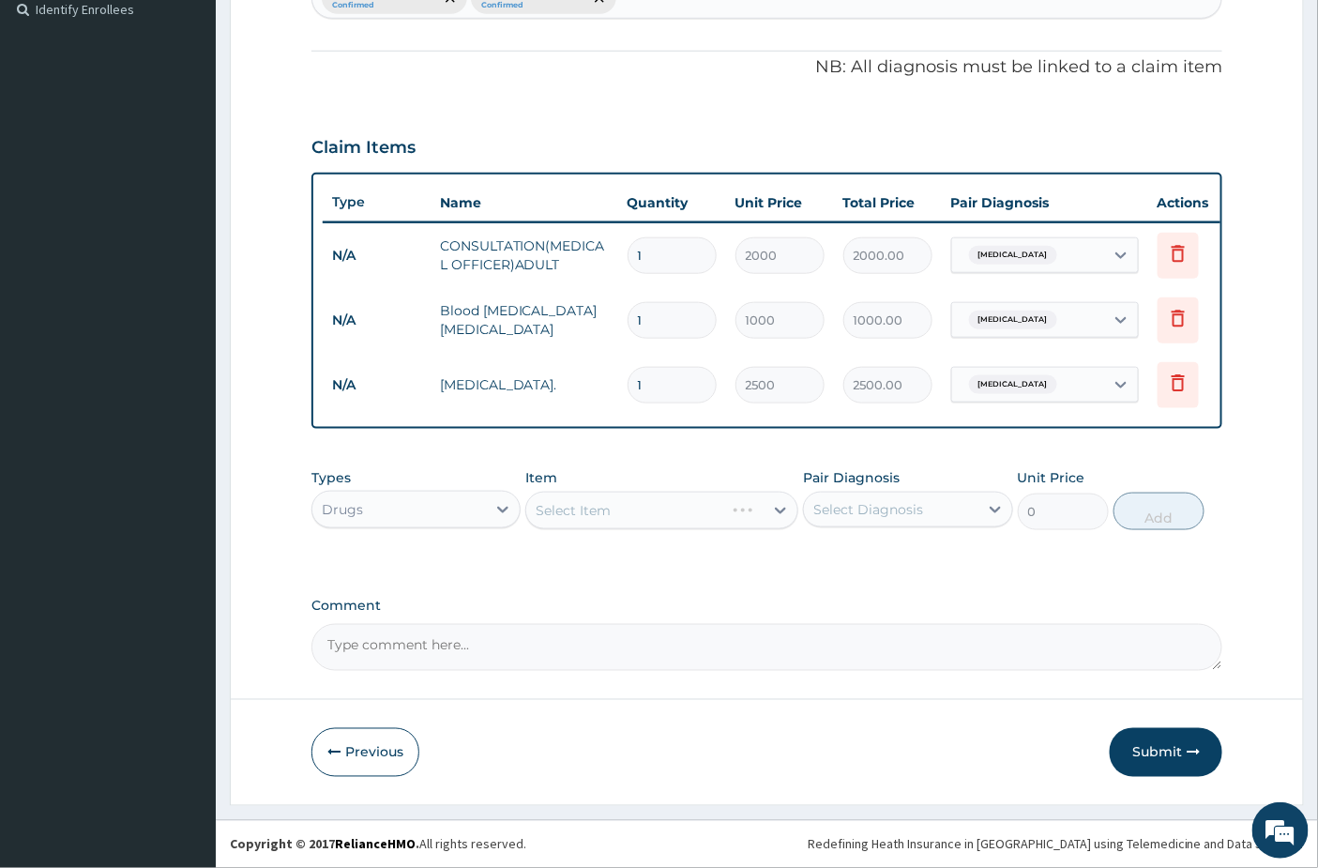
click at [912, 502] on div "Select Diagnosis" at bounding box center [869, 509] width 110 height 19
click at [873, 555] on label "Malaria" at bounding box center [892, 555] width 116 height 19
checkbox input "true"
click at [575, 520] on div "Select Item" at bounding box center [644, 510] width 237 height 30
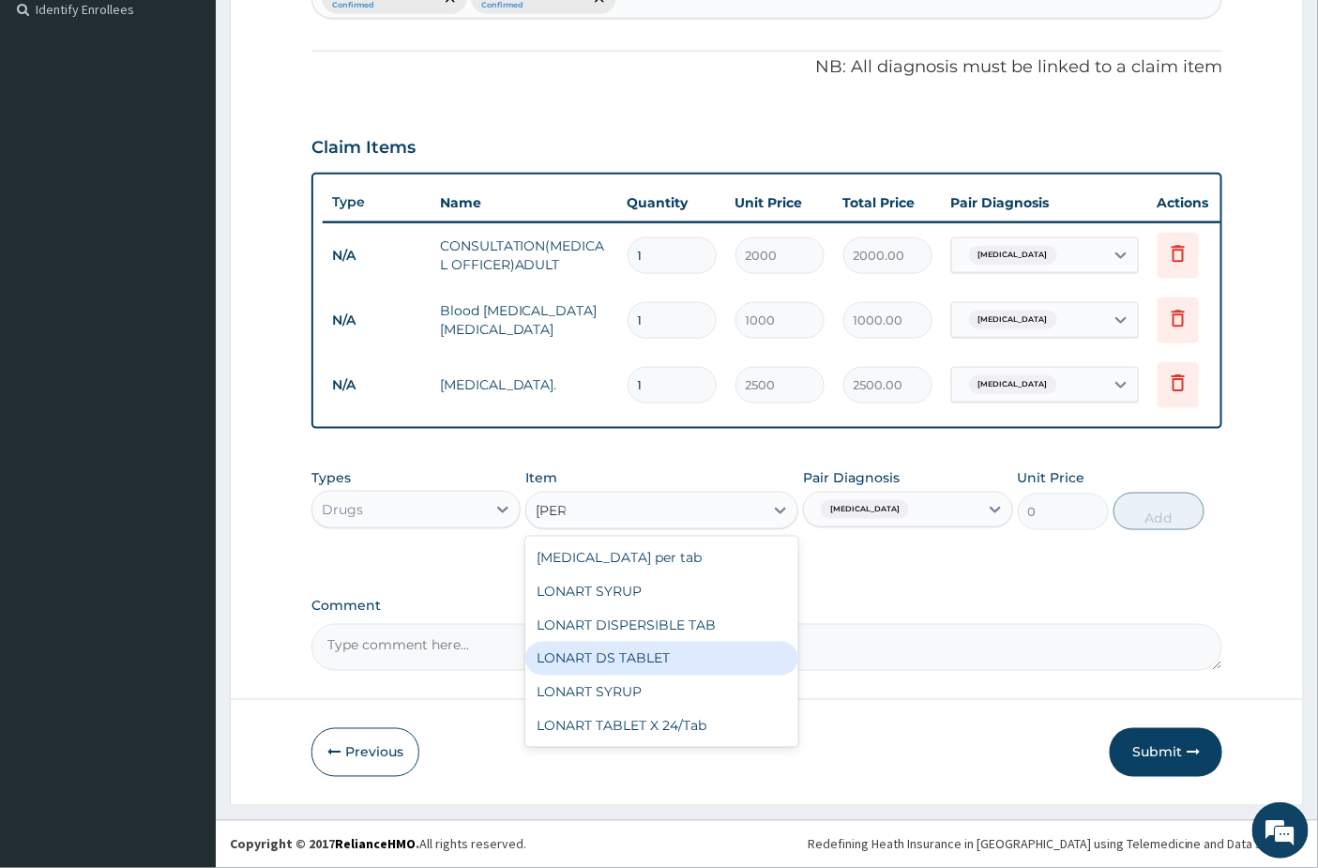
drag, startPoint x: 588, startPoint y: 647, endPoint x: 744, endPoint y: 100, distance: 568.8
click at [588, 634] on div "CLONAZEPAM per tab LONART SYRUP LONART DISPERSIBLE TAB LONART DS TABLET LONART …" at bounding box center [661, 642] width 273 height 210
type input "lona"
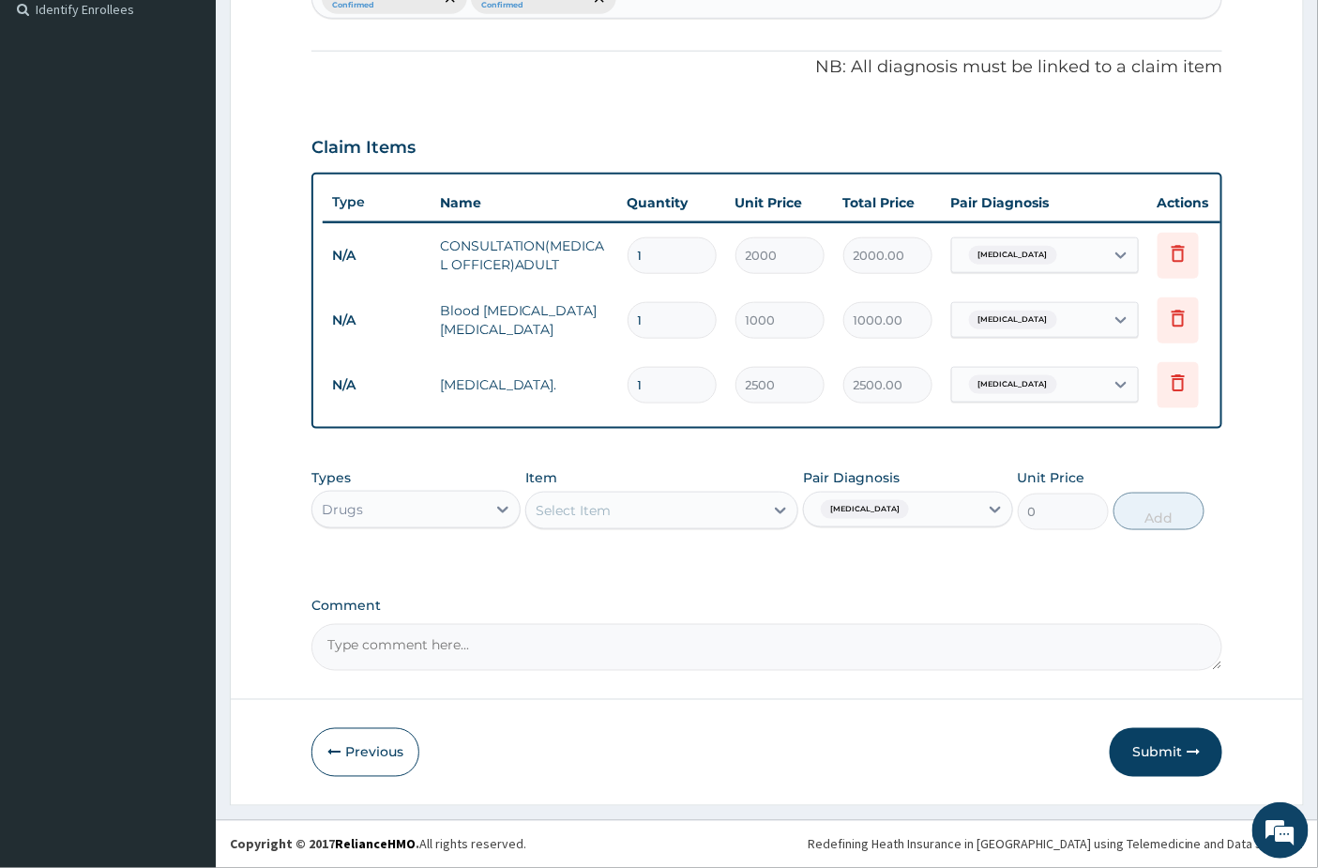
click at [708, 509] on div "Select Item" at bounding box center [644, 510] width 237 height 30
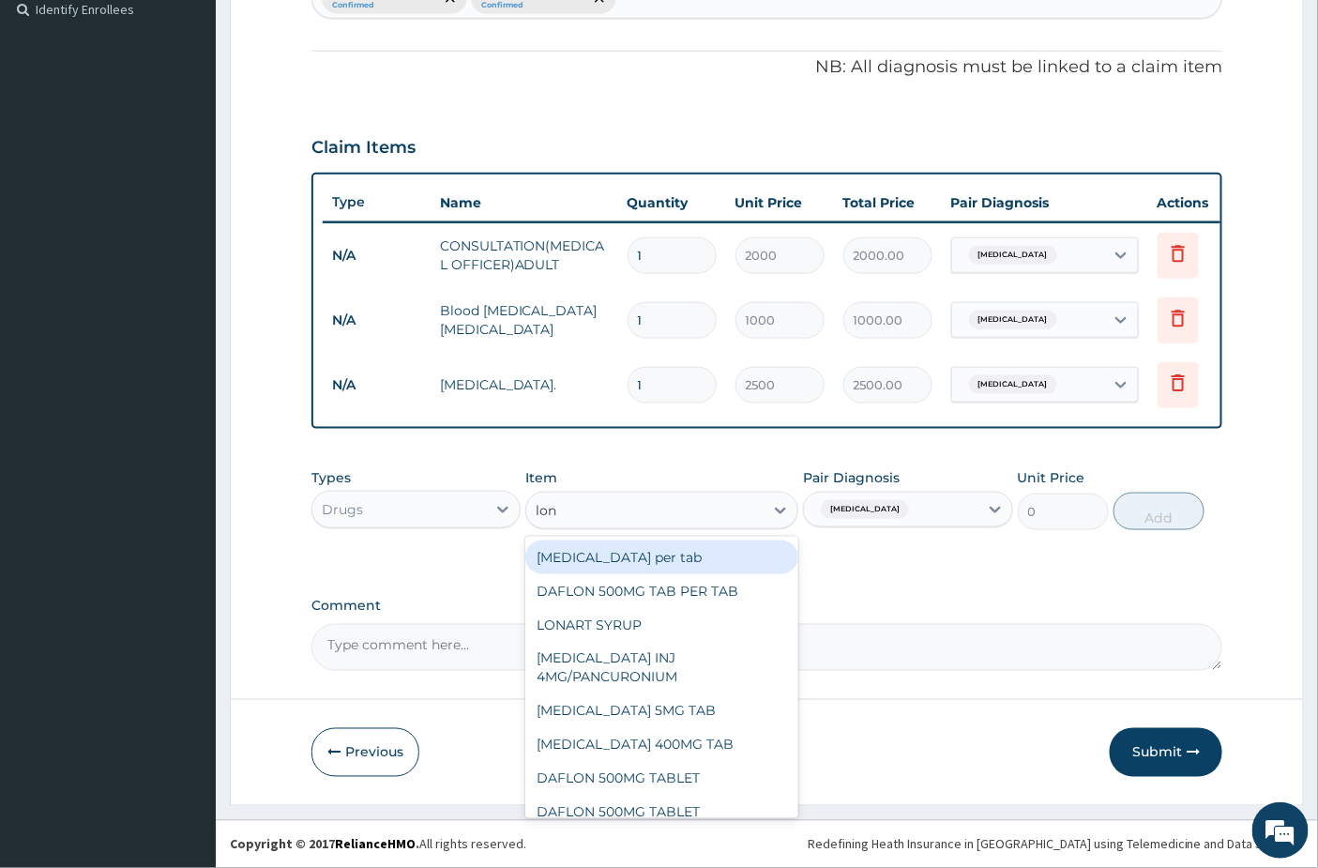
type input "lona"
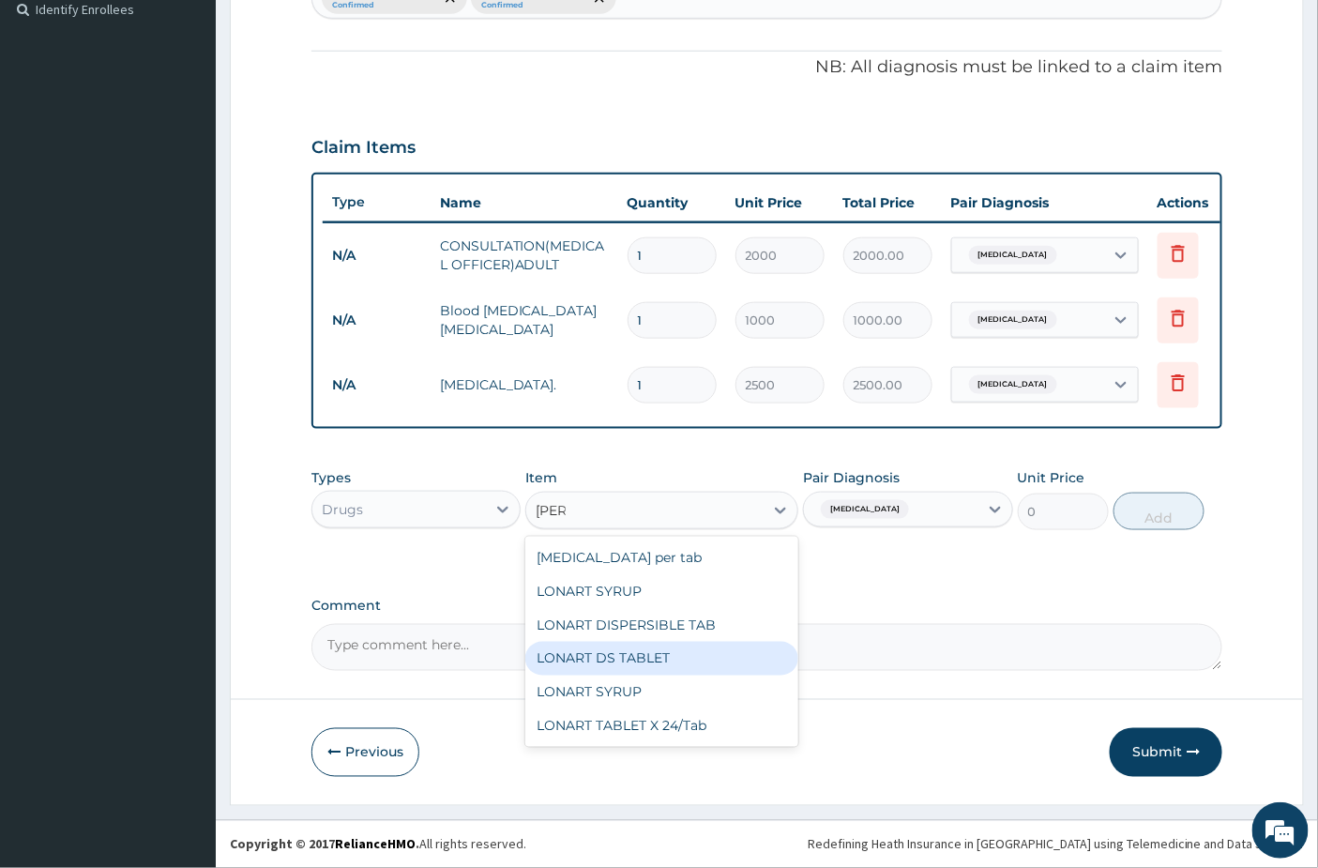
click at [633, 661] on div "LONART DS TABLET" at bounding box center [661, 659] width 273 height 34
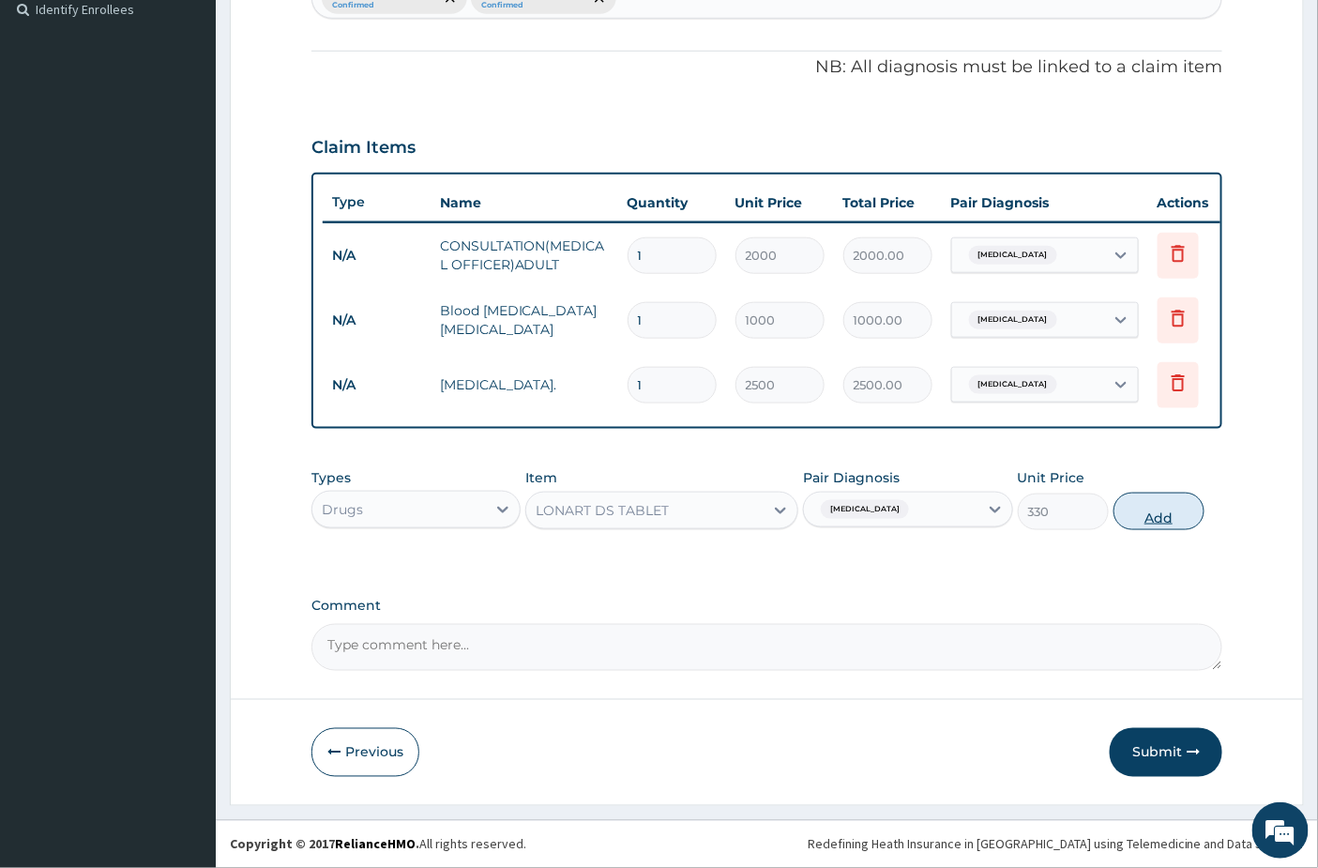
click at [1158, 513] on button "Add" at bounding box center [1159, 512] width 91 height 38
type input "0"
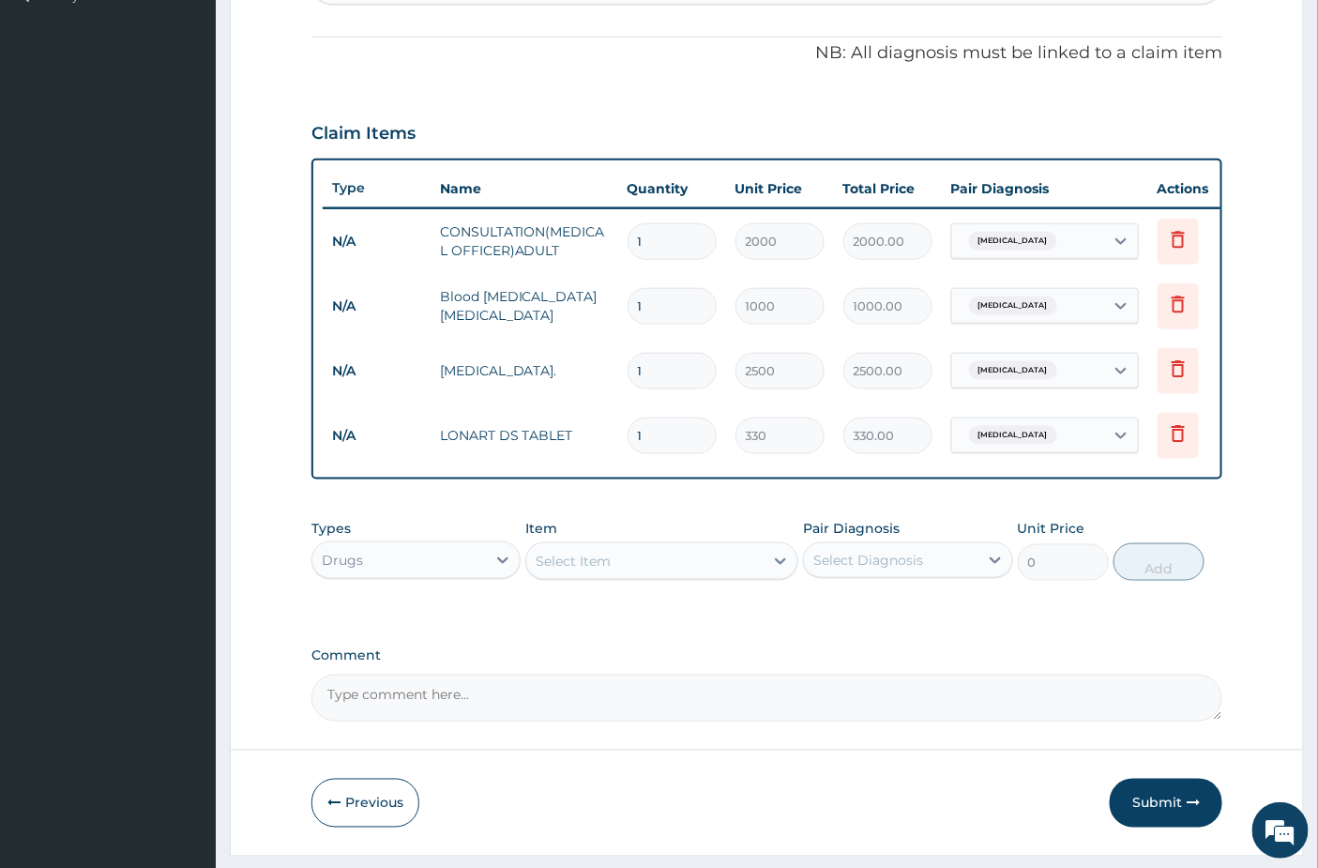
type input "0.00"
type input "6"
type input "1980.00"
type input "6"
click at [631, 576] on div "Select Item" at bounding box center [644, 561] width 237 height 30
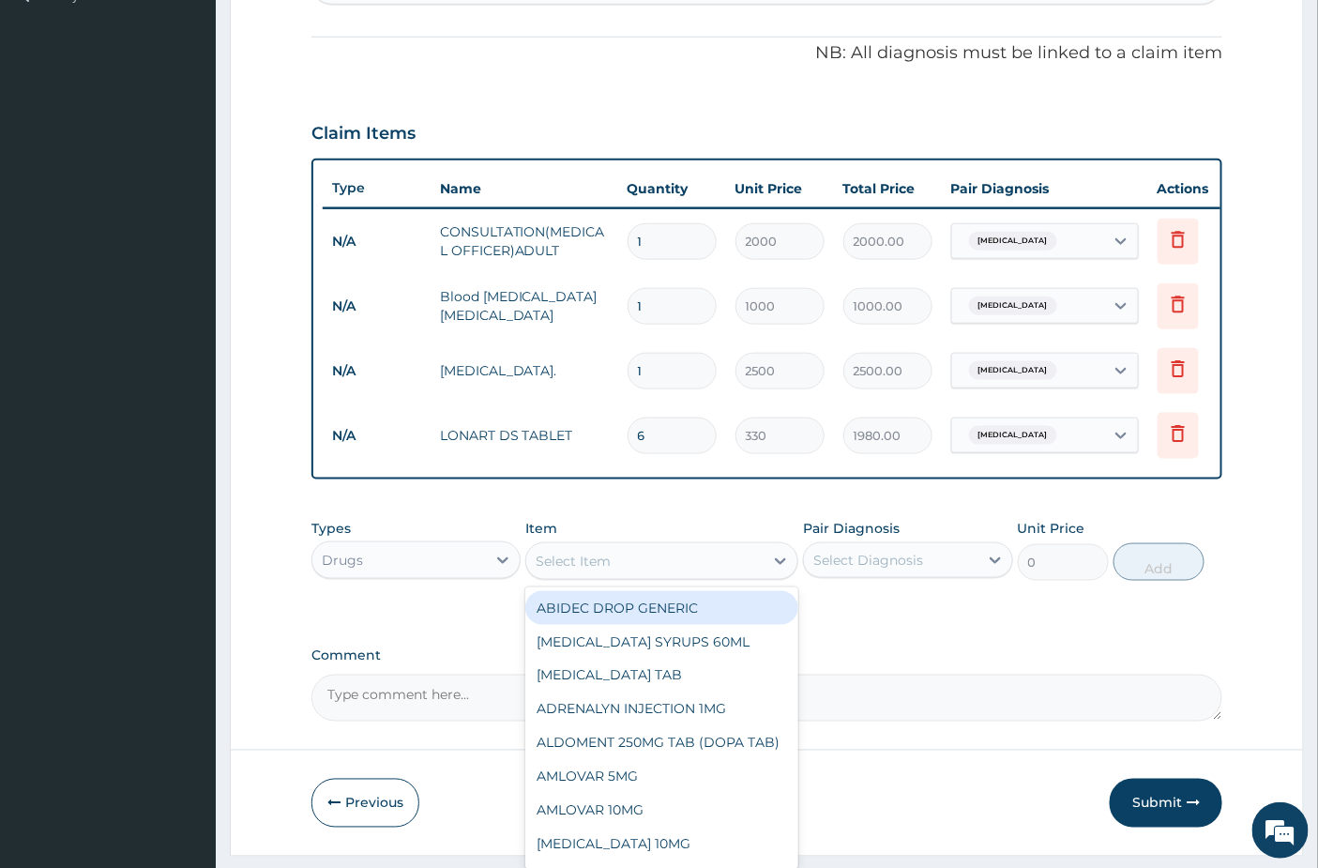
click at [625, 576] on div "Select Item" at bounding box center [644, 561] width 237 height 30
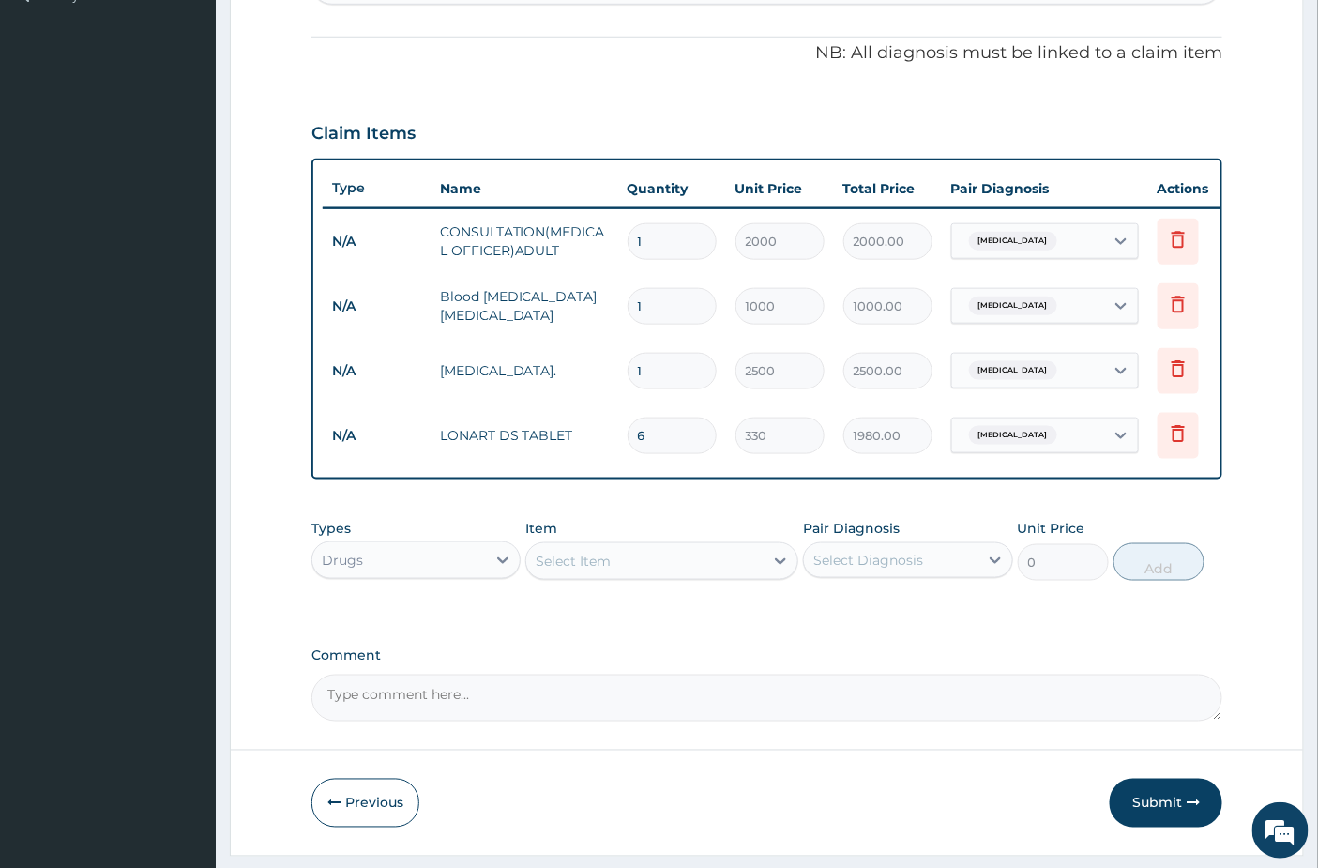
click at [625, 576] on div "Select Item" at bounding box center [644, 561] width 237 height 30
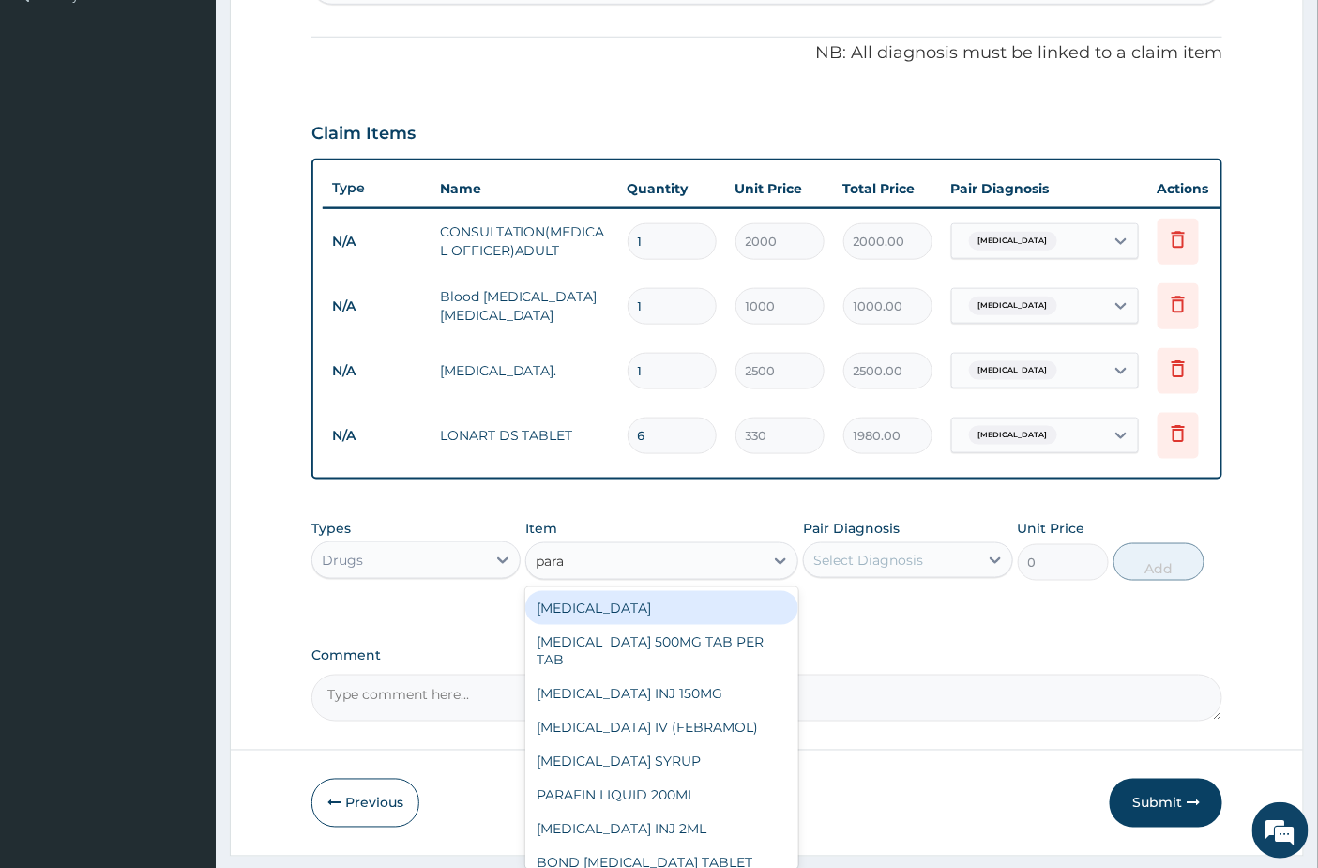
type input "parac"
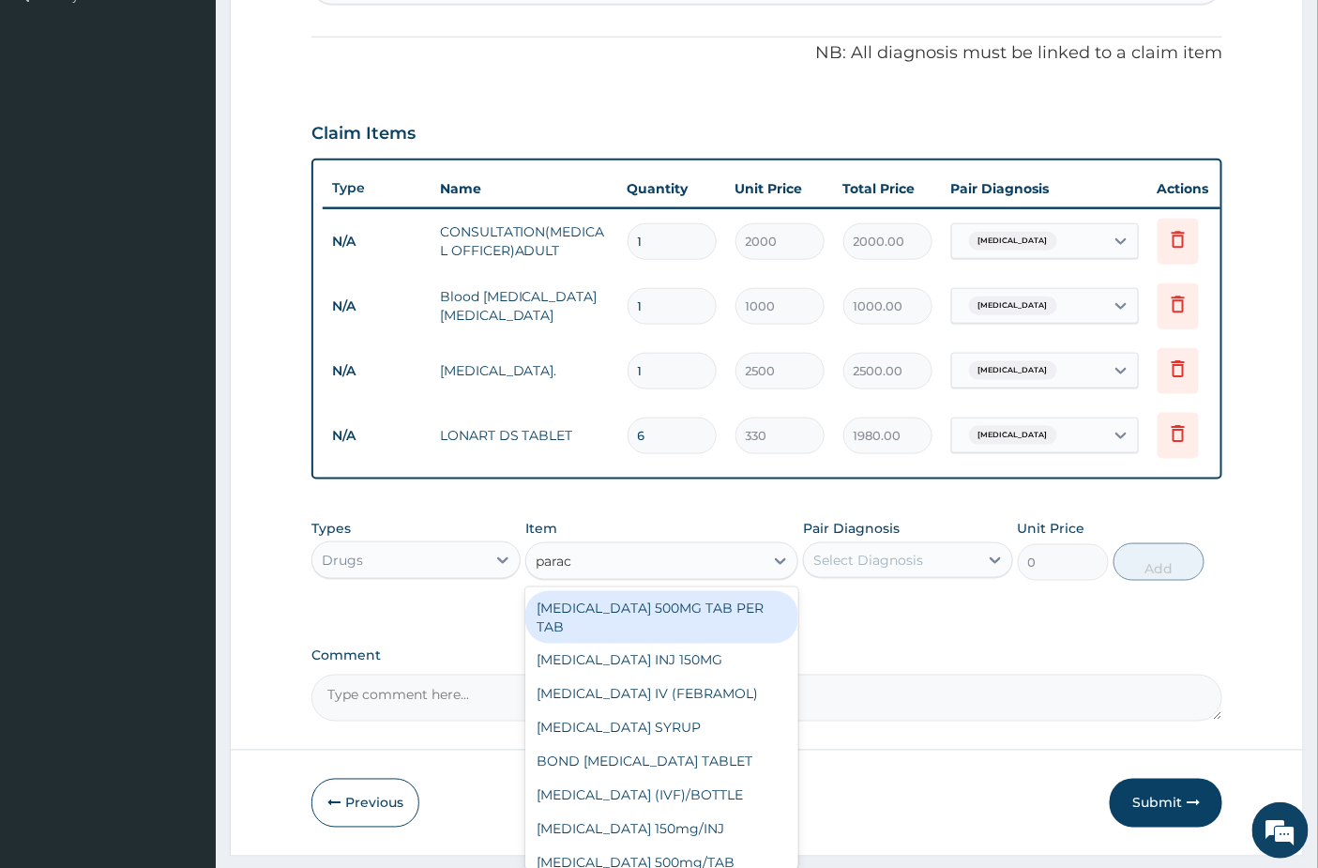
drag, startPoint x: 630, startPoint y: 648, endPoint x: 643, endPoint y: 646, distance: 13.4
click at [631, 644] on div "PARACETAMOL 500MG TAB PER TAB" at bounding box center [661, 617] width 273 height 53
type input "6"
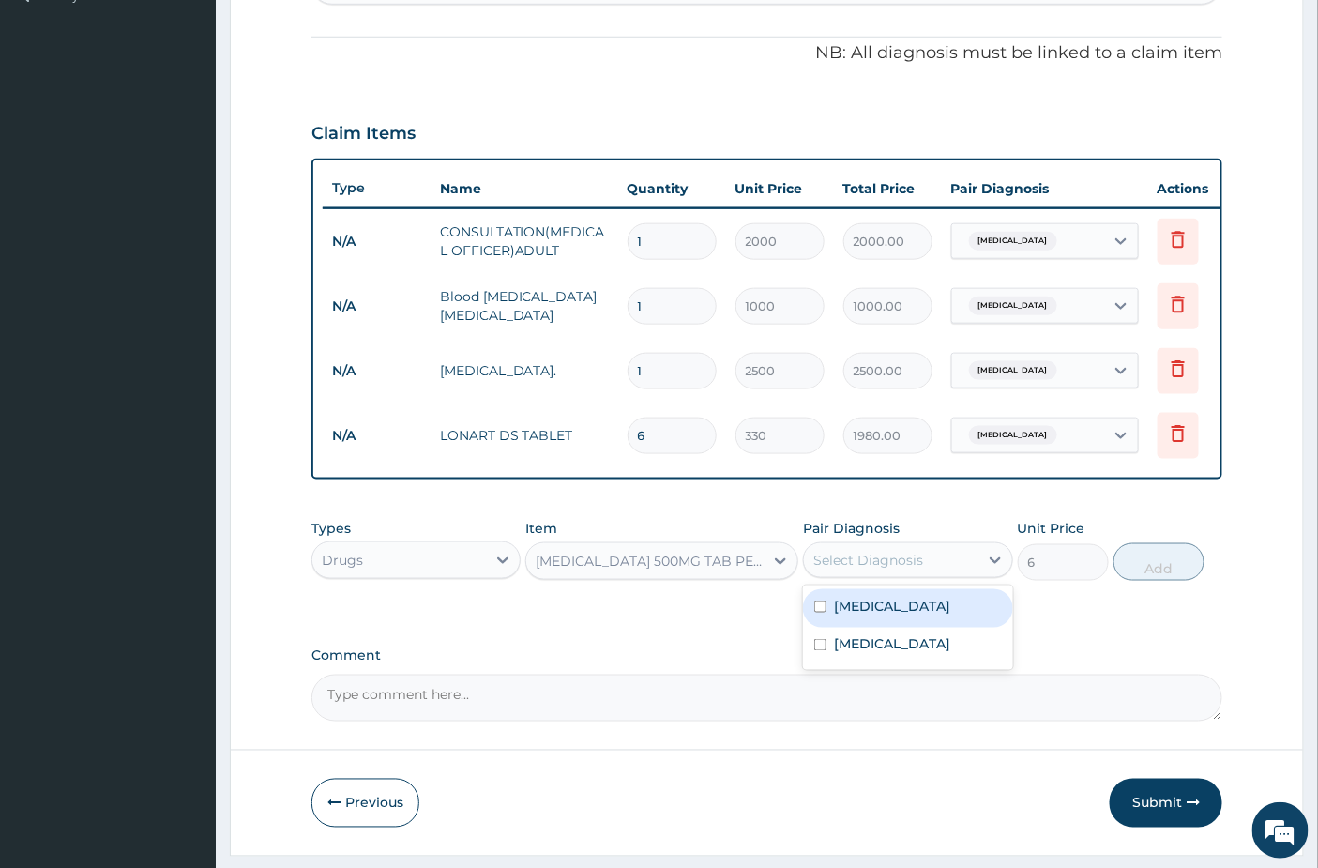
drag, startPoint x: 891, startPoint y: 577, endPoint x: 868, endPoint y: 586, distance: 25.3
click at [890, 570] on div "Select Diagnosis" at bounding box center [869, 560] width 110 height 19
click at [837, 628] on div "Malaria" at bounding box center [907, 608] width 209 height 38
checkbox input "true"
click at [1146, 576] on button "Add" at bounding box center [1159, 562] width 91 height 38
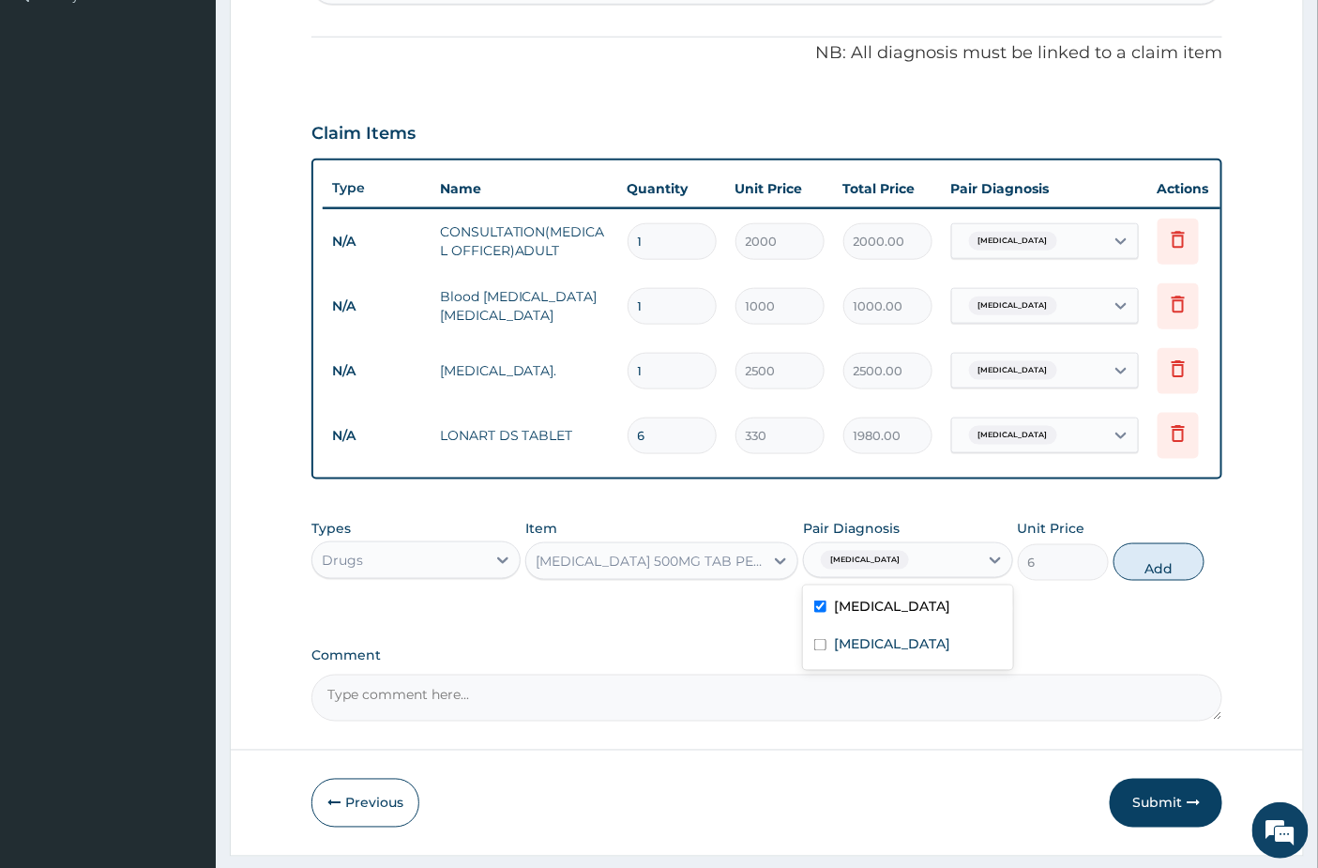
type input "0"
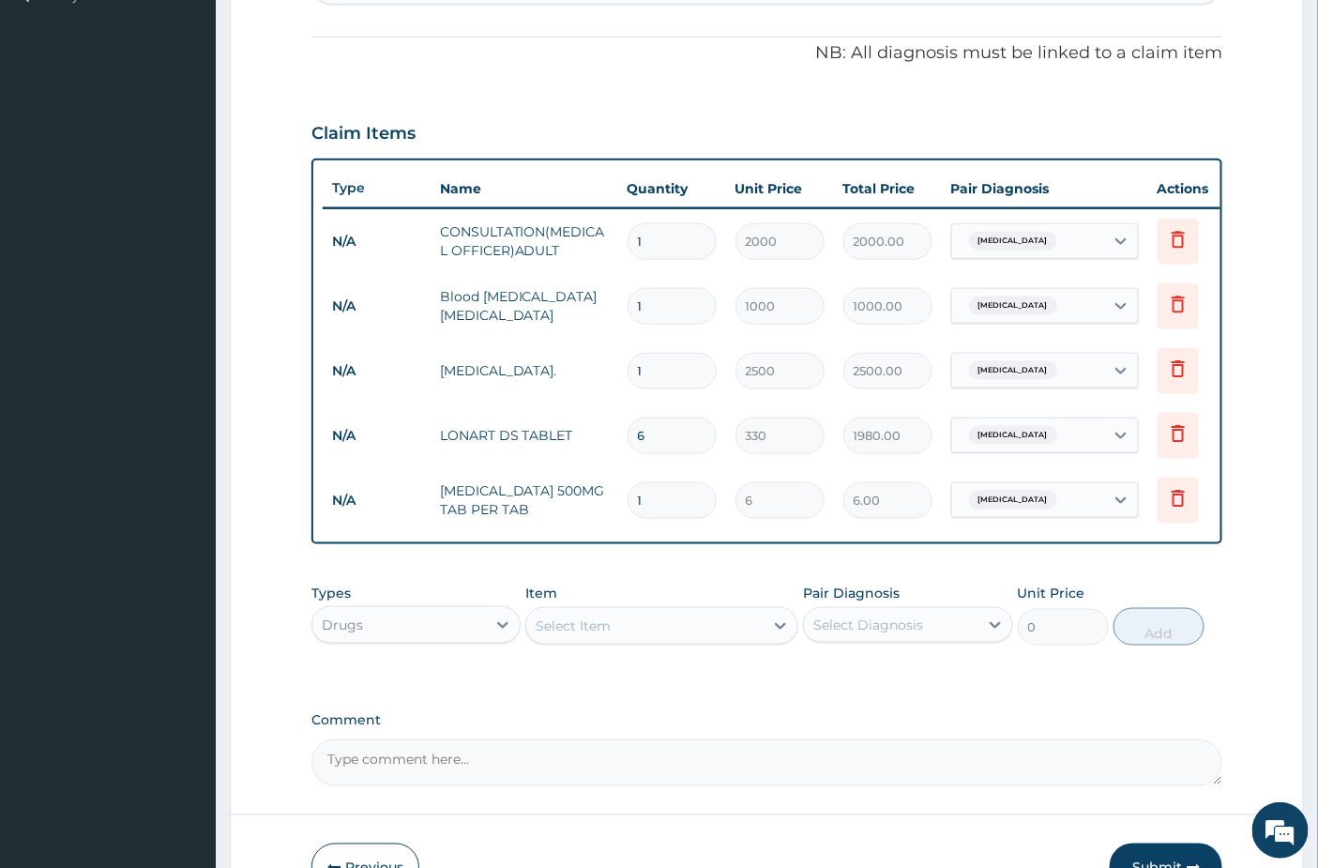
type input "18"
type input "108.00"
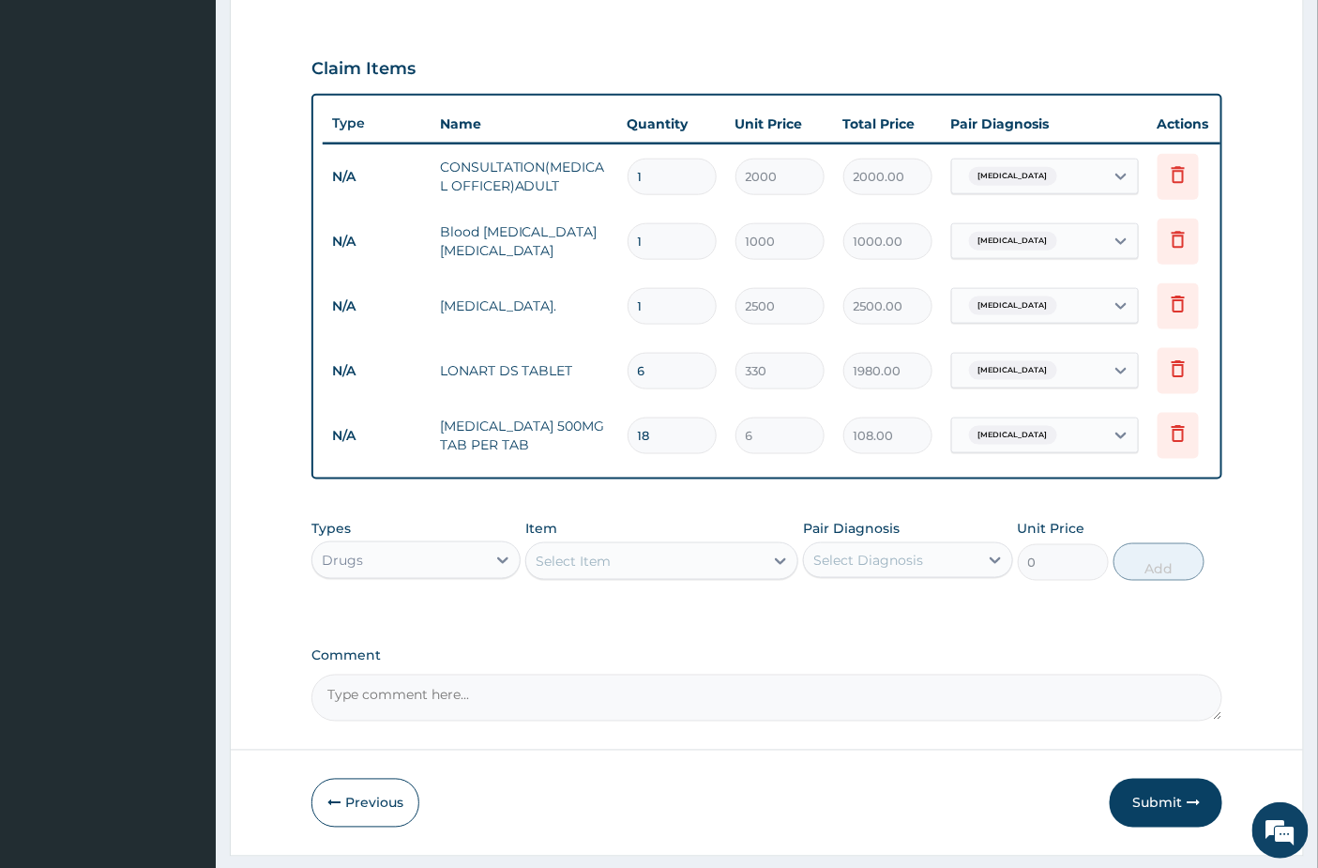
scroll to position [670, 0]
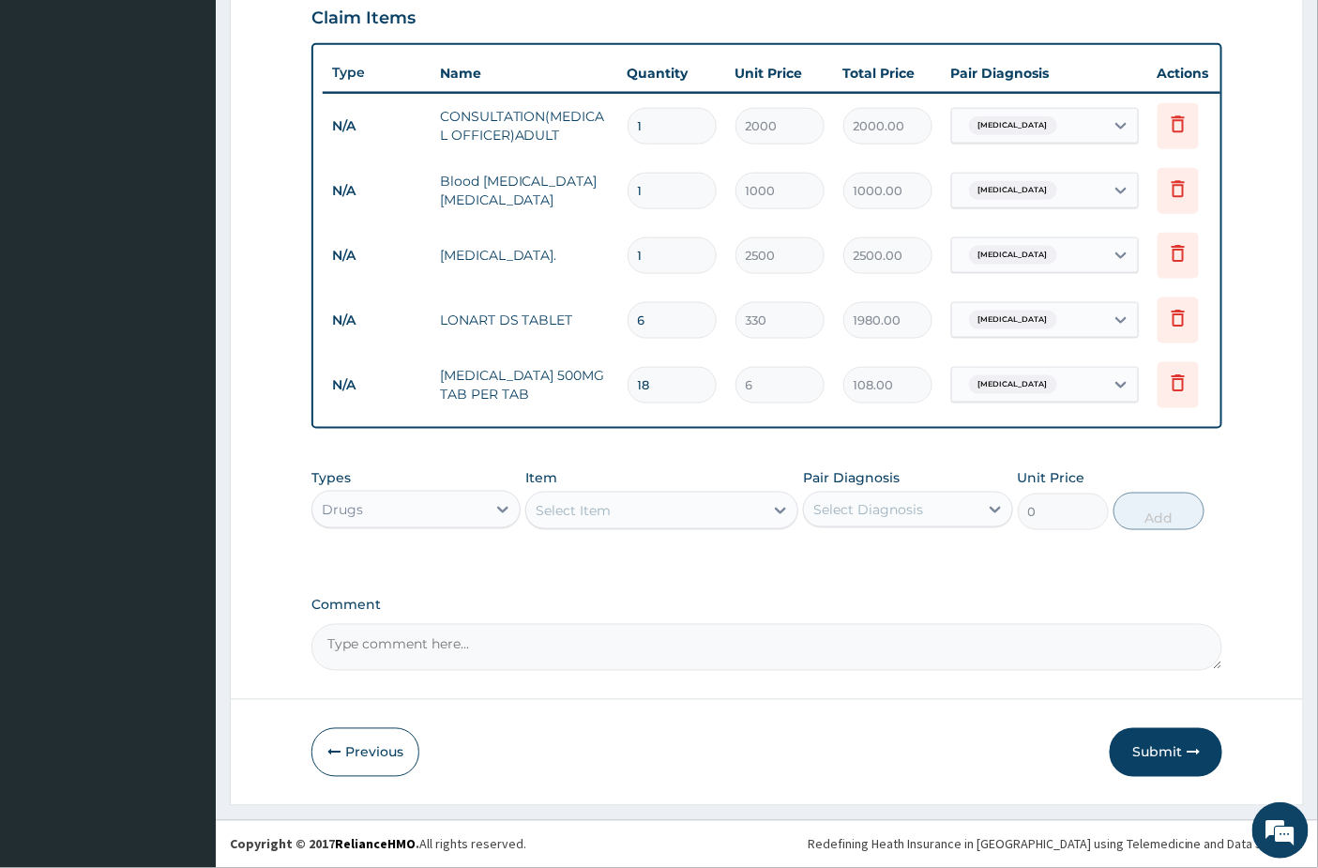
type input "18"
drag, startPoint x: 1140, startPoint y: 749, endPoint x: 1141, endPoint y: 764, distance: 15.0
click at [1141, 751] on button "Submit" at bounding box center [1166, 752] width 113 height 49
